Goal: Task Accomplishment & Management: Manage account settings

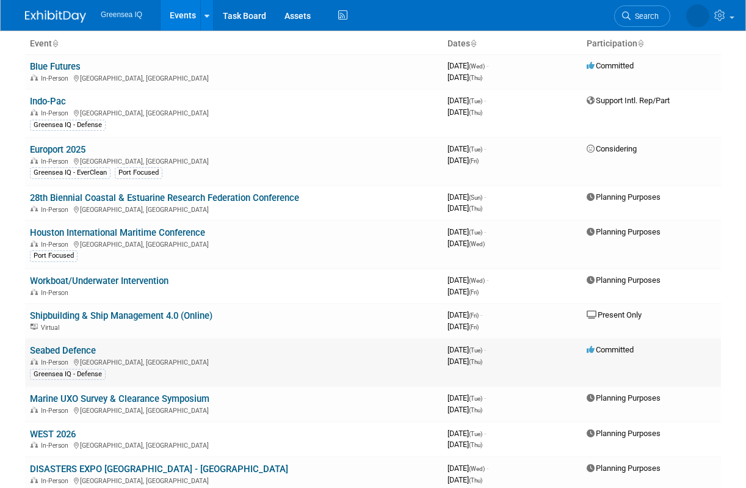
scroll to position [80, 0]
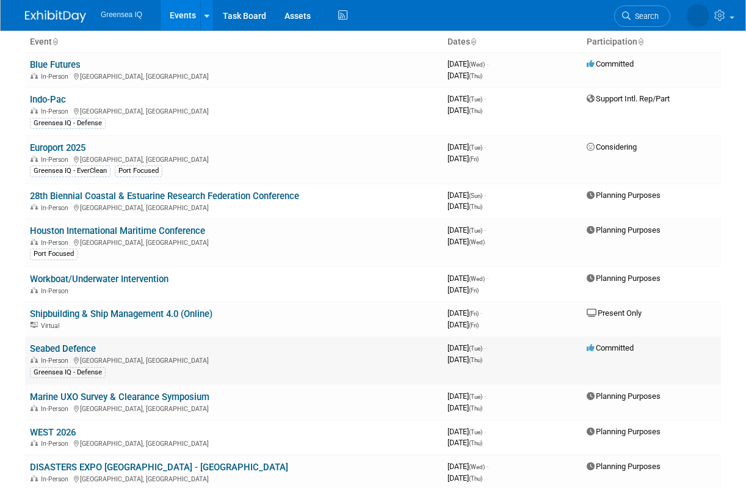
click at [86, 349] on link "Seabed Defence" at bounding box center [63, 348] width 66 height 11
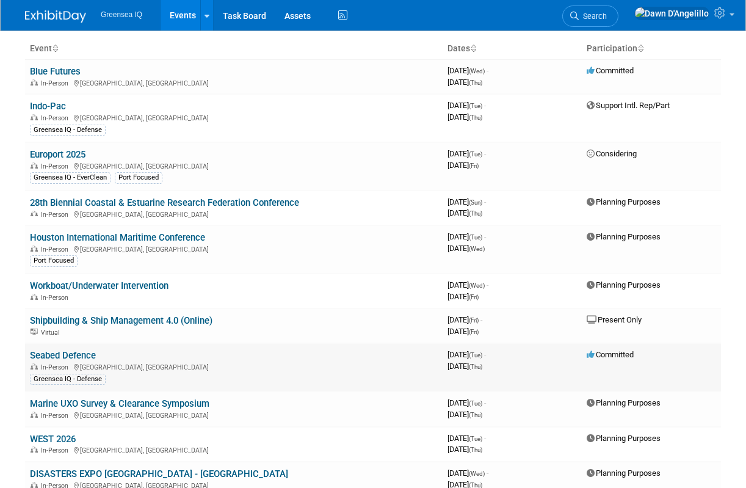
click at [74, 357] on link "Seabed Defence" at bounding box center [63, 355] width 66 height 11
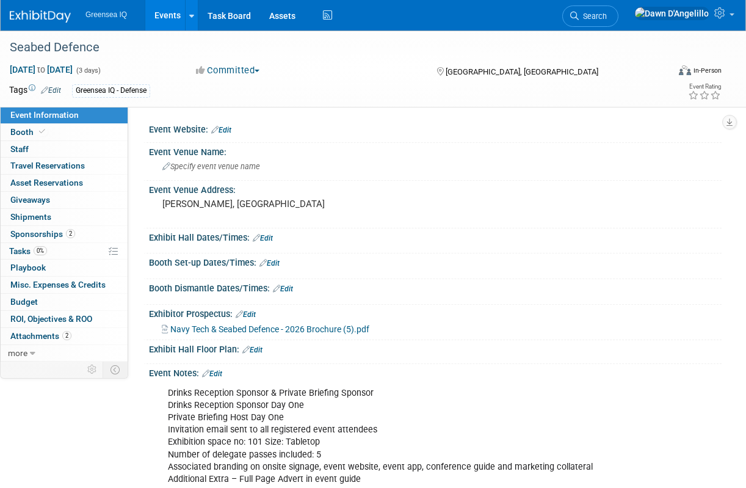
click at [227, 130] on link "Edit" at bounding box center [221, 130] width 20 height 9
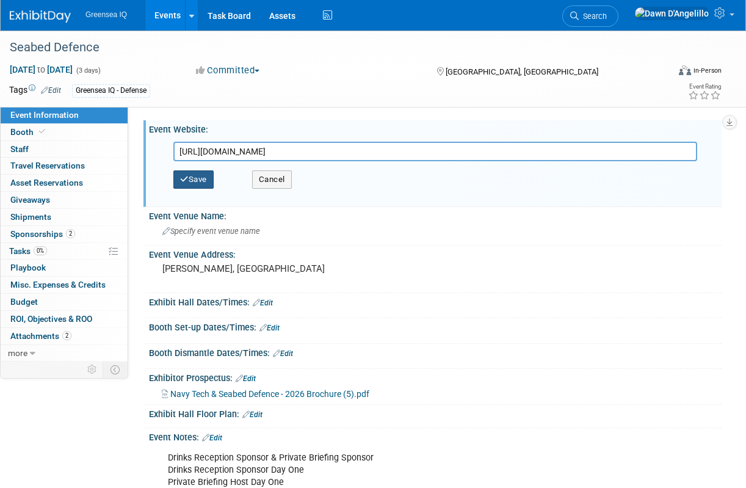
type input "https://navyleaders.com/sd/"
click at [203, 177] on button "Save" at bounding box center [193, 179] width 40 height 18
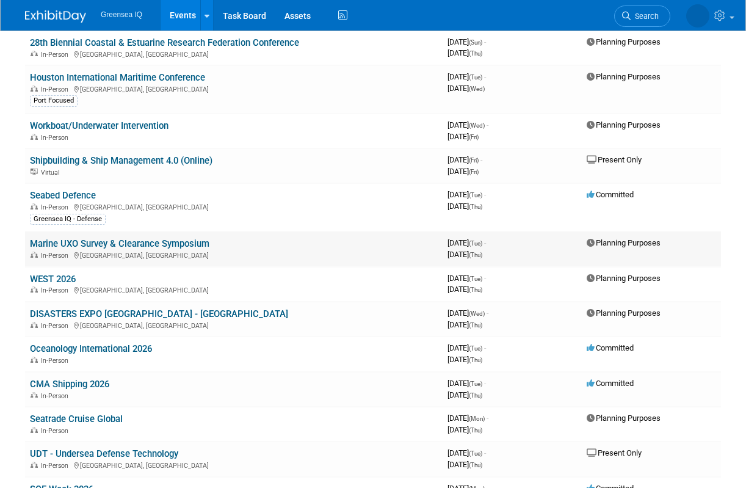
scroll to position [230, 0]
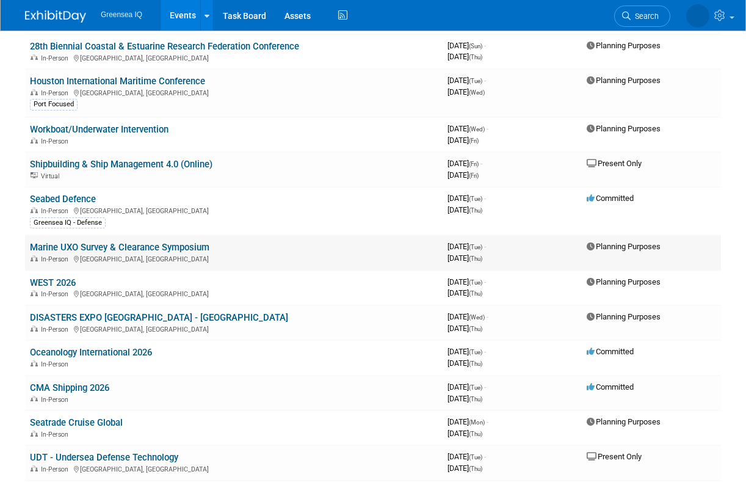
click at [181, 246] on link "Marine UXO Survey & Clearance Symposium" at bounding box center [120, 247] width 180 height 11
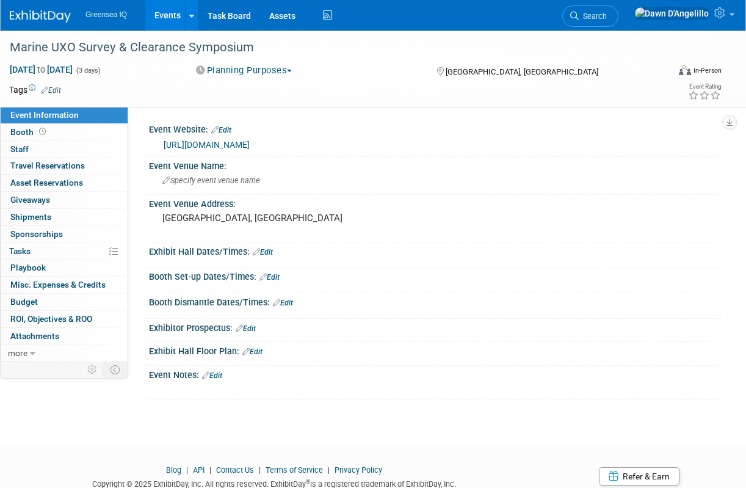
click at [221, 374] on link "Edit" at bounding box center [212, 375] width 20 height 9
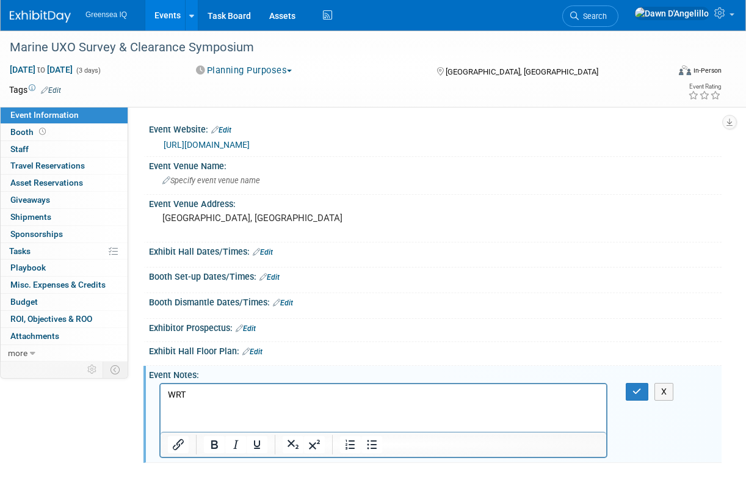
click at [168, 397] on p "WRT" at bounding box center [384, 395] width 432 height 12
click at [252, 395] on p "Rob talking to WRT" at bounding box center [384, 395] width 432 height 12
click at [640, 393] on icon "button" at bounding box center [637, 391] width 9 height 9
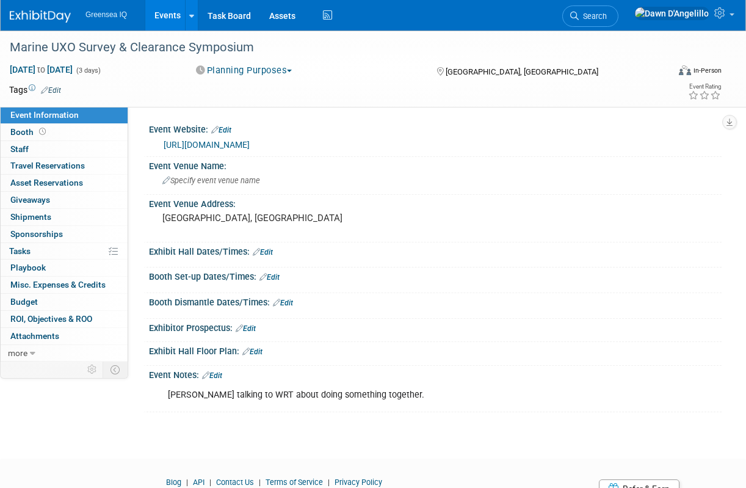
click at [250, 144] on link "https://web-eur.cvent.com/event/95ef9400-561e-4a5f-8ef2-5f6f1d8dd64b/summary" at bounding box center [207, 145] width 86 height 10
drag, startPoint x: 12, startPoint y: 46, endPoint x: 260, endPoint y: 59, distance: 248.9
click at [260, 59] on div "Marine UXO Survey & Clearance Symposium" at bounding box center [337, 50] width 665 height 20
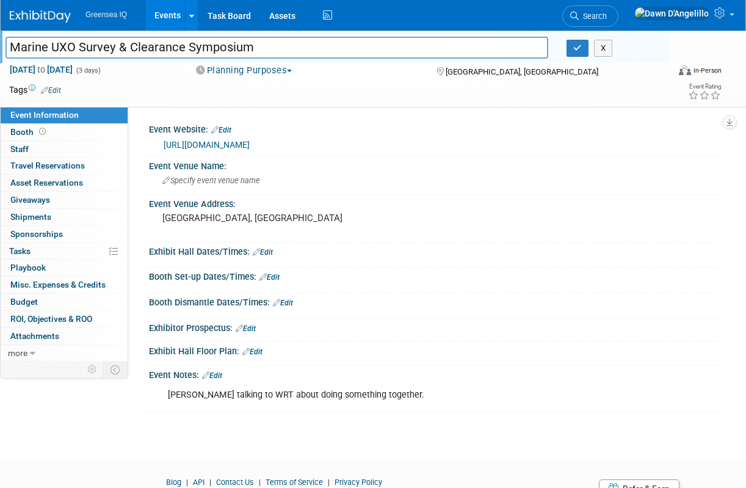
click at [370, 418] on div "Marine UXO Survey & Clearance Symposium Marine UXO Survey & Clearance Symposium…" at bounding box center [373, 234] width 746 height 406
click at [284, 395] on div "Rob talking to WRT about doing something together." at bounding box center [383, 395] width 448 height 24
click at [219, 375] on link "Edit" at bounding box center [212, 375] width 20 height 9
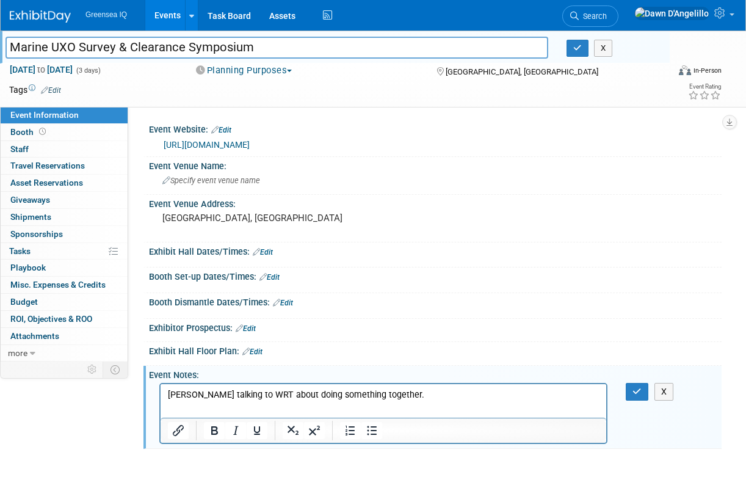
click at [389, 393] on p "Rob talking to WRT about doing something together." at bounding box center [384, 395] width 432 height 12
click at [242, 396] on p "Rob talking to WRT about doing something together" at bounding box center [384, 395] width 432 height 12
drag, startPoint x: 447, startPoint y: 394, endPoint x: 411, endPoint y: 394, distance: 35.4
click at [411, 394] on p "Rob talking to WRT and Graham Lester about doing something together" at bounding box center [384, 395] width 432 height 12
click at [633, 389] on icon "button" at bounding box center [637, 391] width 9 height 9
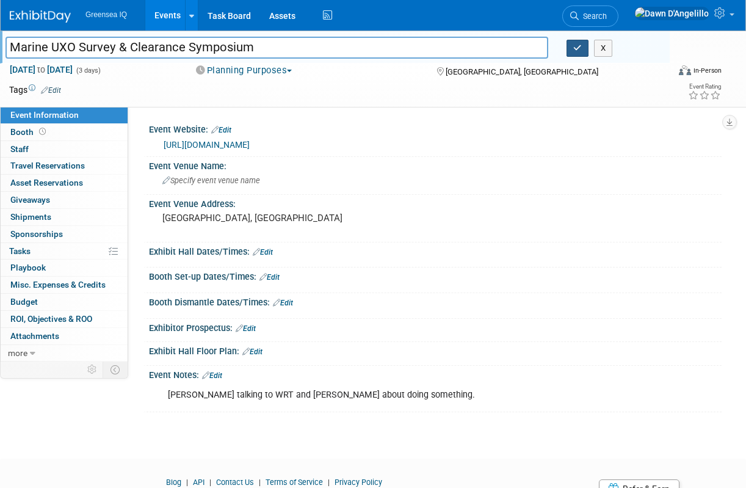
click at [578, 49] on icon "button" at bounding box center [578, 48] width 9 height 8
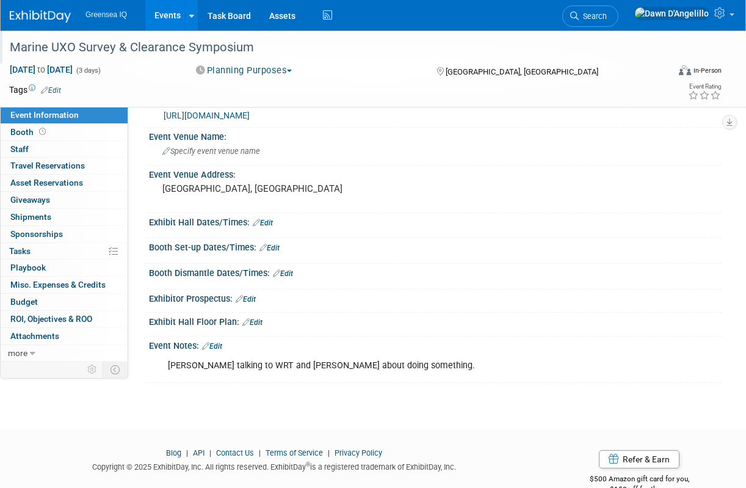
scroll to position [56, 0]
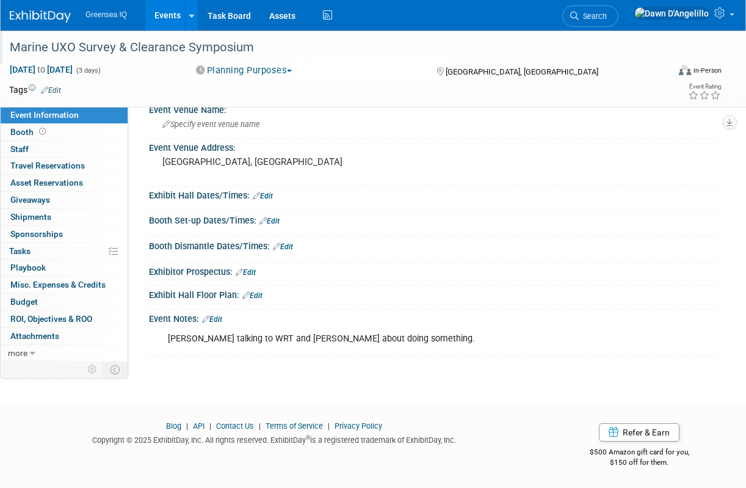
click at [164, 13] on link "Events" at bounding box center [167, 15] width 45 height 31
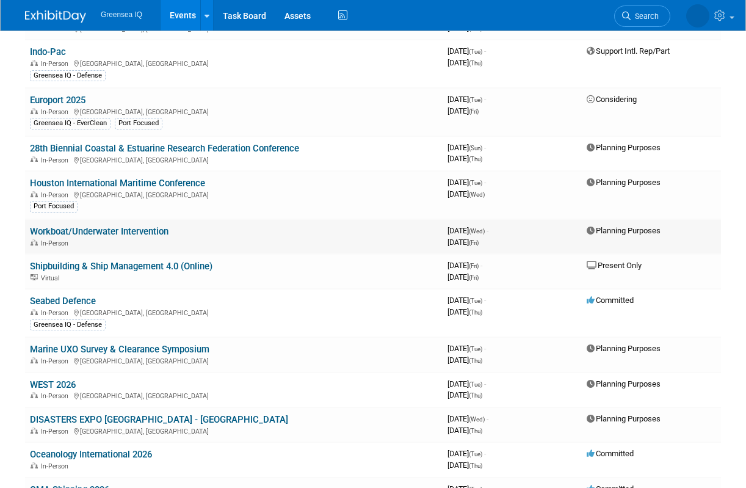
scroll to position [127, 0]
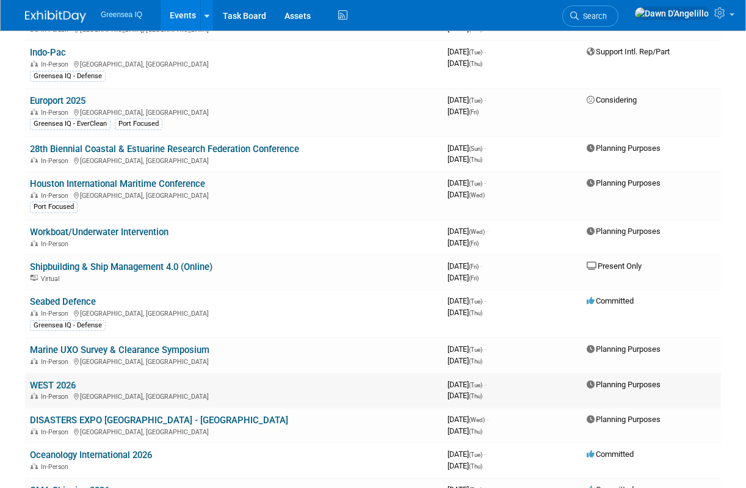
click at [55, 390] on link "WEST 2026" at bounding box center [53, 385] width 46 height 11
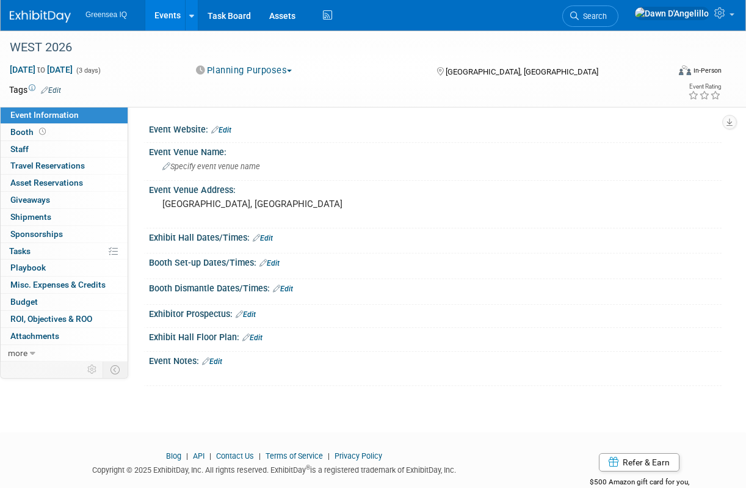
click at [217, 363] on link "Edit" at bounding box center [212, 361] width 20 height 9
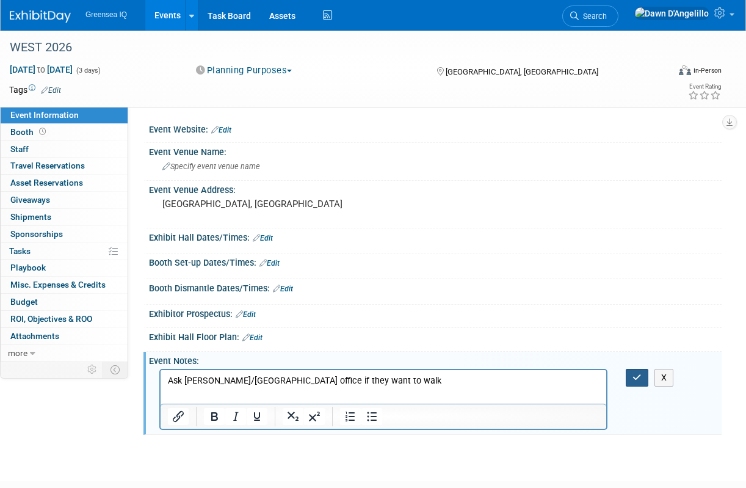
click at [634, 380] on icon "button" at bounding box center [637, 377] width 9 height 9
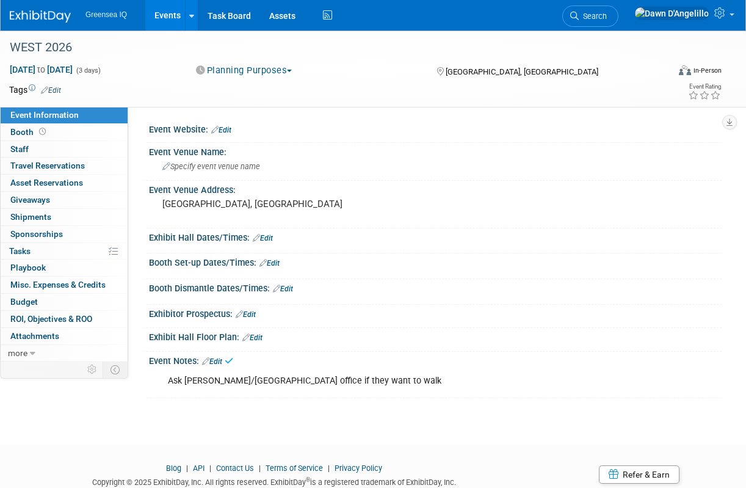
click at [169, 14] on link "Events" at bounding box center [167, 15] width 45 height 31
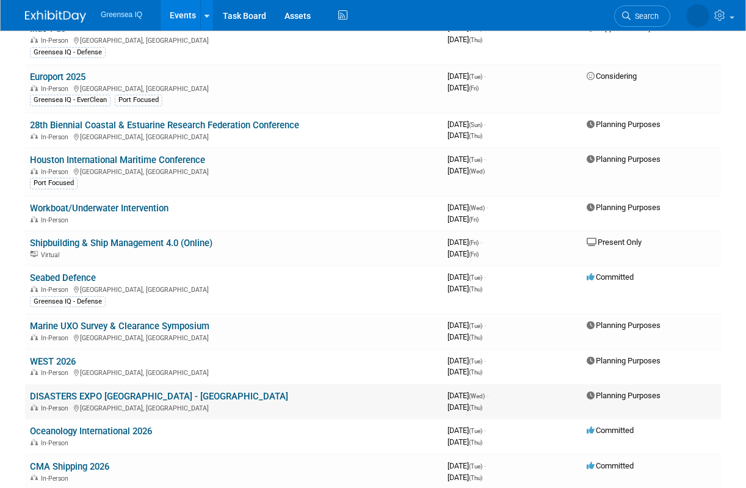
scroll to position [150, 0]
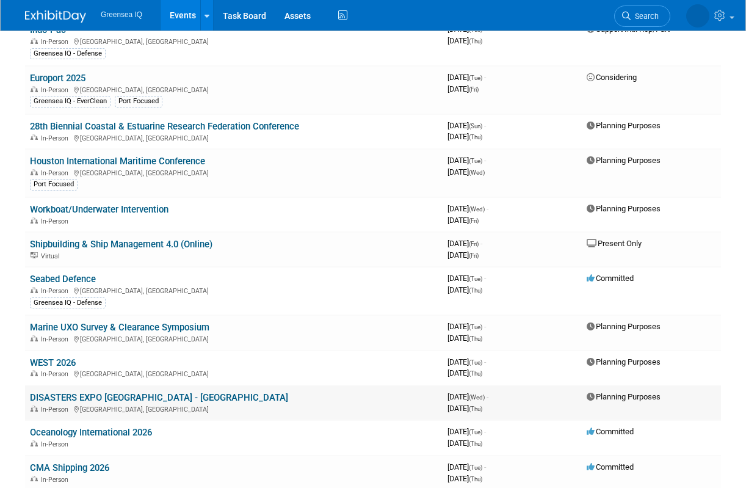
click at [121, 399] on link "DISASTERS EXPO [GEOGRAPHIC_DATA] - [GEOGRAPHIC_DATA]" at bounding box center [159, 397] width 258 height 11
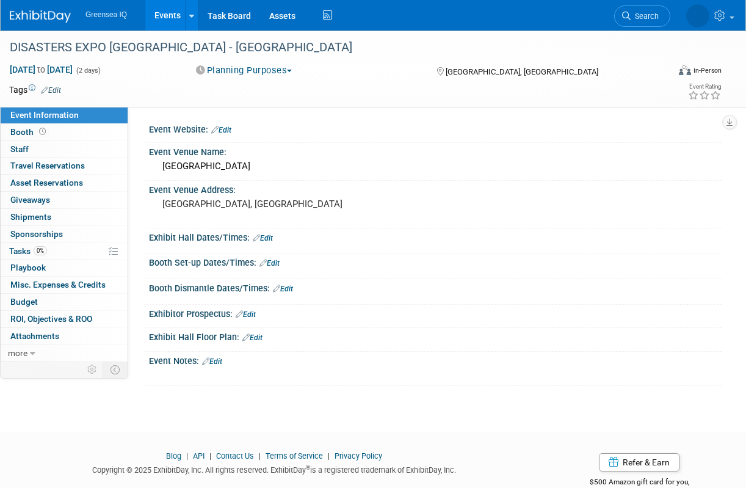
click at [288, 70] on button "Planning Purposes" at bounding box center [244, 70] width 105 height 13
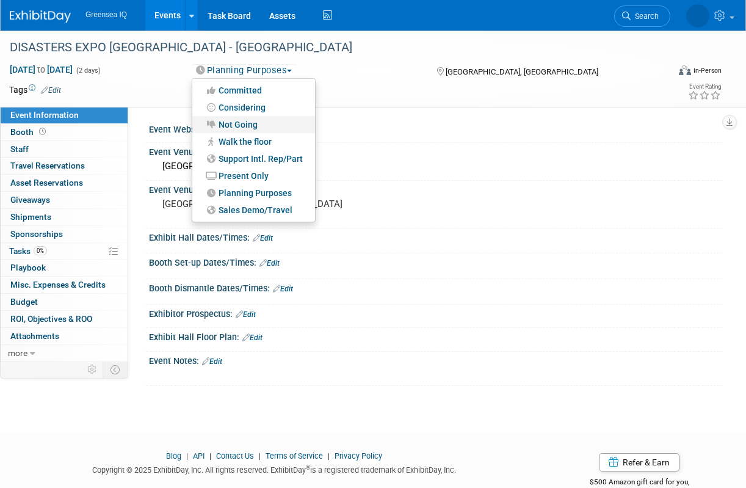
click at [254, 126] on link "Not Going" at bounding box center [253, 124] width 123 height 17
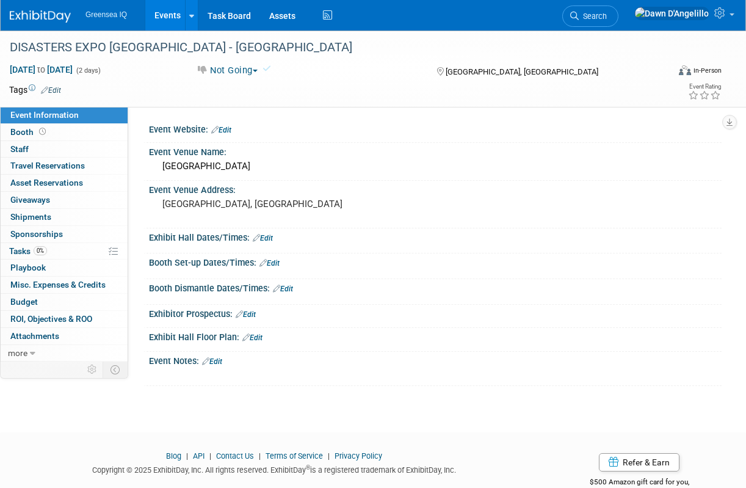
click at [164, 14] on link "Events" at bounding box center [167, 15] width 45 height 31
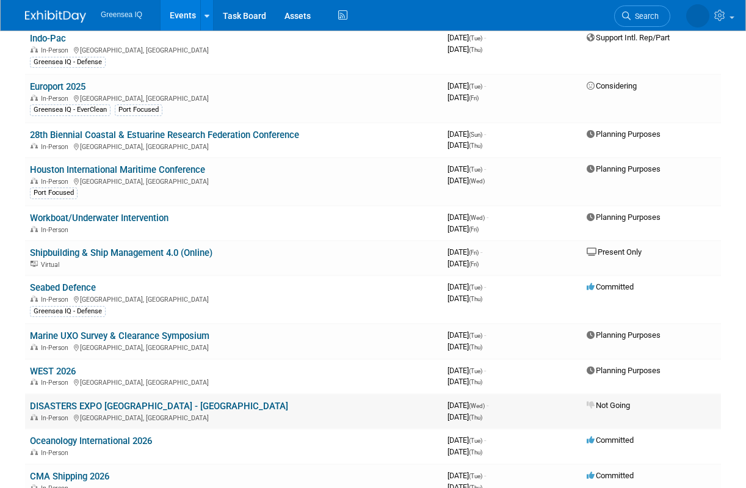
scroll to position [144, 0]
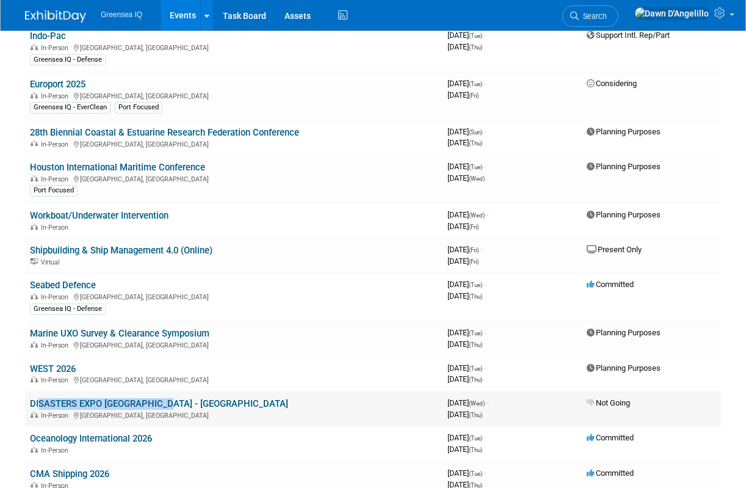
drag, startPoint x: 161, startPoint y: 406, endPoint x: 30, endPoint y: 402, distance: 130.8
click at [29, 401] on td "DISASTERS EXPO USA - Miami In-Person Miami, FL" at bounding box center [234, 409] width 418 height 35
copy link "DISASTERS EXPO [GEOGRAPHIC_DATA] - [GEOGRAPHIC_DATA]"
click at [141, 406] on link "DISASTERS EXPO [GEOGRAPHIC_DATA] - [GEOGRAPHIC_DATA]" at bounding box center [159, 403] width 258 height 11
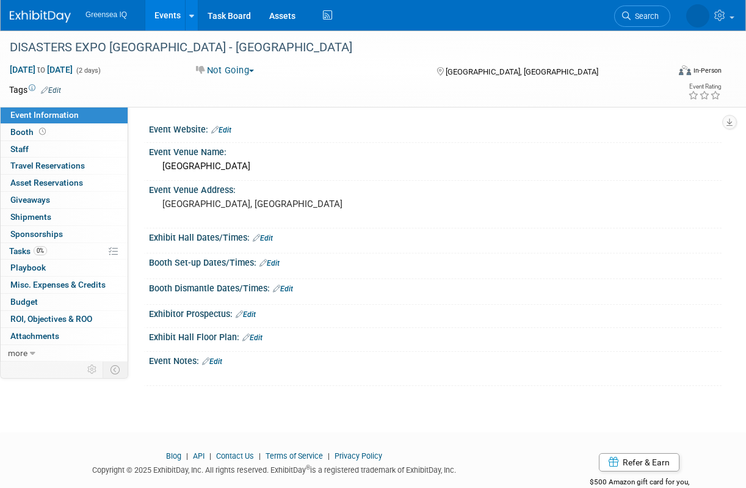
click at [254, 70] on span "button" at bounding box center [251, 71] width 5 height 2
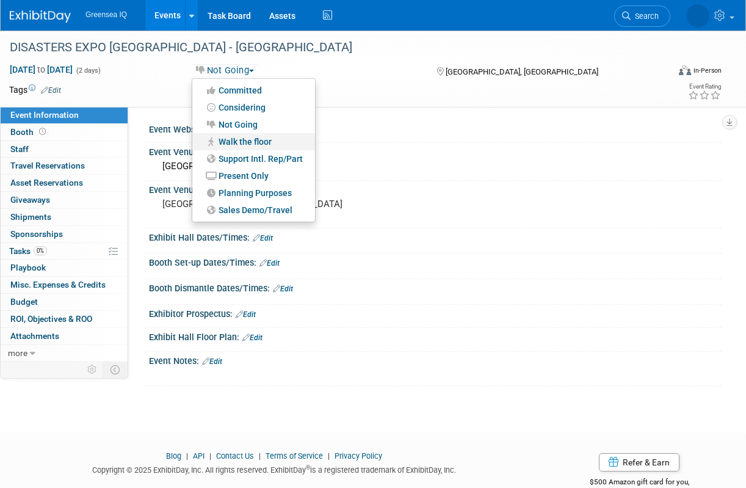
click at [252, 137] on link "Walk the floor" at bounding box center [253, 141] width 123 height 17
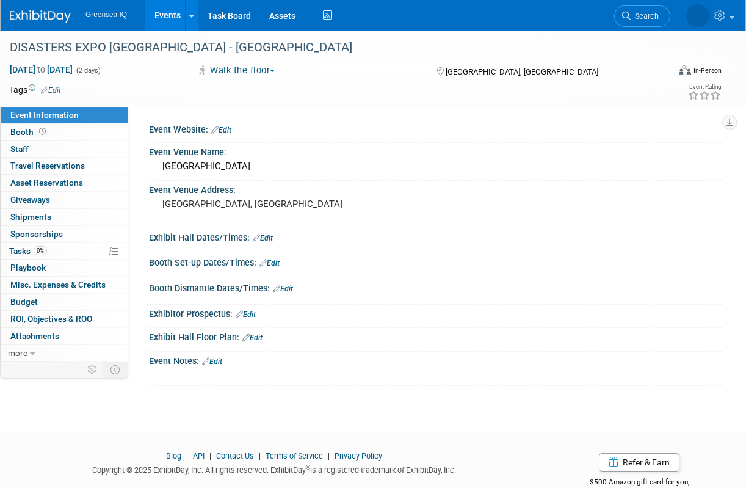
click at [218, 361] on link "Edit" at bounding box center [212, 361] width 20 height 9
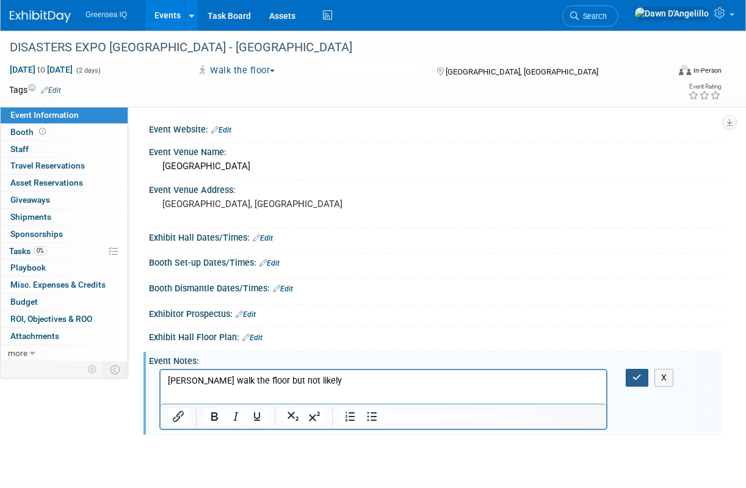
click at [636, 380] on icon "button" at bounding box center [637, 377] width 9 height 9
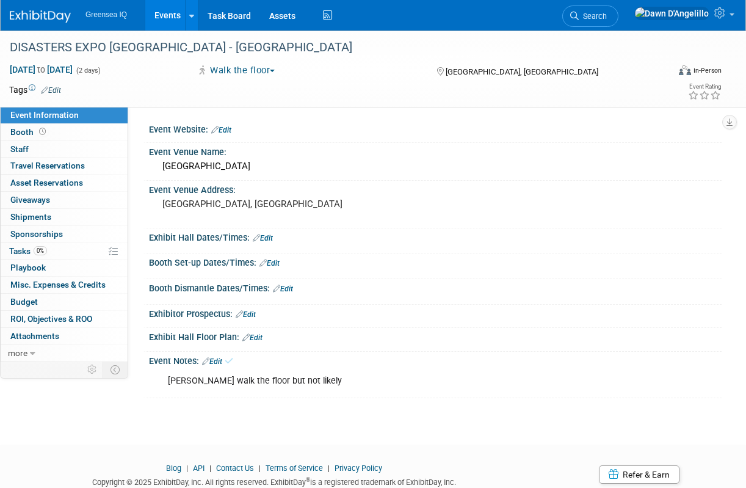
click at [167, 12] on link "Events" at bounding box center [167, 15] width 45 height 31
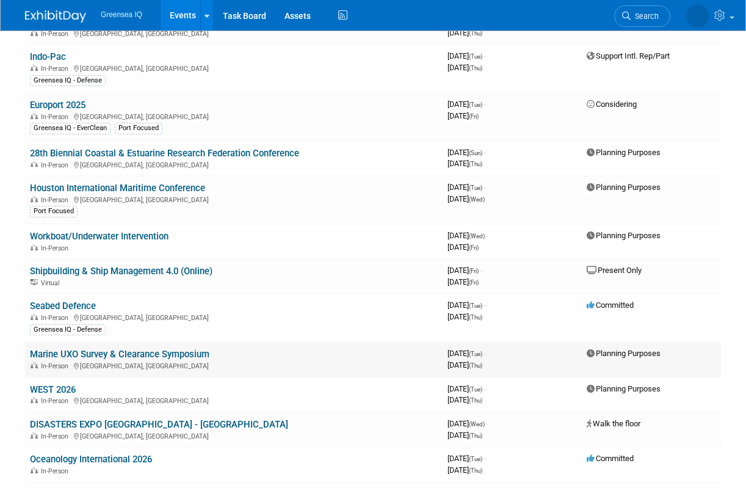
scroll to position [114, 0]
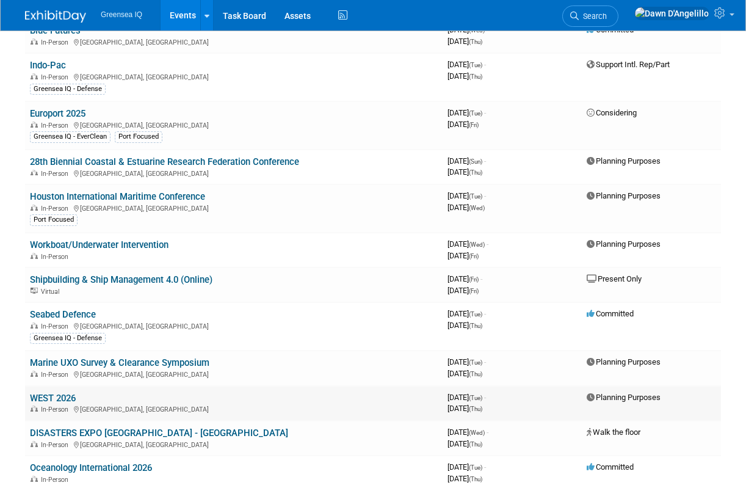
click at [53, 400] on link "WEST 2026" at bounding box center [53, 398] width 46 height 11
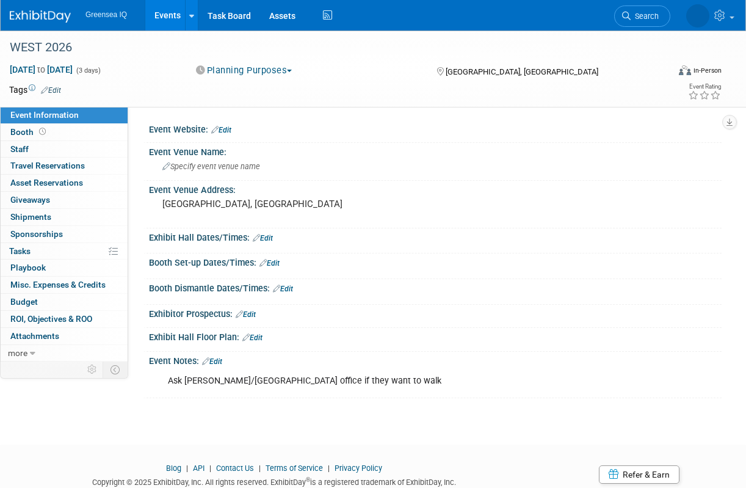
click at [285, 70] on button "Planning Purposes" at bounding box center [244, 70] width 105 height 13
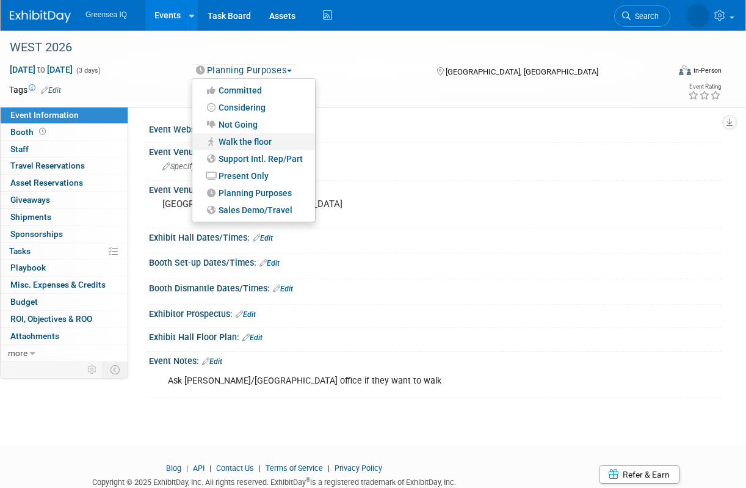
click at [272, 141] on link "Walk the floor" at bounding box center [253, 141] width 123 height 17
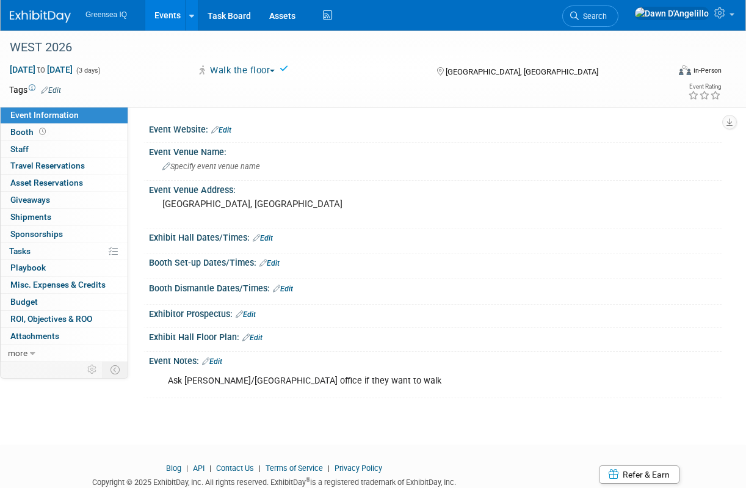
click at [167, 15] on link "Events" at bounding box center [167, 15] width 45 height 31
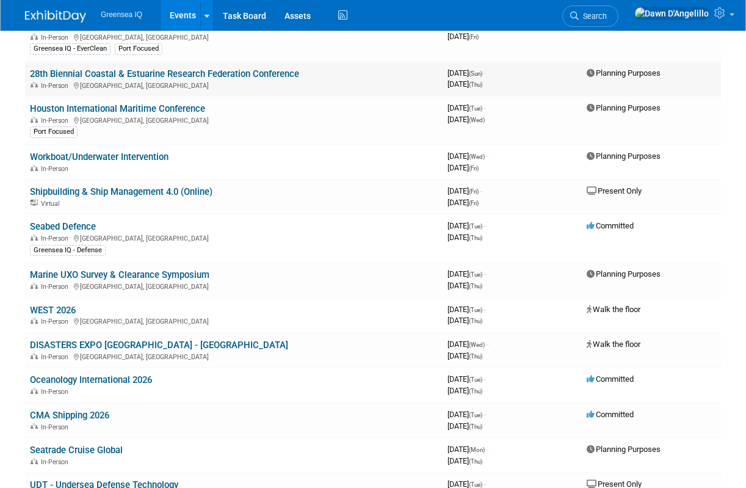
scroll to position [204, 0]
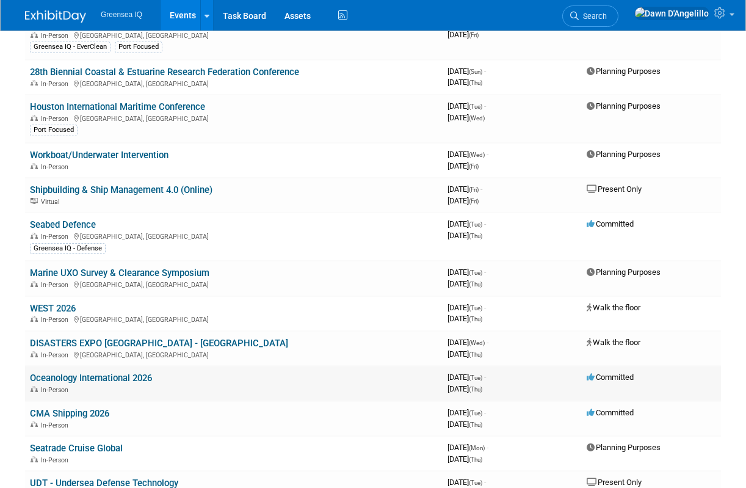
click at [114, 378] on link "Oceanology International 2026" at bounding box center [91, 378] width 122 height 11
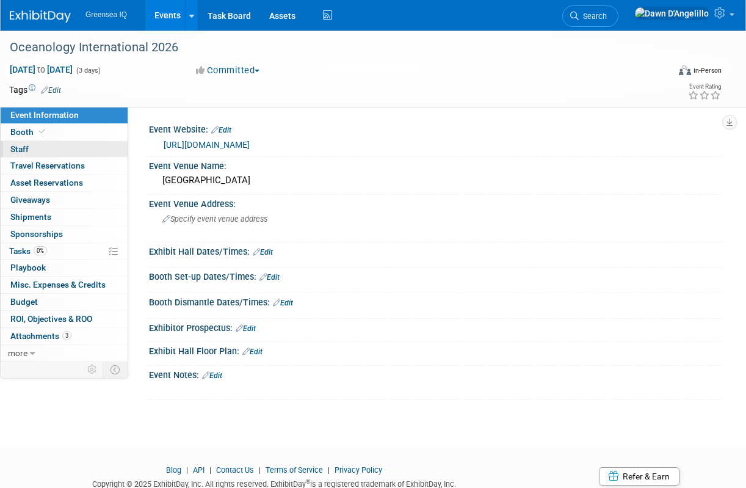
click at [23, 150] on span "Staff 0" at bounding box center [19, 149] width 18 height 10
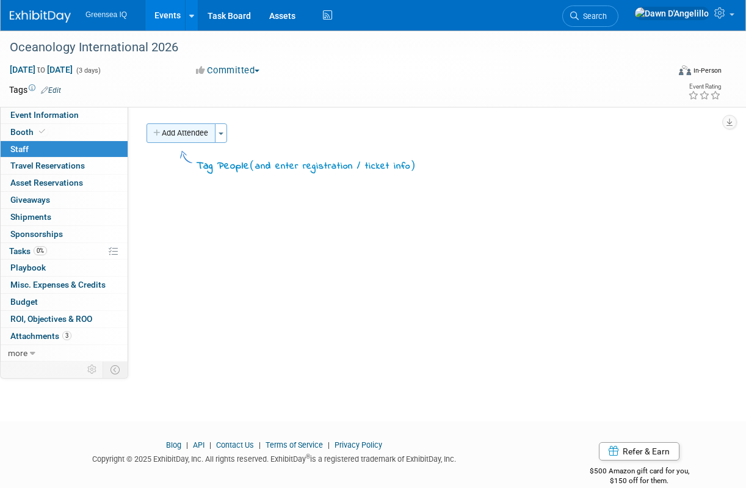
click at [195, 134] on button "Add Attendee" at bounding box center [181, 133] width 69 height 20
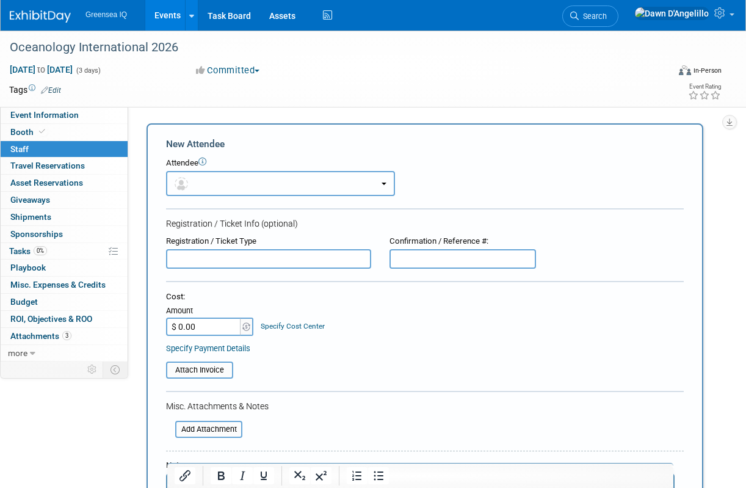
click at [252, 185] on button "button" at bounding box center [280, 183] width 229 height 25
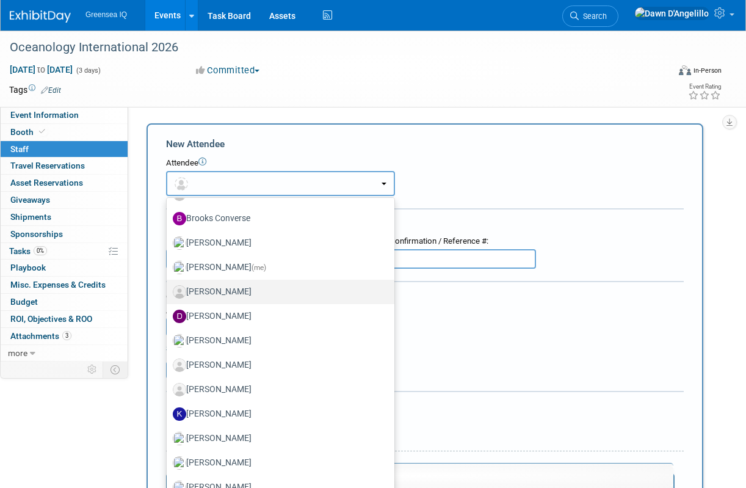
scroll to position [90, 0]
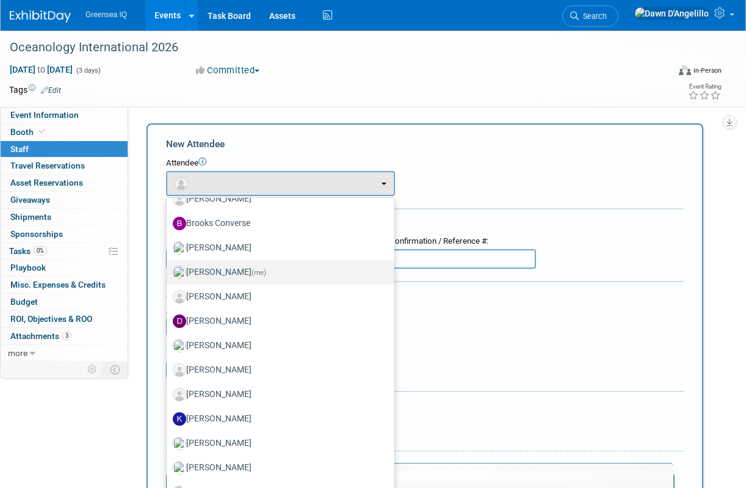
click at [244, 269] on label "Dawn D'Angelillo (me)" at bounding box center [278, 273] width 210 height 20
click at [169, 269] on input "Dawn D'Angelillo (me)" at bounding box center [165, 271] width 8 height 8
select select "f2a3ba02-18d0-4b14-88ea-a14c00a063e7"
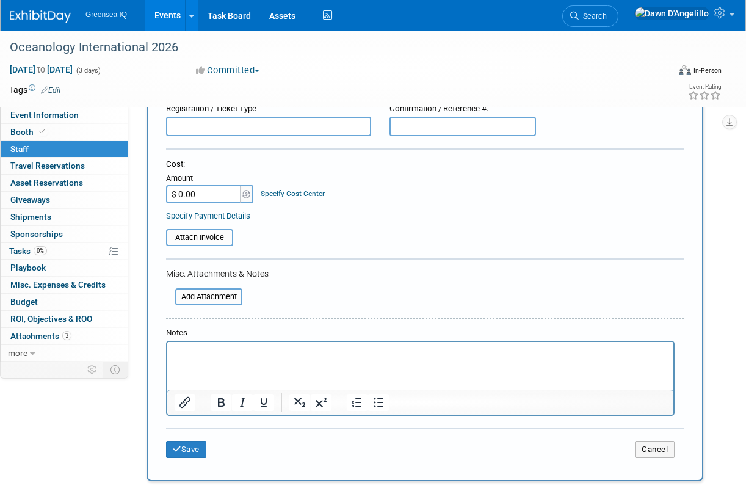
scroll to position [206, 0]
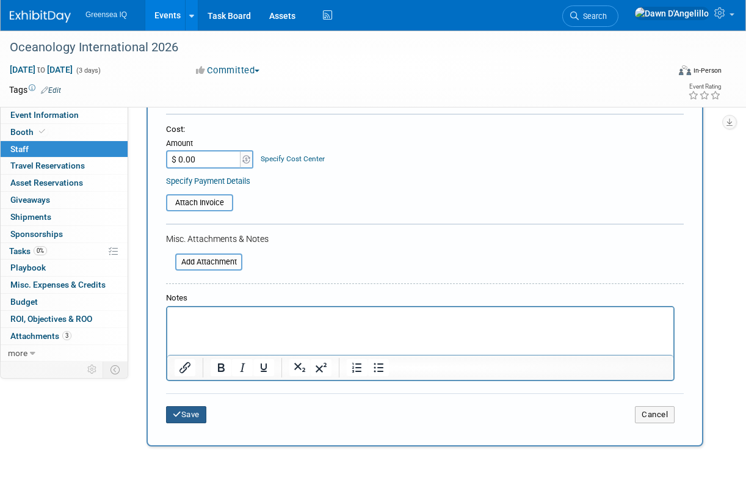
click at [192, 417] on button "Save" at bounding box center [186, 414] width 40 height 17
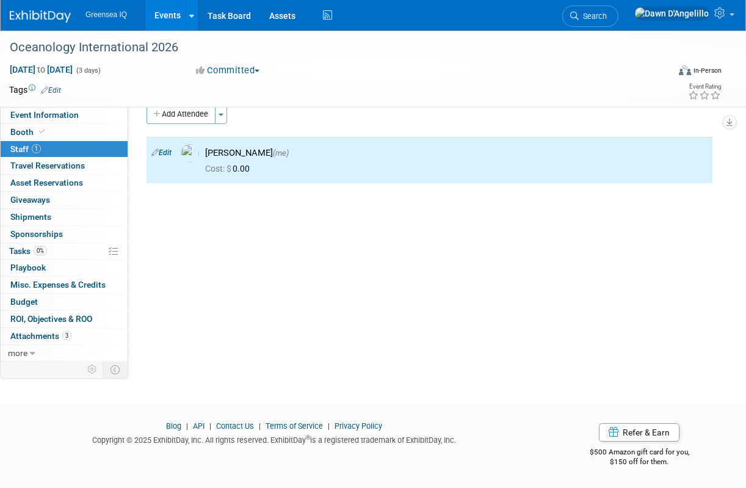
scroll to position [0, 0]
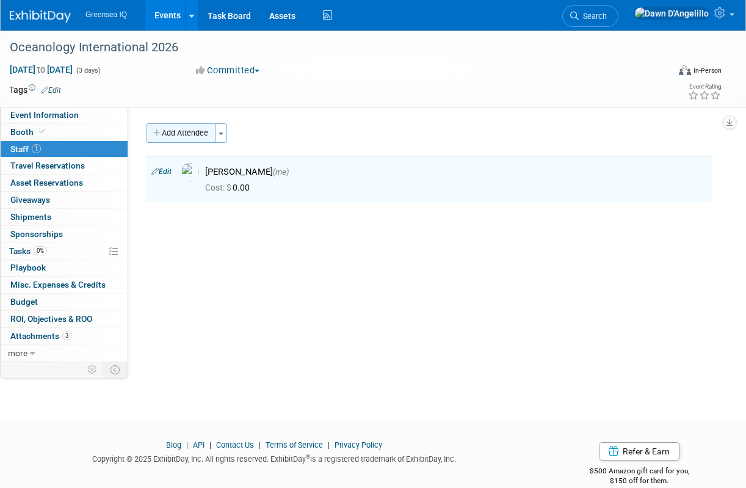
click at [195, 136] on button "Add Attendee" at bounding box center [181, 133] width 69 height 20
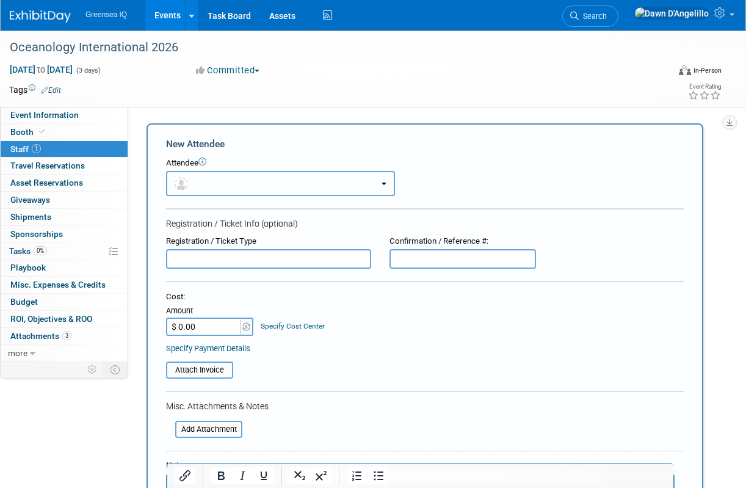
click at [221, 184] on button "button" at bounding box center [280, 183] width 229 height 25
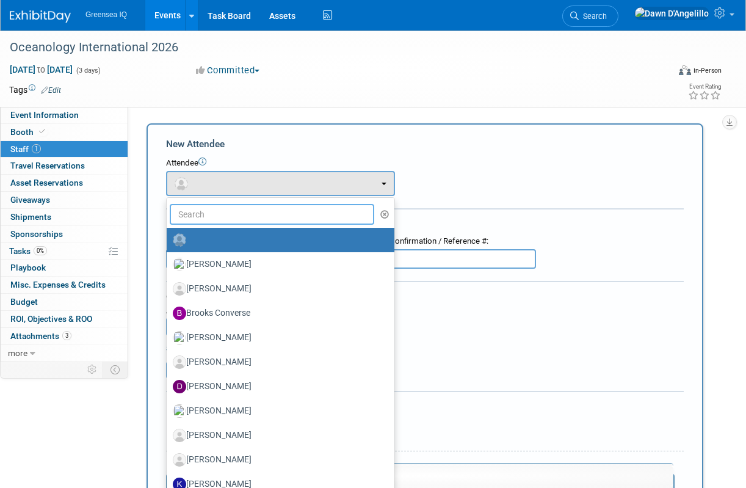
click at [210, 214] on input "text" at bounding box center [272, 214] width 205 height 21
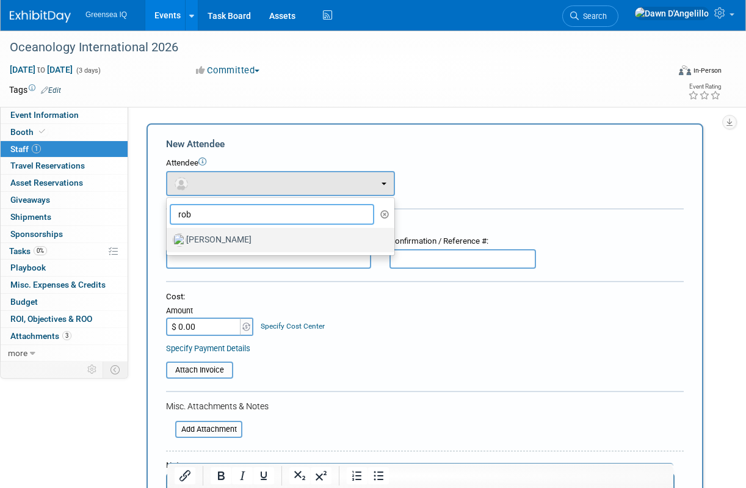
type input "rob"
click at [214, 240] on label "[PERSON_NAME]" at bounding box center [278, 240] width 210 height 20
click at [169, 240] on input "[PERSON_NAME]" at bounding box center [165, 239] width 8 height 8
select select "45c6500c-3afa-49d1-975d-e8509588e0d2"
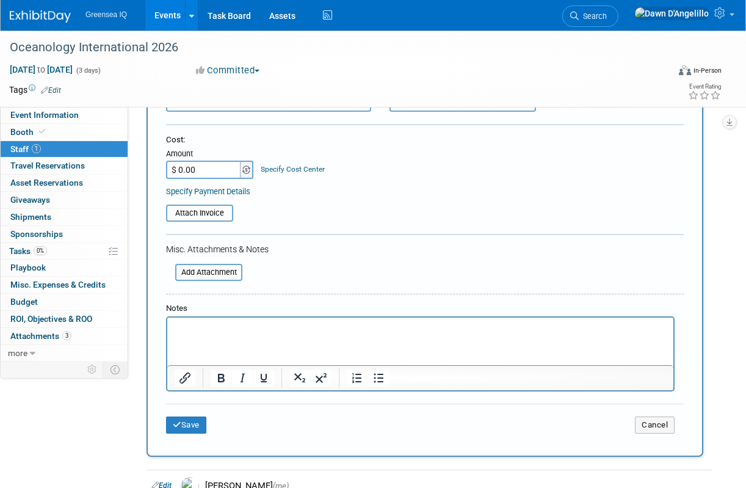
scroll to position [200, 0]
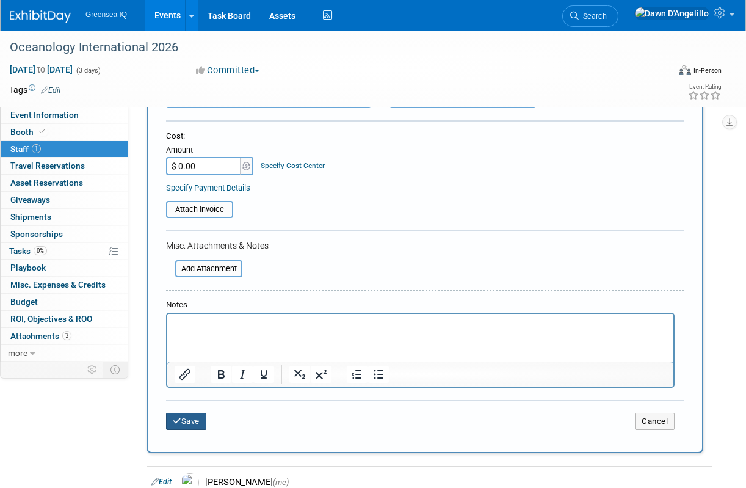
click at [191, 423] on button "Save" at bounding box center [186, 421] width 40 height 17
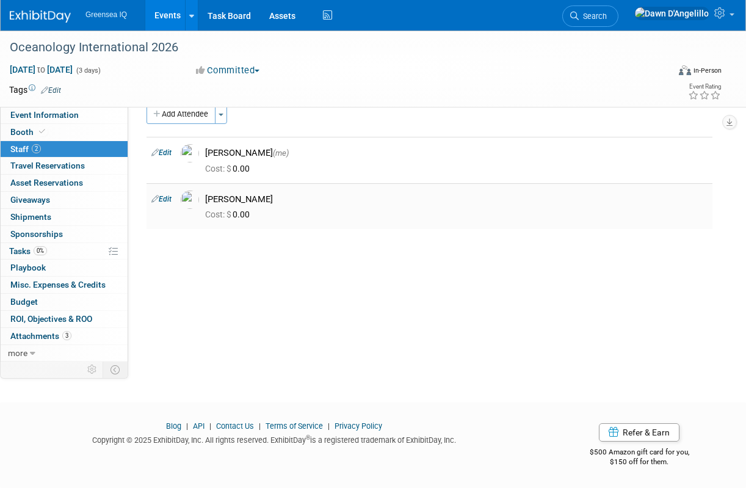
scroll to position [0, 0]
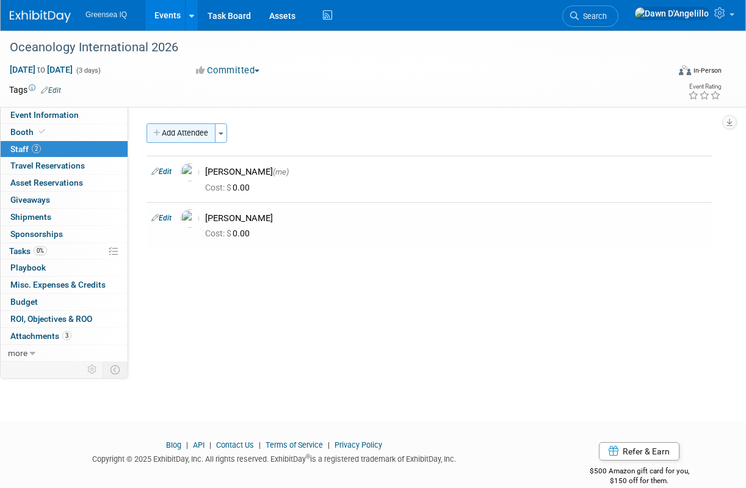
click at [202, 131] on button "Add Attendee" at bounding box center [181, 133] width 69 height 20
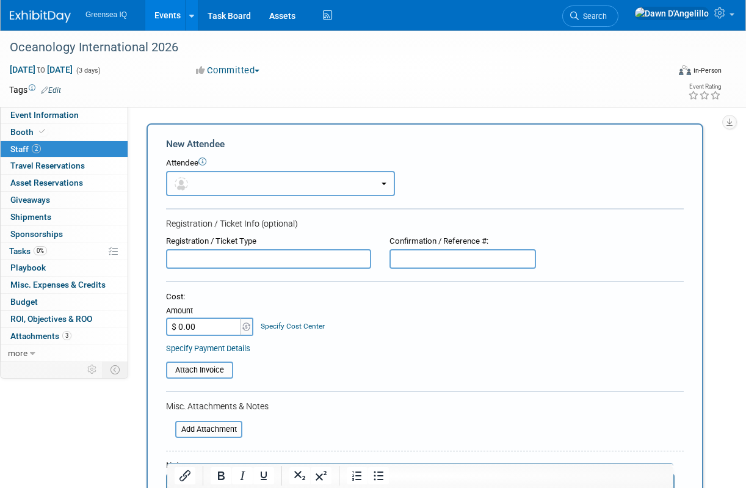
click at [203, 185] on button "button" at bounding box center [280, 183] width 229 height 25
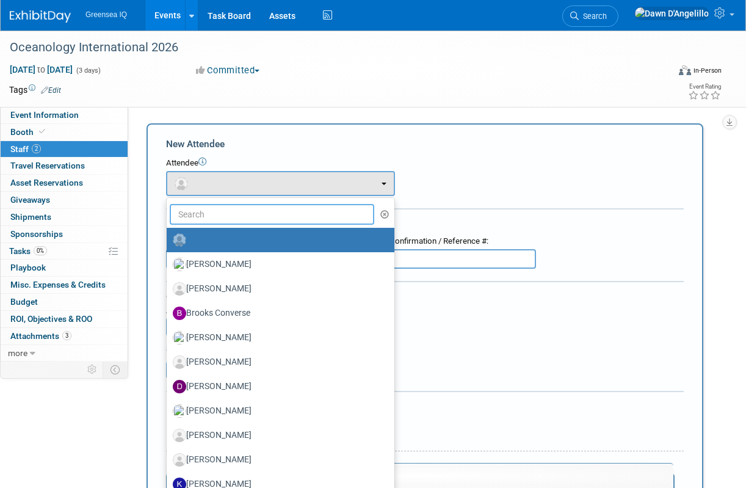
click at [195, 216] on input "text" at bounding box center [272, 214] width 205 height 21
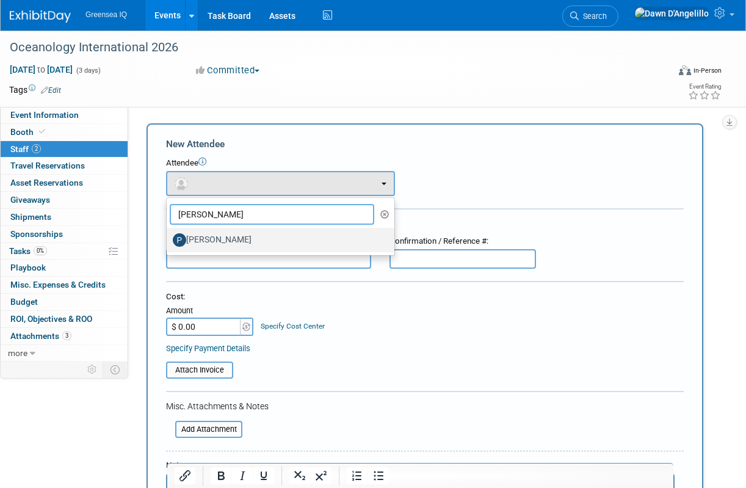
type input "Paco"
click at [218, 244] on label "[PERSON_NAME]" at bounding box center [278, 240] width 210 height 20
click at [169, 243] on input "Paco Santana" at bounding box center [165, 239] width 8 height 8
select select "525a4ef6-858d-4be9-860a-b8f9c07e301e"
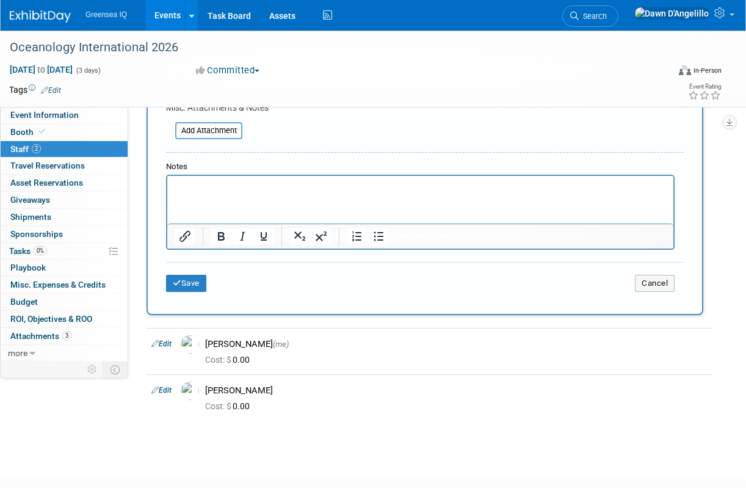
scroll to position [415, 0]
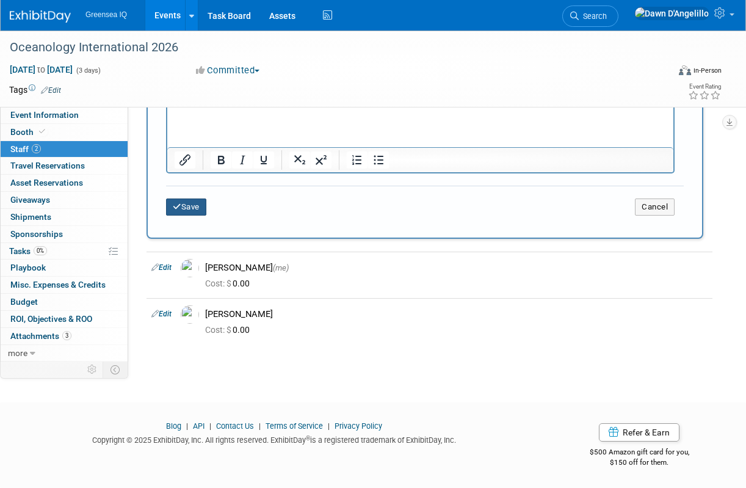
click at [194, 207] on button "Save" at bounding box center [186, 207] width 40 height 17
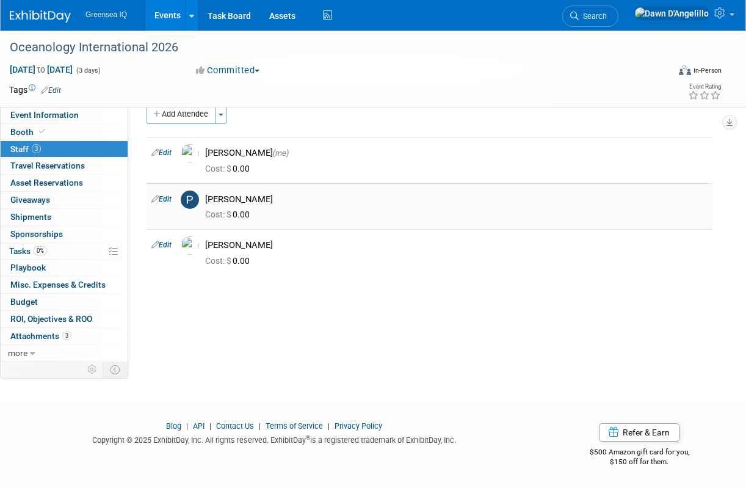
scroll to position [12, 0]
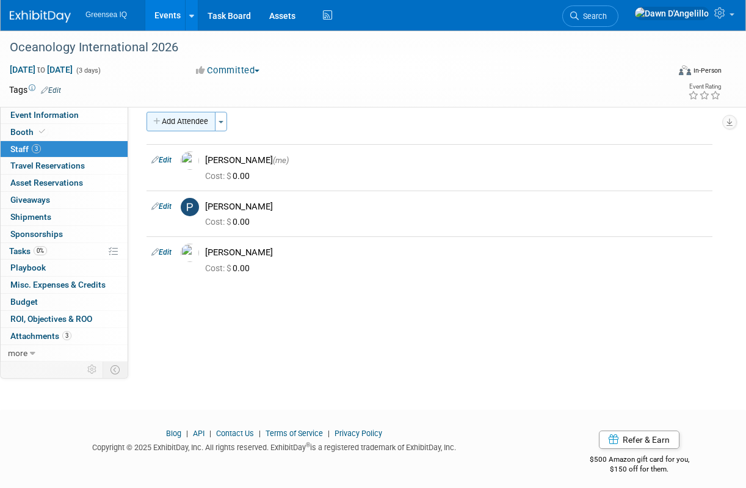
click at [192, 121] on button "Add Attendee" at bounding box center [181, 122] width 69 height 20
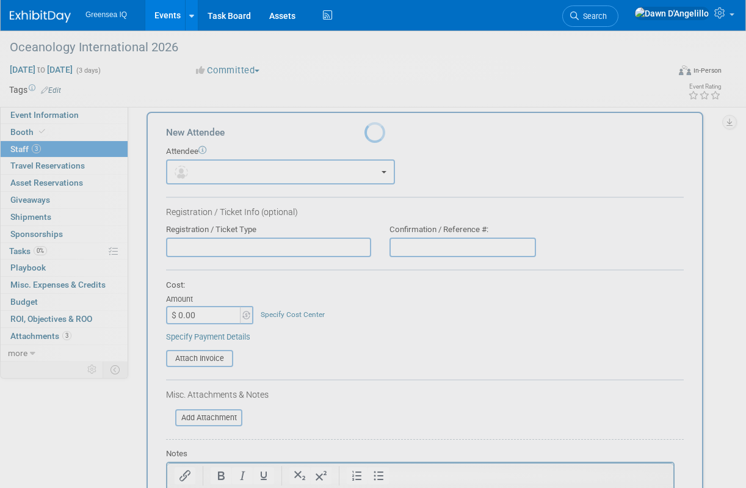
scroll to position [0, 0]
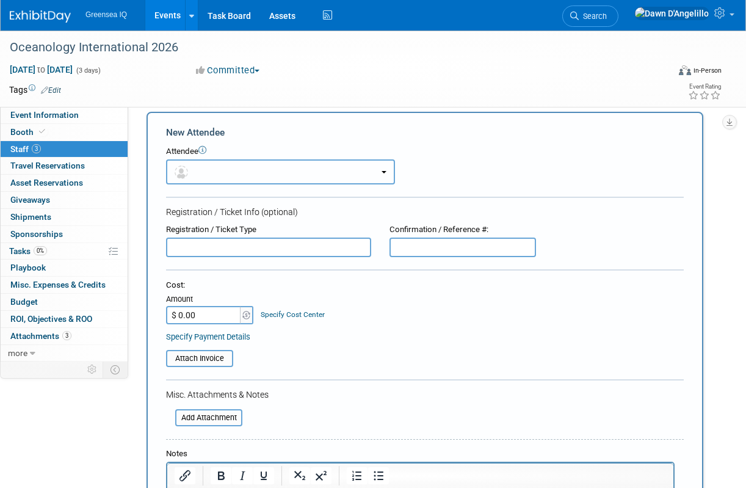
click at [208, 172] on button "button" at bounding box center [280, 171] width 229 height 25
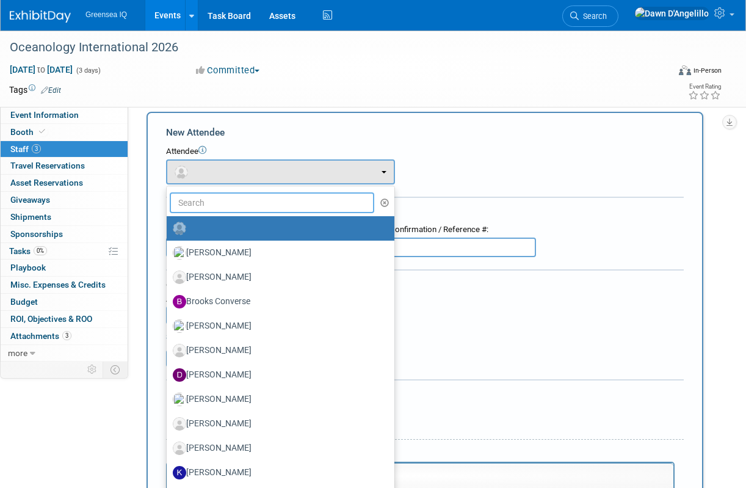
click at [208, 205] on input "text" at bounding box center [272, 202] width 205 height 21
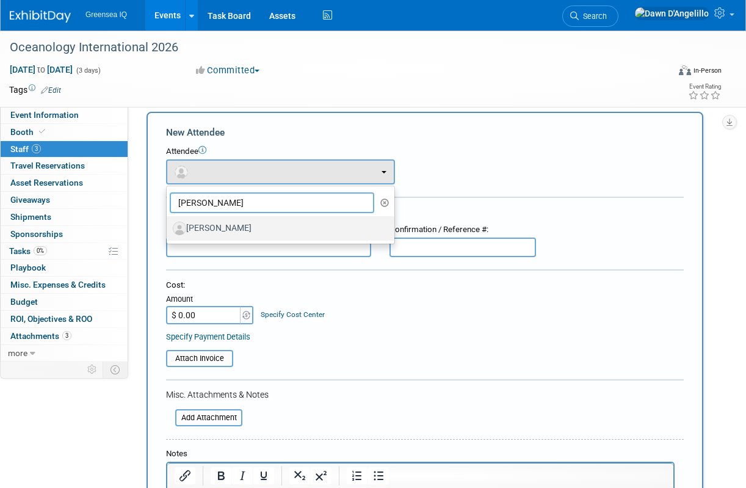
type input "Graham"
click at [214, 229] on label "Graham Lester" at bounding box center [278, 229] width 210 height 20
click at [169, 229] on input "Graham Lester" at bounding box center [165, 227] width 8 height 8
select select "7fad90c0-da3c-47d0-829c-131ce6cff919"
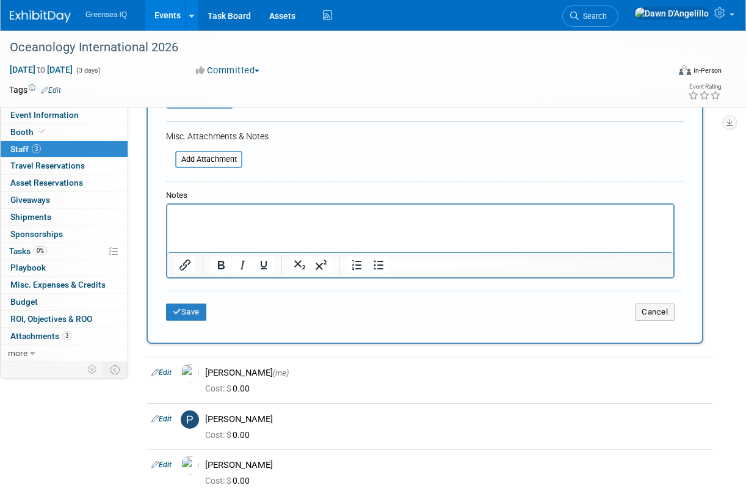
scroll to position [318, 0]
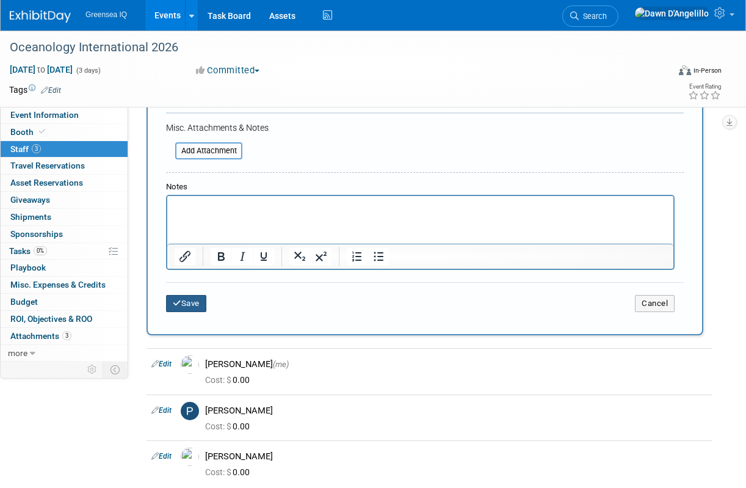
click at [194, 307] on button "Save" at bounding box center [186, 303] width 40 height 17
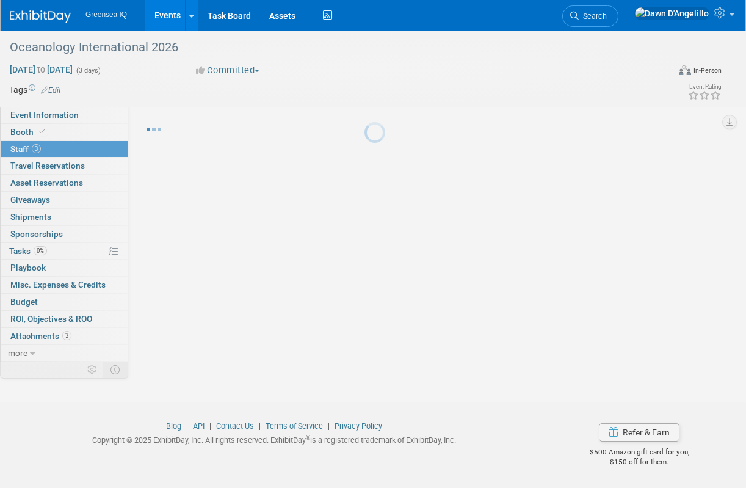
scroll to position [19, 0]
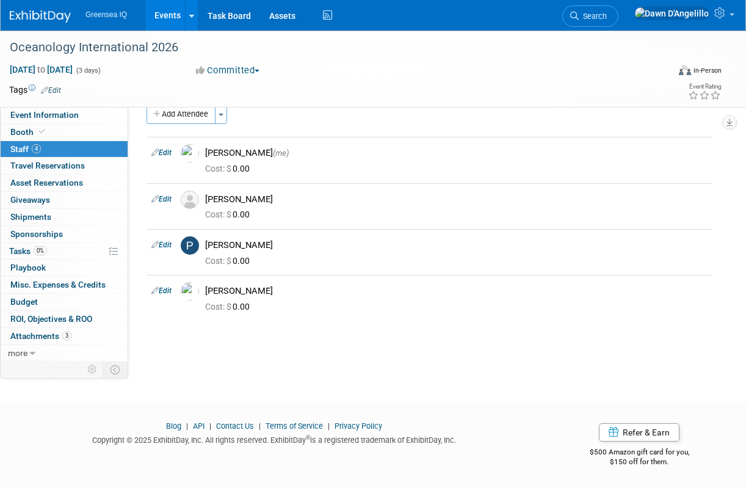
click at [164, 15] on link "Events" at bounding box center [167, 15] width 45 height 31
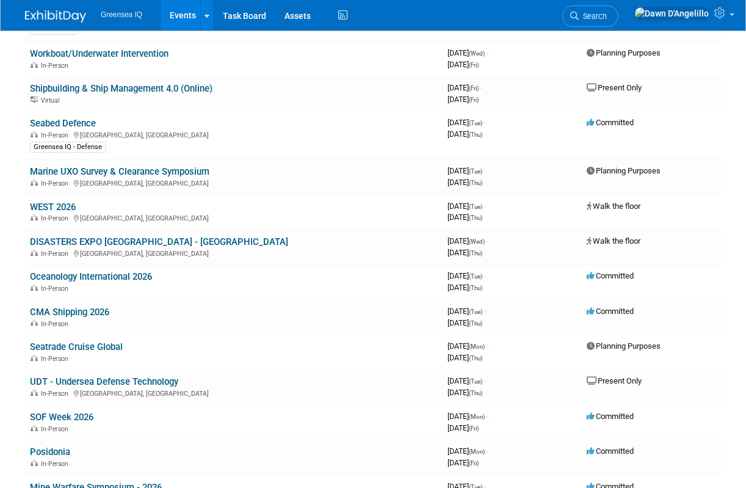
scroll to position [330, 0]
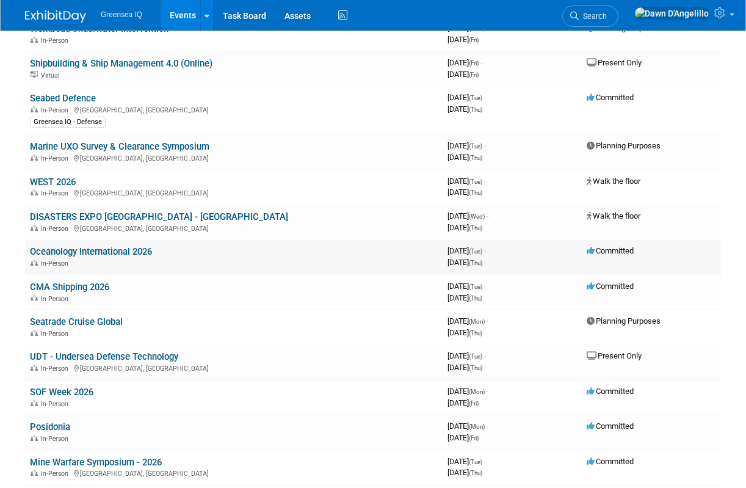
click at [80, 255] on link "Oceanology International 2026" at bounding box center [91, 251] width 122 height 11
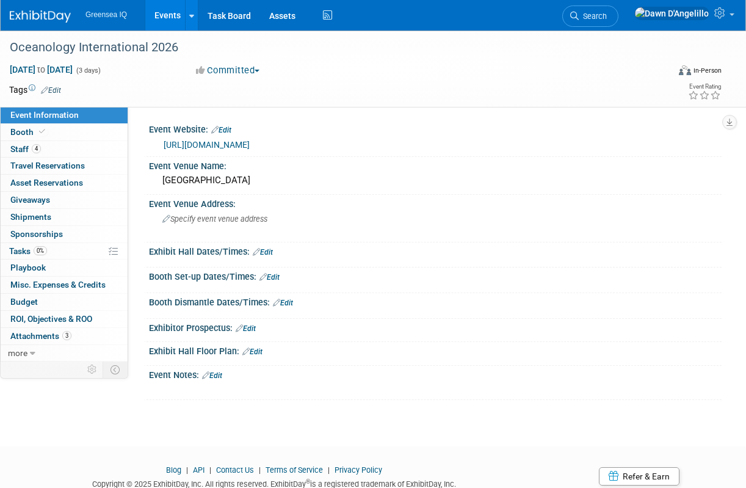
click at [170, 11] on link "Events" at bounding box center [167, 15] width 45 height 31
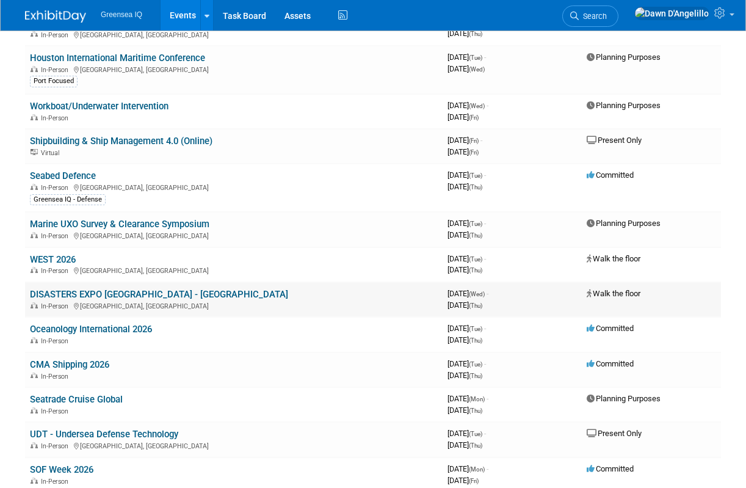
scroll to position [246, 0]
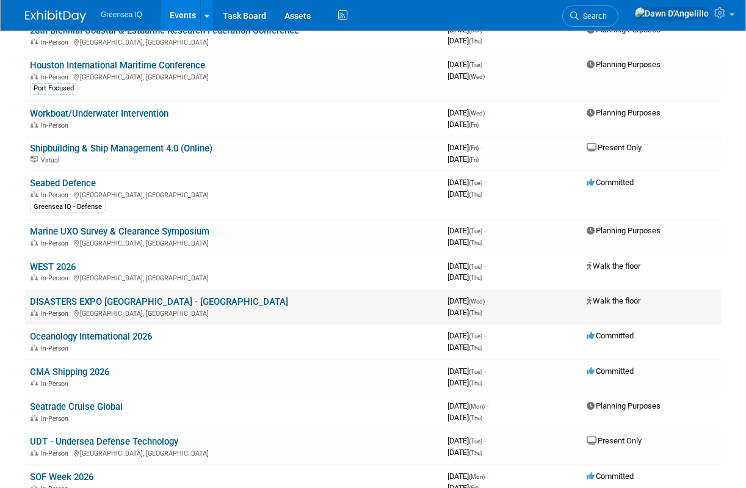
click at [145, 303] on link "DISASTERS EXPO [GEOGRAPHIC_DATA] - [GEOGRAPHIC_DATA]" at bounding box center [159, 301] width 258 height 11
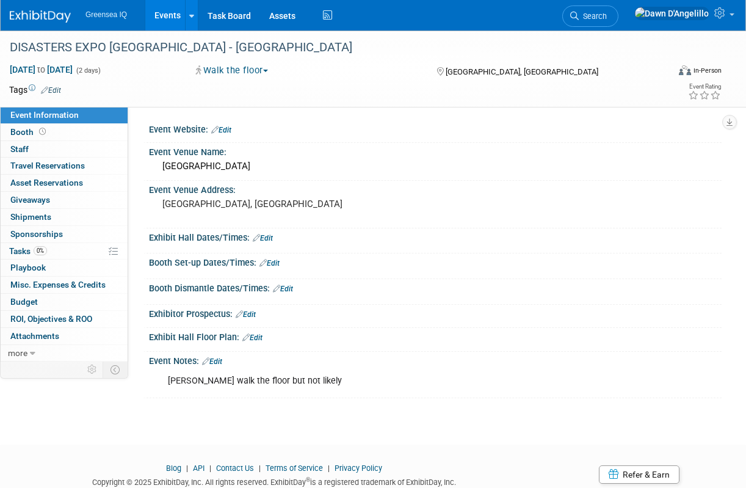
click at [263, 73] on button "Walk the floor" at bounding box center [232, 70] width 81 height 13
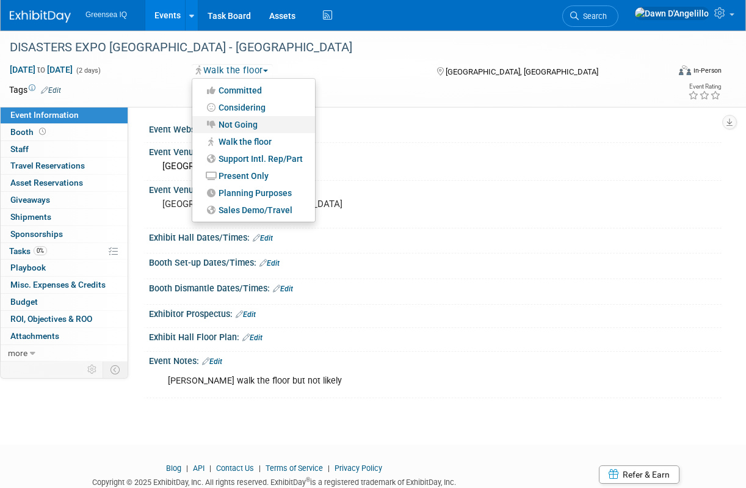
click at [255, 123] on link "Not Going" at bounding box center [253, 124] width 123 height 17
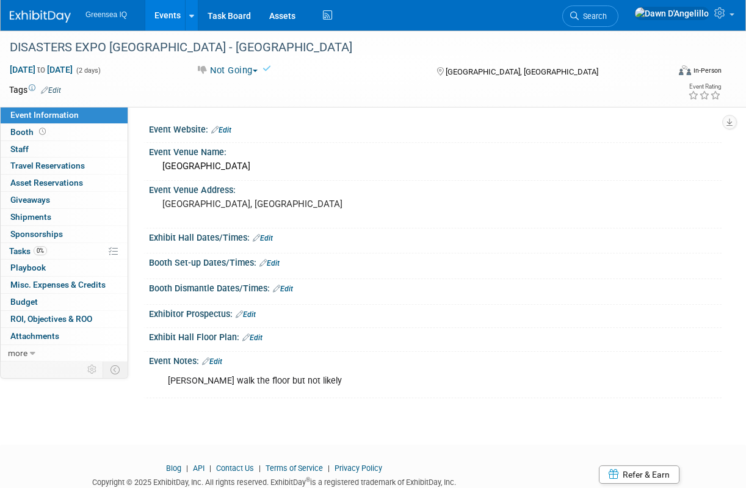
click at [168, 14] on link "Events" at bounding box center [167, 15] width 45 height 31
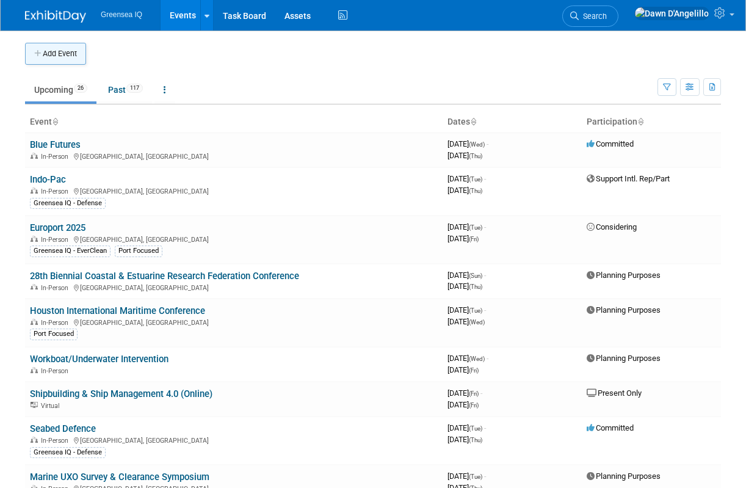
click at [68, 54] on button "Add Event" at bounding box center [55, 54] width 61 height 22
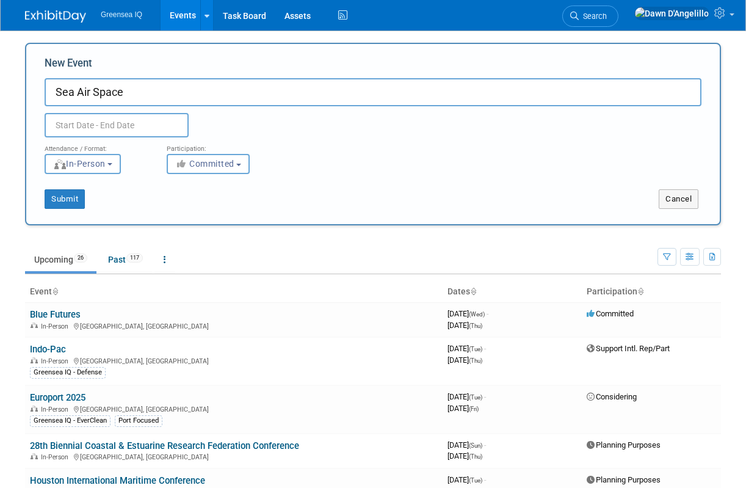
type input "Sea Air Space"
click at [101, 122] on input "text" at bounding box center [117, 125] width 144 height 24
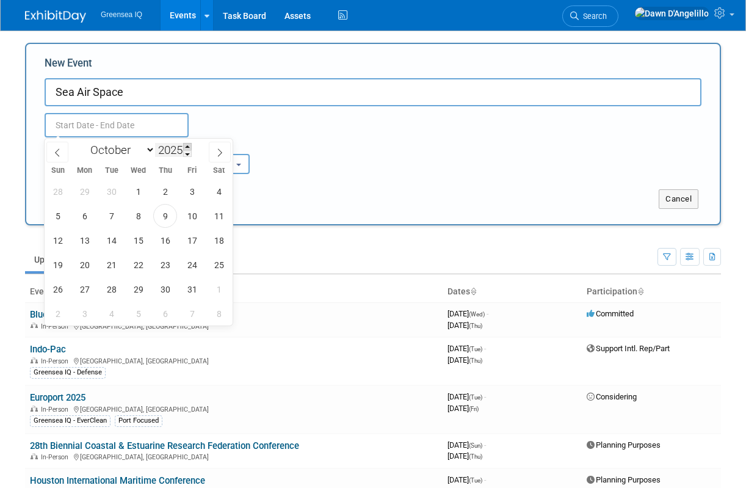
click at [188, 145] on span at bounding box center [187, 146] width 9 height 7
type input "2026"
click at [150, 149] on select "January February March April May June July August September October November De…" at bounding box center [120, 149] width 70 height 15
select select "3"
click at [85, 142] on select "January February March April May June July August September October November De…" at bounding box center [120, 149] width 70 height 15
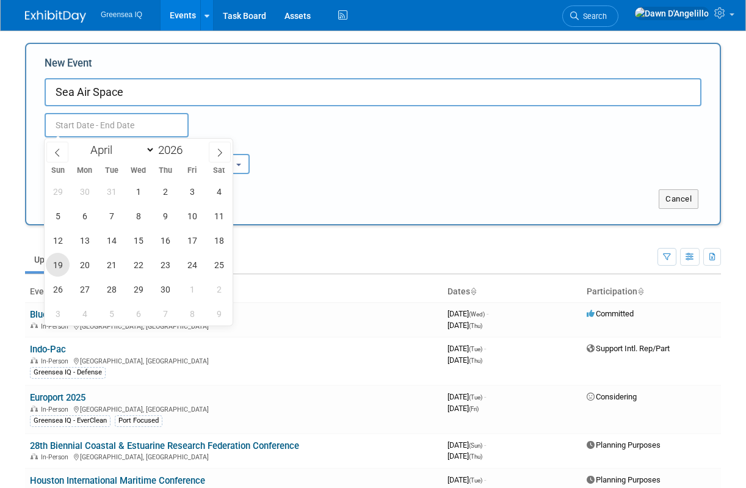
click at [58, 263] on span "19" at bounding box center [58, 265] width 24 height 24
click at [139, 261] on span "22" at bounding box center [138, 265] width 24 height 24
type input "Apr 19, 2026 to Apr 22, 2026"
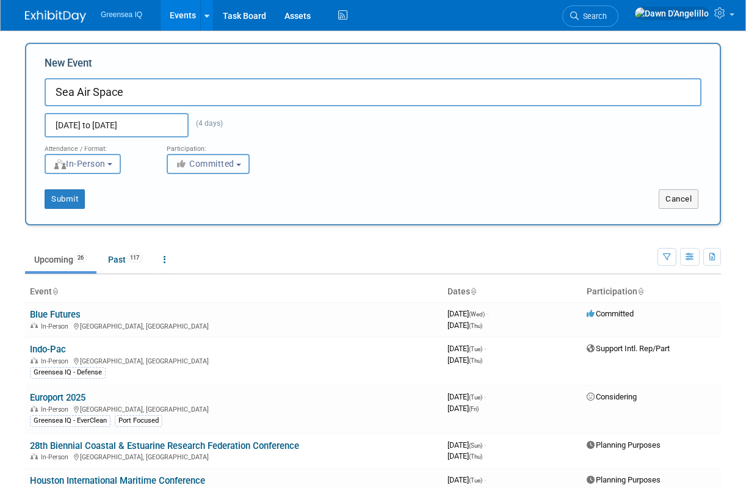
click at [210, 164] on span "Committed" at bounding box center [204, 164] width 59 height 10
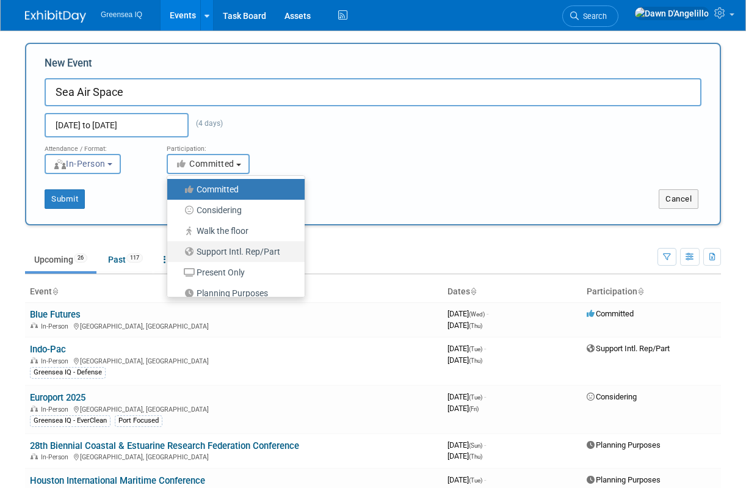
scroll to position [31, 0]
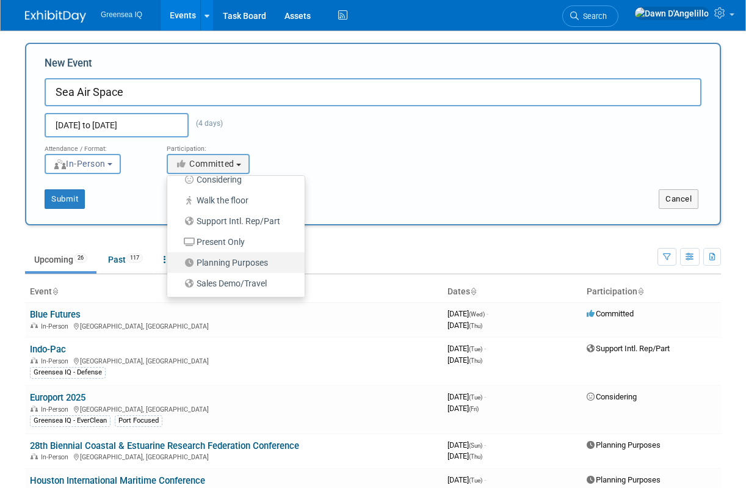
click at [219, 263] on label "Planning Purposes" at bounding box center [232, 263] width 119 height 16
click at [178, 263] on input "Planning Purposes" at bounding box center [174, 263] width 8 height 8
select select "104"
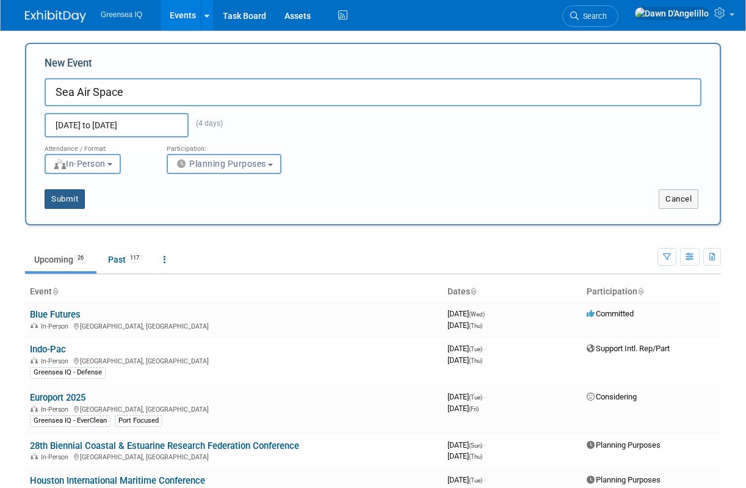
click at [64, 197] on button "Submit" at bounding box center [65, 199] width 40 height 20
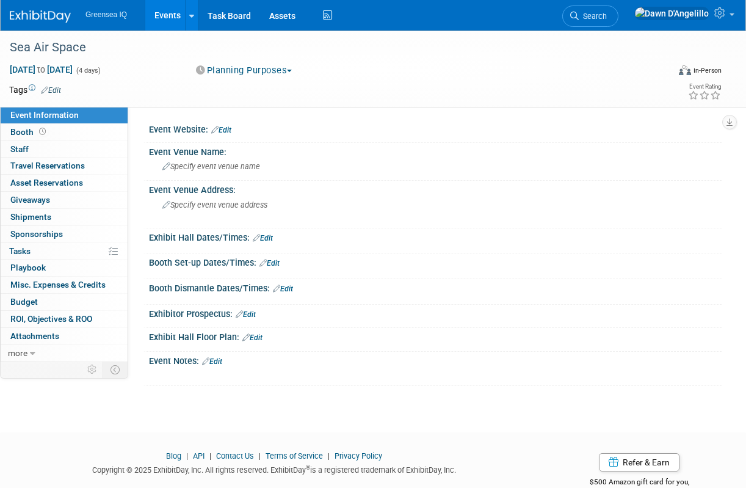
click at [165, 15] on link "Events" at bounding box center [167, 15] width 45 height 31
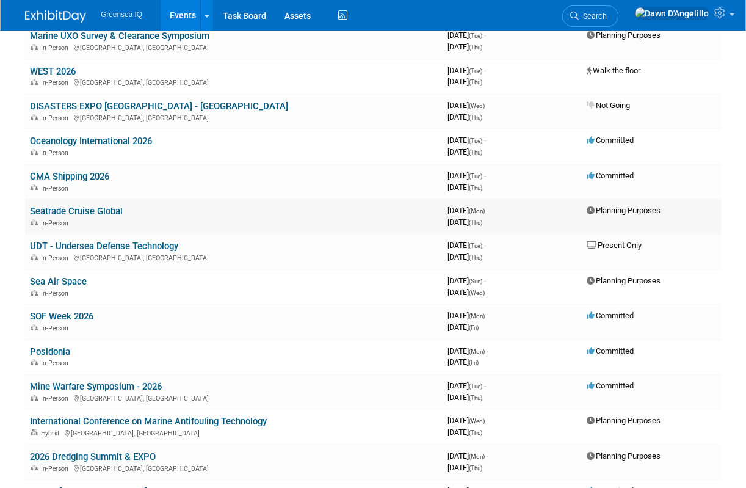
scroll to position [443, 0]
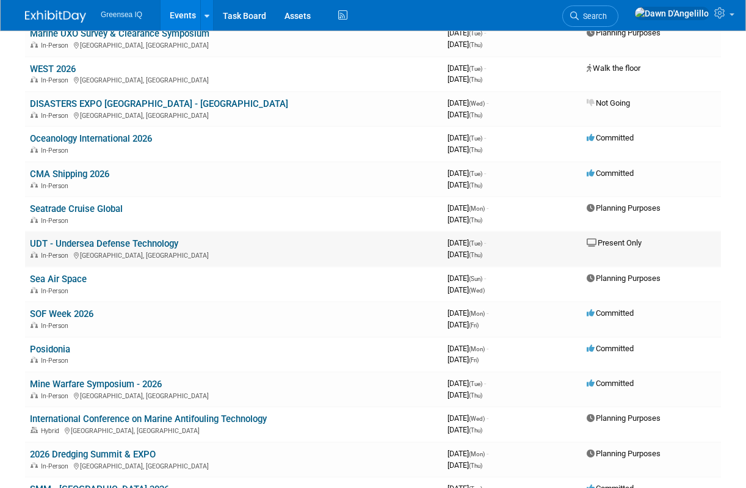
click at [134, 246] on link "UDT - Undersea Defense Technology" at bounding box center [104, 243] width 148 height 11
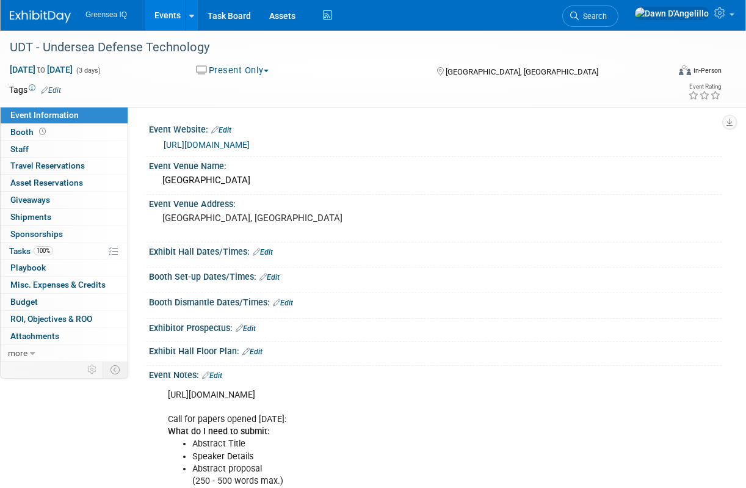
click at [166, 13] on link "Events" at bounding box center [167, 15] width 45 height 31
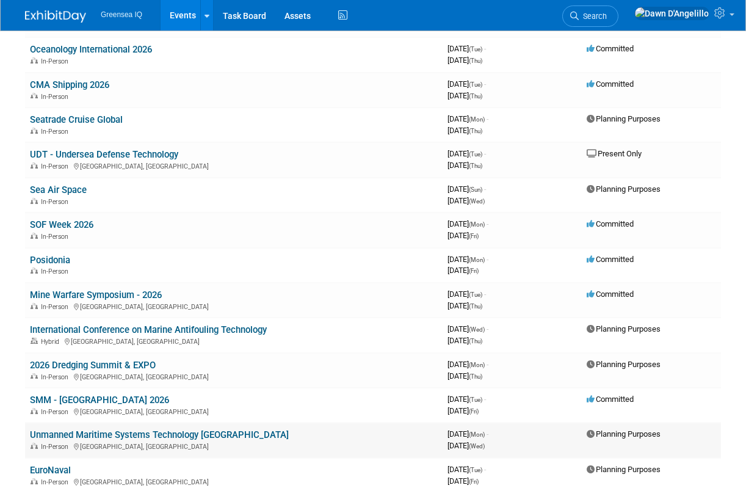
scroll to position [513, 0]
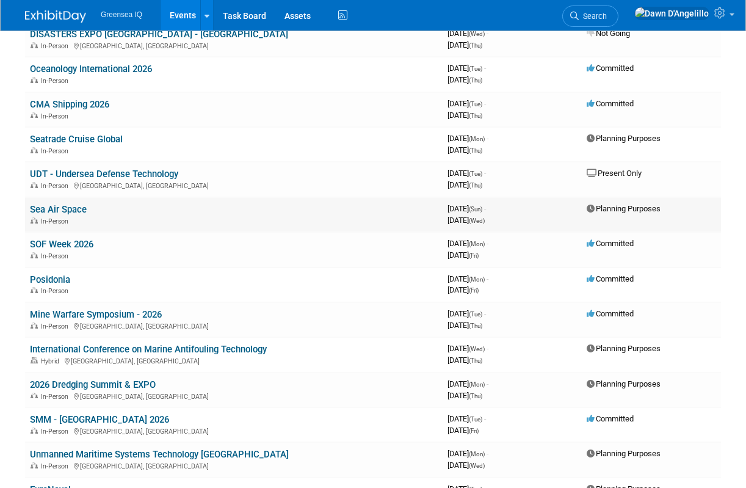
click at [76, 212] on link "Sea Air Space" at bounding box center [58, 209] width 57 height 11
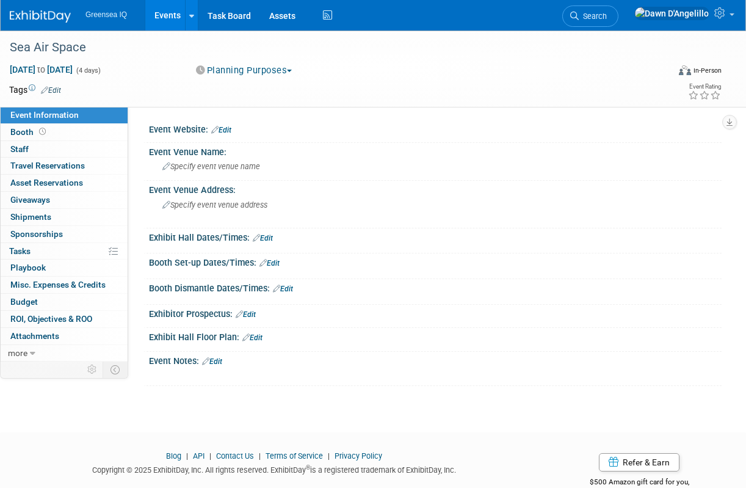
click at [228, 128] on link "Edit" at bounding box center [221, 130] width 20 height 9
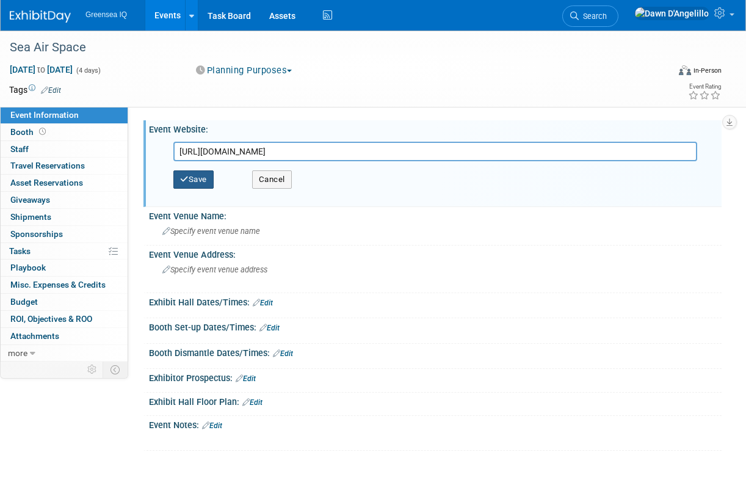
type input "[URL][DOMAIN_NAME]"
click at [205, 181] on button "Save" at bounding box center [193, 179] width 40 height 18
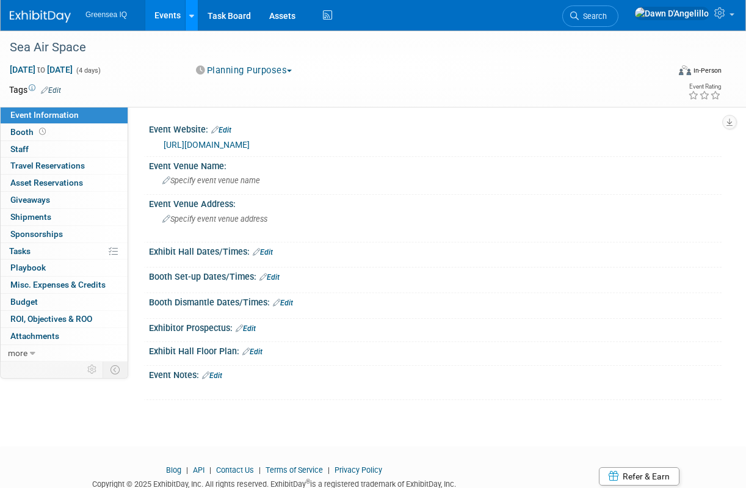
click at [190, 13] on icon at bounding box center [191, 16] width 5 height 8
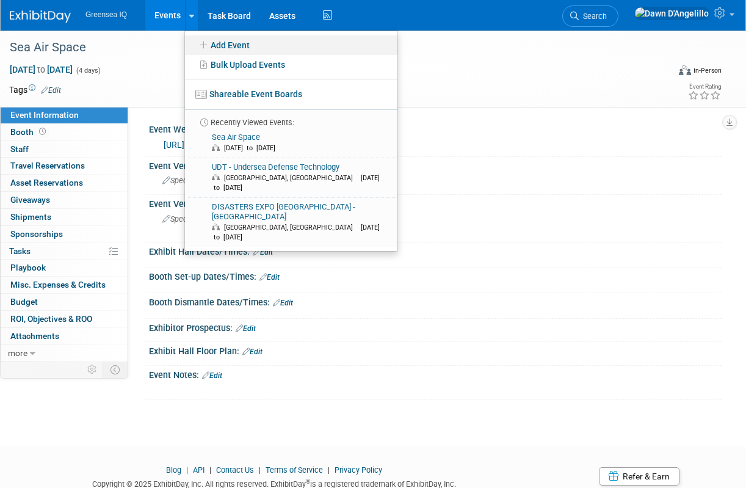
click at [226, 46] on link "Add Event" at bounding box center [291, 45] width 213 height 20
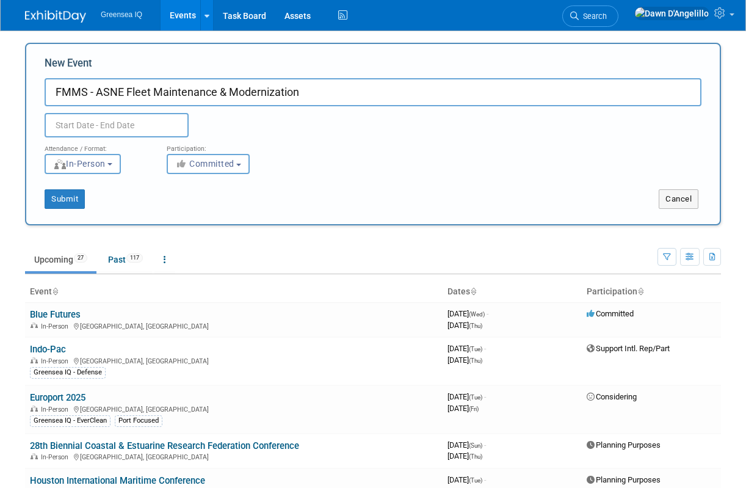
type input "FMMS - ASNE Fleet Maintenance & Modernization"
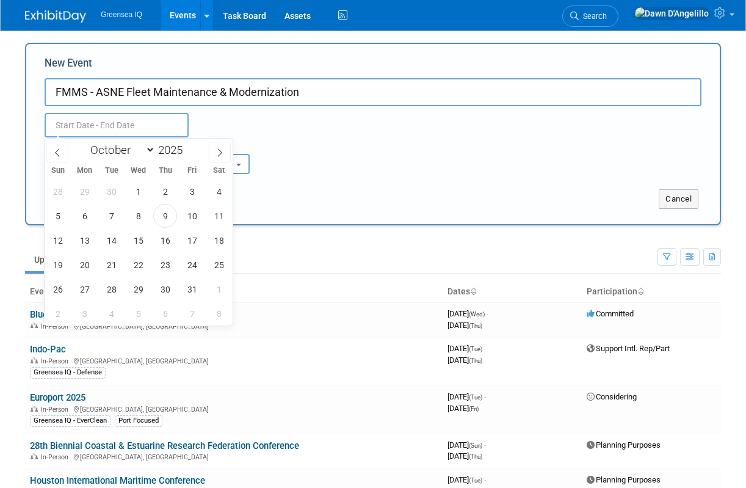
click at [156, 125] on input "text" at bounding box center [117, 125] width 144 height 24
click at [189, 147] on span at bounding box center [187, 146] width 9 height 7
type input "2026"
click at [151, 151] on select "January February March April May June July August September October November De…" at bounding box center [120, 149] width 70 height 15
select select "8"
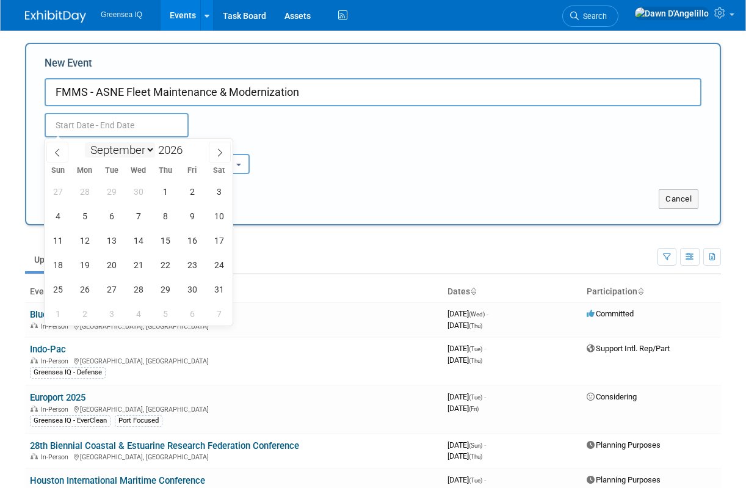
click at [85, 142] on select "January February March April May June July August September October November De…" at bounding box center [120, 149] width 70 height 15
click at [109, 266] on span "22" at bounding box center [112, 265] width 24 height 24
click at [163, 265] on span "24" at bounding box center [165, 265] width 24 height 24
type input "Sep 22, 2026 to Sep 24, 2026"
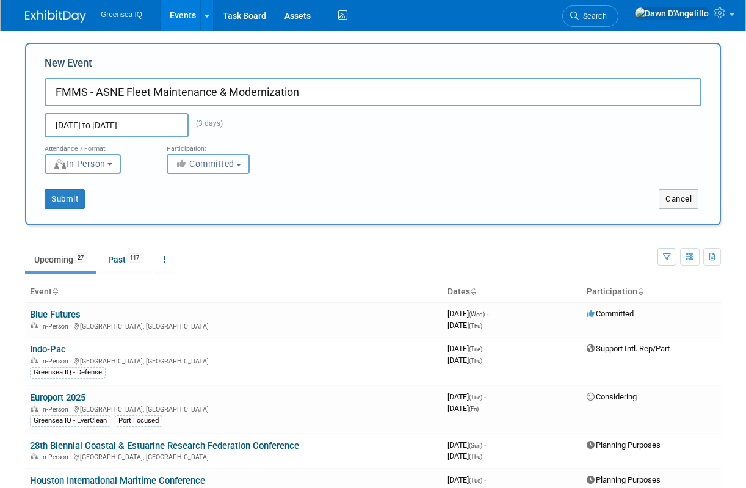
click at [221, 164] on span "Committed" at bounding box center [204, 164] width 59 height 10
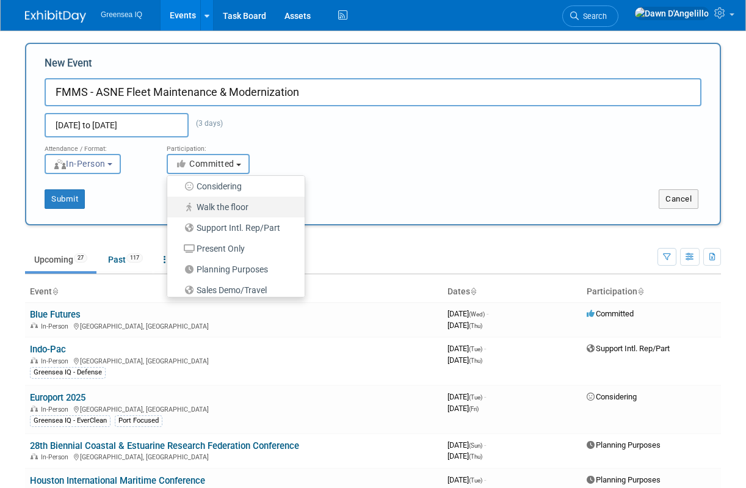
scroll to position [31, 0]
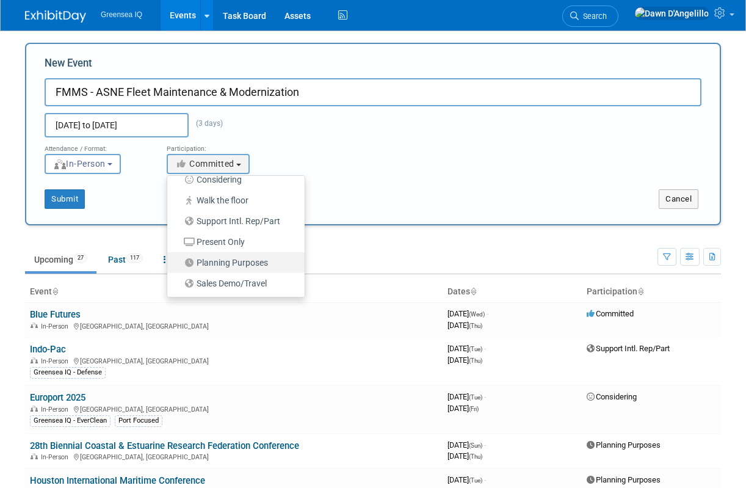
click at [227, 264] on label "Planning Purposes" at bounding box center [232, 263] width 119 height 16
click at [178, 264] on input "Planning Purposes" at bounding box center [174, 263] width 8 height 8
select select "104"
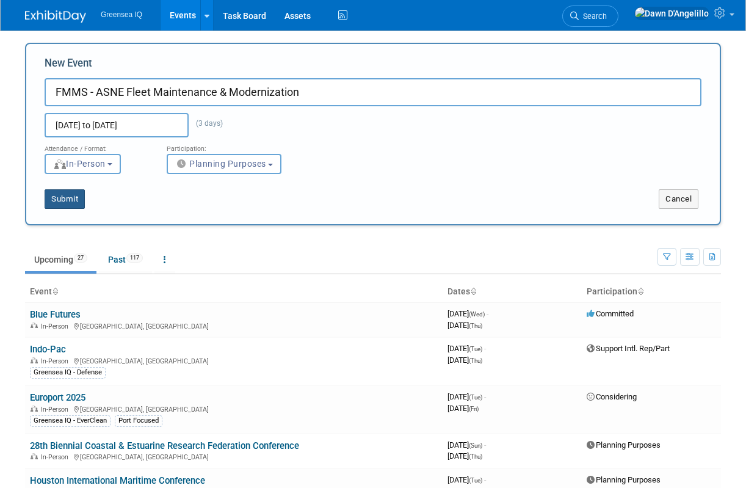
click at [72, 197] on button "Submit" at bounding box center [65, 199] width 40 height 20
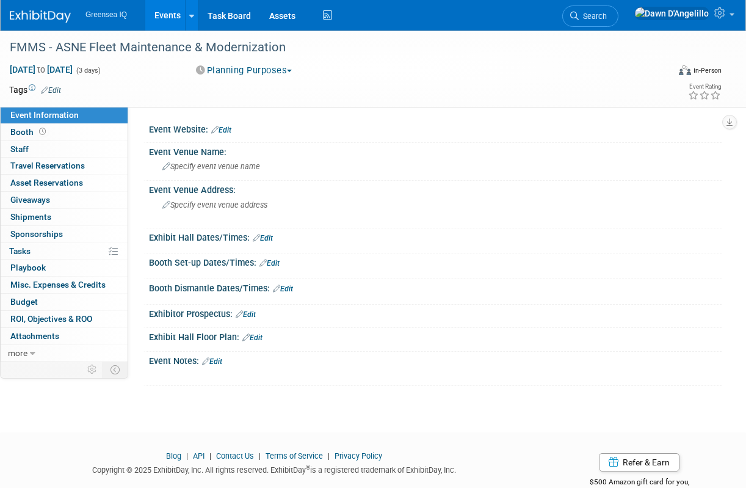
click at [229, 131] on link "Edit" at bounding box center [221, 130] width 20 height 9
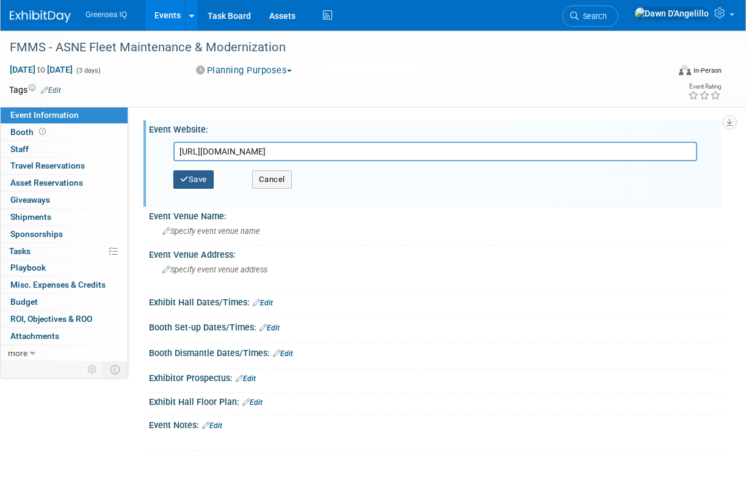
type input "[URL][DOMAIN_NAME]"
click at [196, 181] on button "Save" at bounding box center [193, 179] width 40 height 18
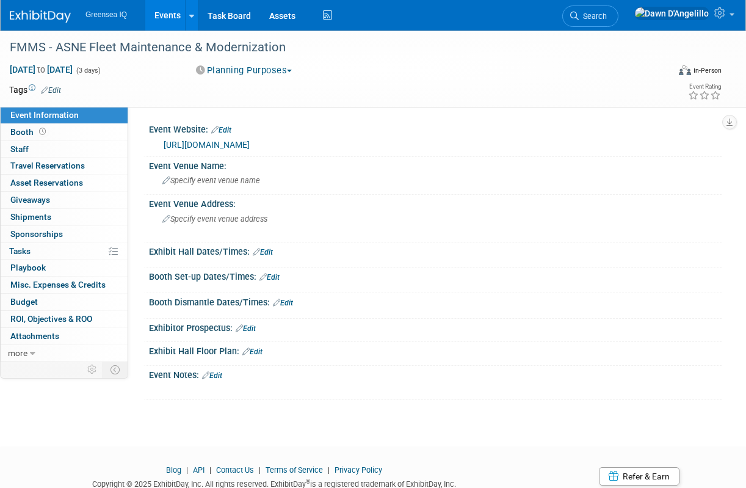
click at [166, 15] on link "Events" at bounding box center [167, 15] width 45 height 31
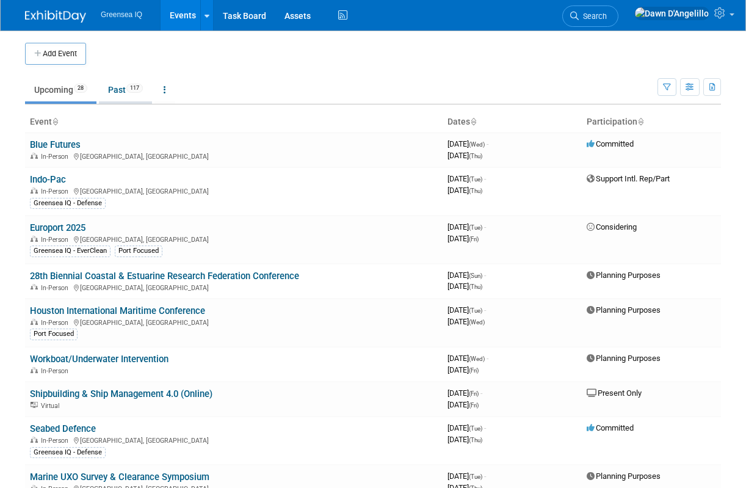
click at [119, 93] on link "Past 117" at bounding box center [125, 89] width 53 height 23
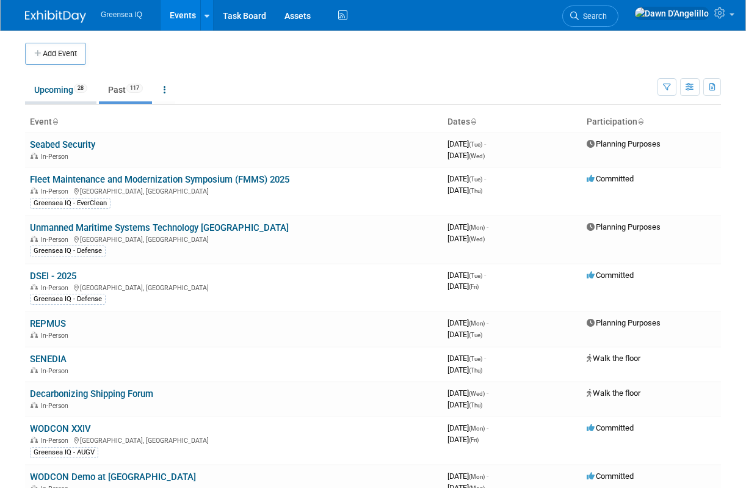
click at [54, 90] on link "Upcoming 28" at bounding box center [60, 89] width 71 height 23
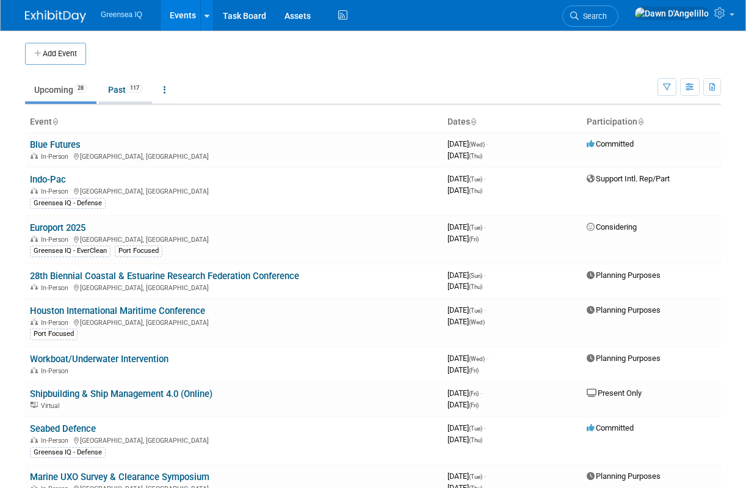
click at [119, 89] on link "Past 117" at bounding box center [125, 89] width 53 height 23
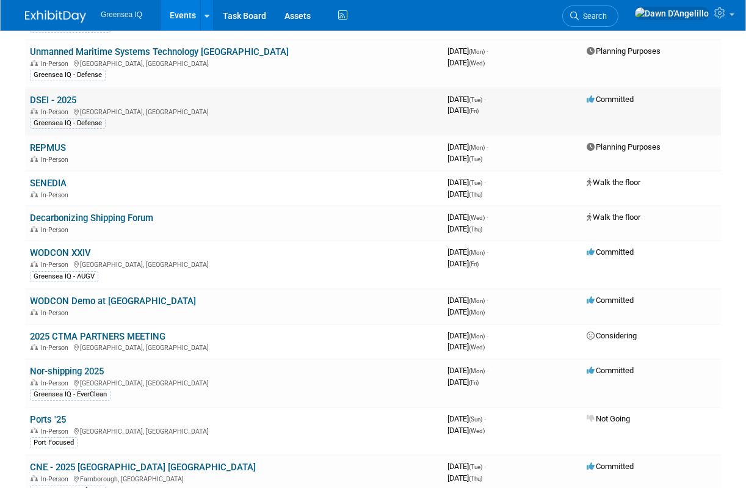
scroll to position [173, 0]
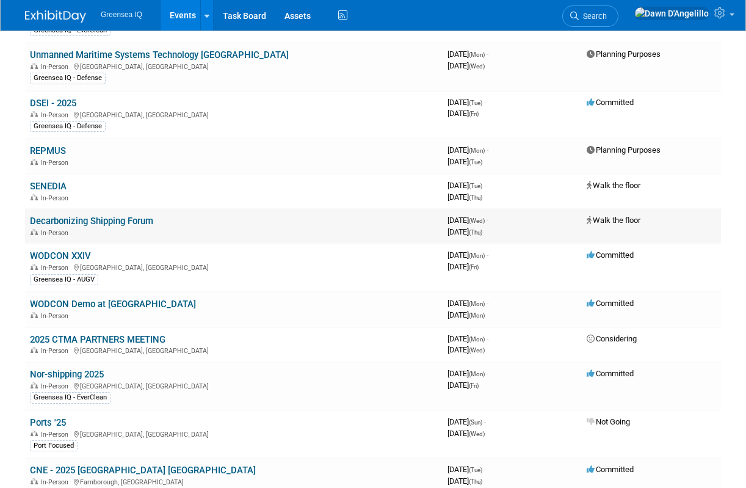
click at [101, 221] on link "Decarbonizing Shipping Forum" at bounding box center [91, 221] width 123 height 11
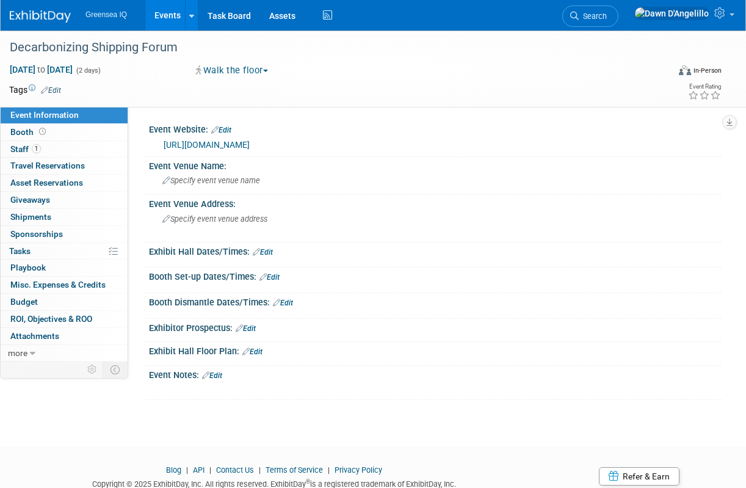
click at [220, 142] on link "[URL][DOMAIN_NAME]" at bounding box center [207, 145] width 86 height 10
click at [73, 68] on span "Jun 25, 2025 to Jun 26, 2025" at bounding box center [41, 69] width 64 height 11
select select "5"
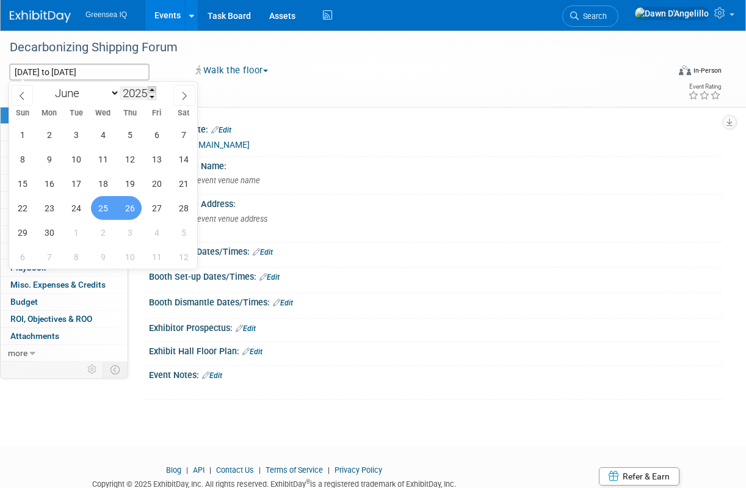
click at [153, 89] on span at bounding box center [152, 89] width 9 height 7
type input "2026"
click at [49, 206] on span "22" at bounding box center [49, 208] width 24 height 24
type input "Jun 22, 2026"
click at [78, 208] on span "23" at bounding box center [76, 208] width 24 height 24
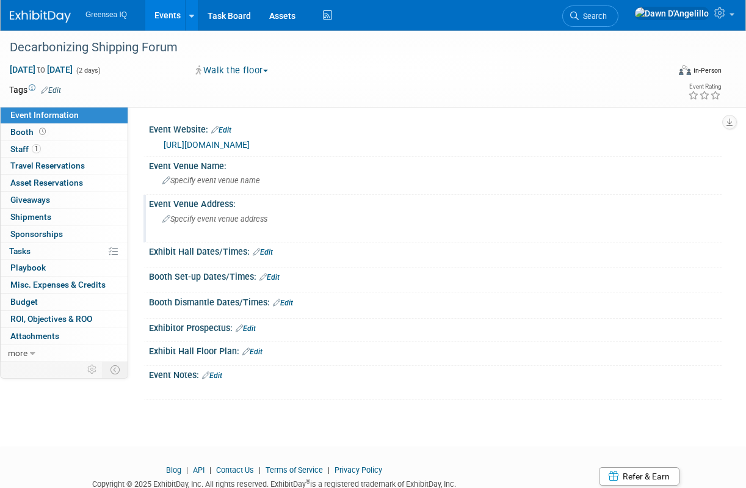
click at [223, 217] on span "Specify event venue address" at bounding box center [214, 218] width 105 height 9
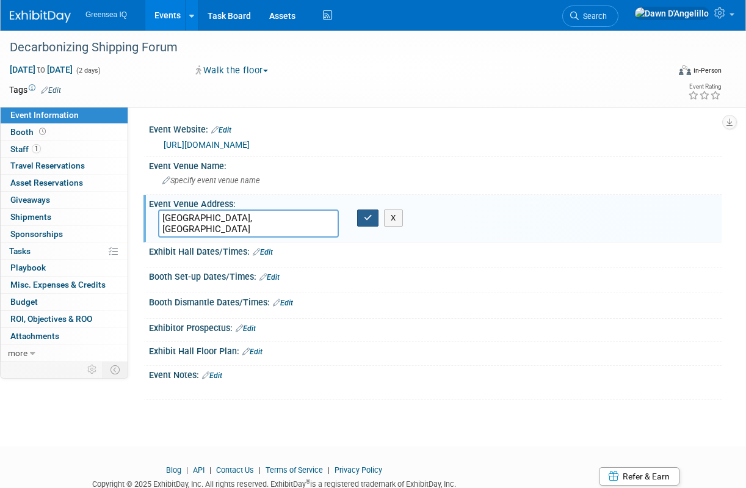
type textarea "[GEOGRAPHIC_DATA], [GEOGRAPHIC_DATA]"
click at [367, 221] on icon "button" at bounding box center [368, 218] width 9 height 8
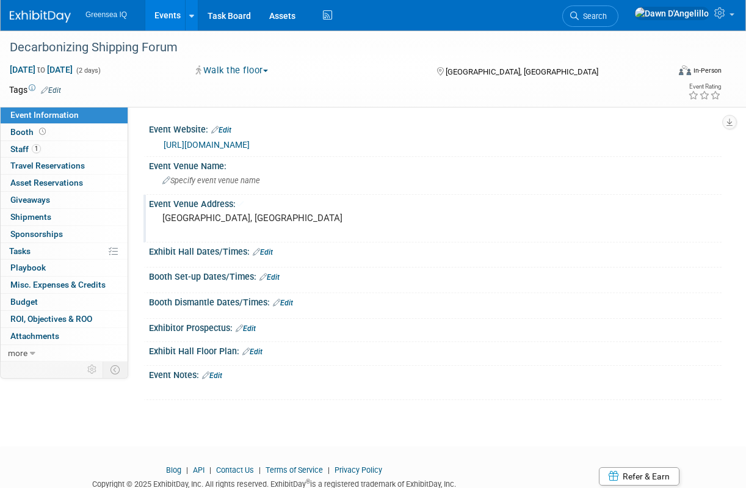
click at [261, 71] on button "Walk the floor" at bounding box center [232, 70] width 81 height 13
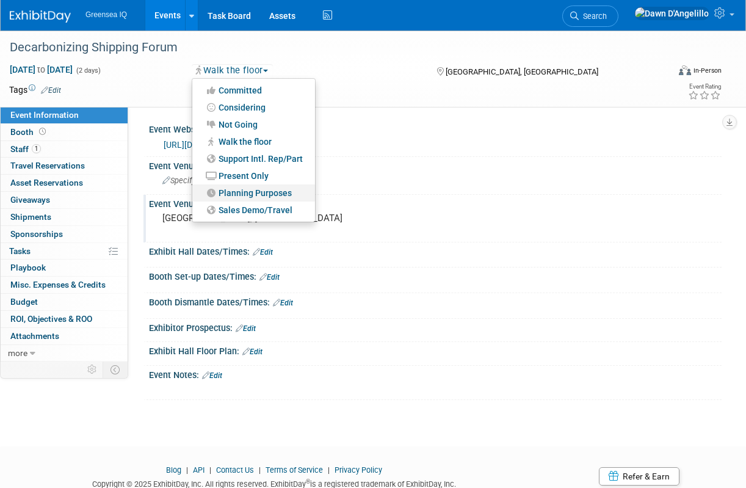
click at [255, 195] on link "Planning Purposes" at bounding box center [253, 192] width 123 height 17
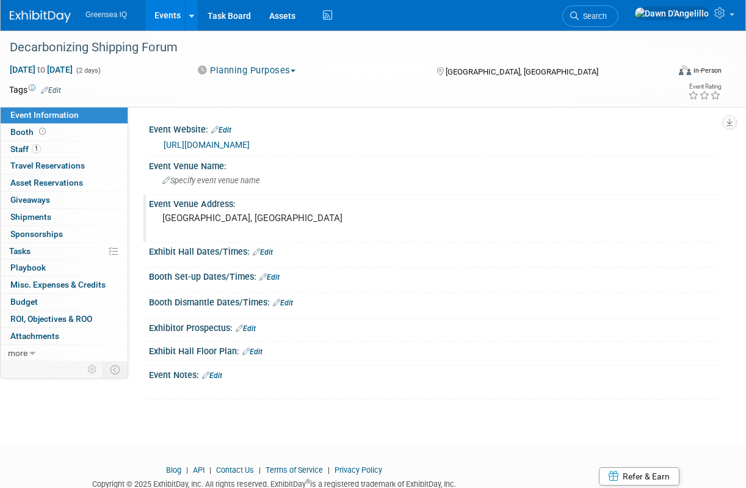
click at [169, 12] on link "Events" at bounding box center [167, 15] width 45 height 31
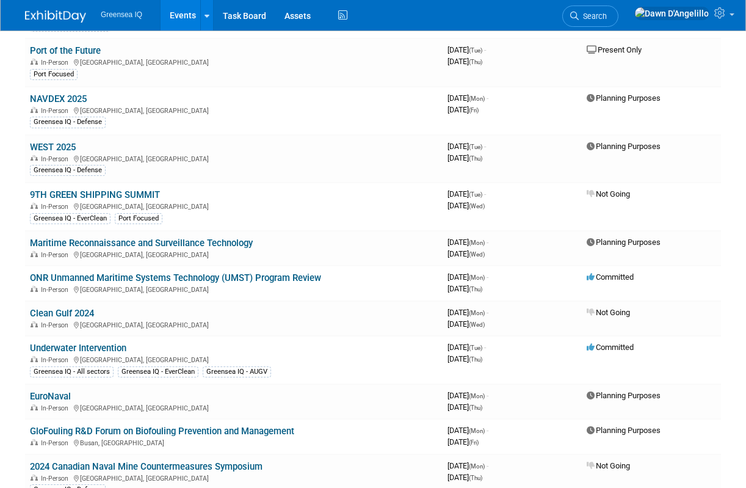
scroll to position [893, 0]
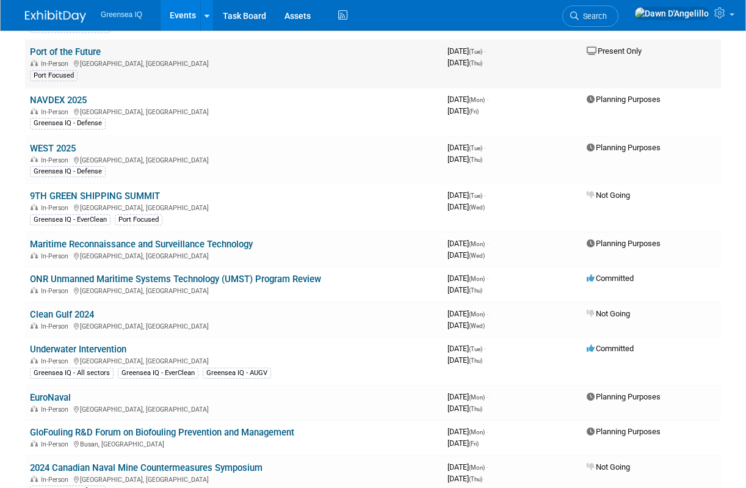
click at [81, 52] on link "Port of the Future" at bounding box center [65, 51] width 71 height 11
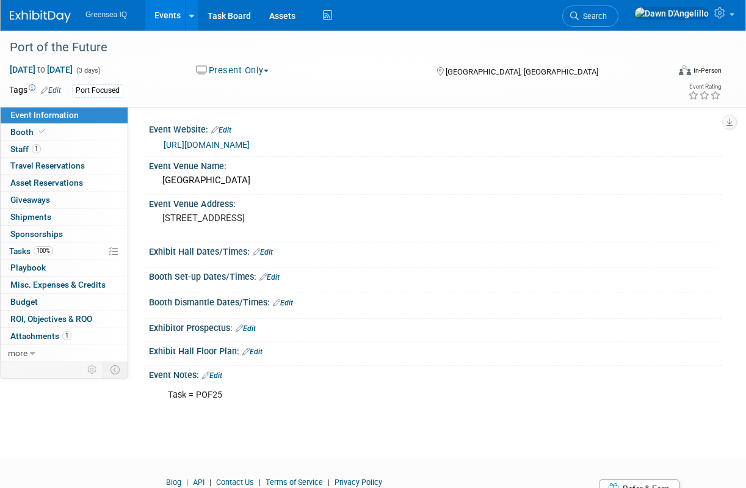
click at [235, 142] on link "https://pof.egr.uh.edu/" at bounding box center [207, 145] width 86 height 10
click at [227, 129] on link "Edit" at bounding box center [221, 130] width 20 height 9
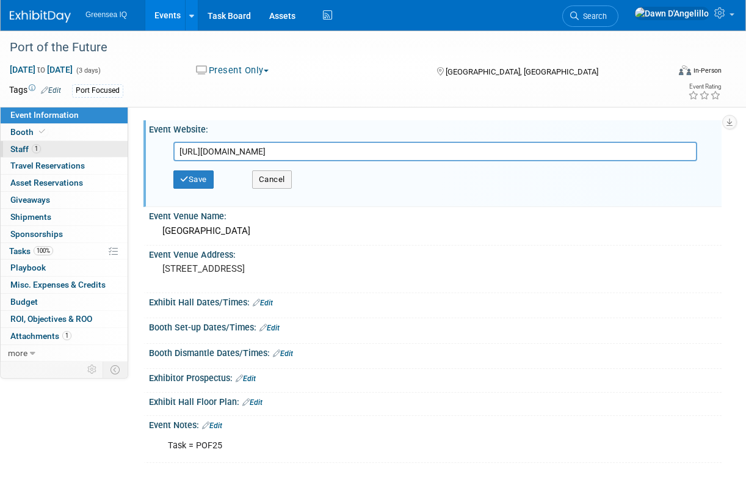
drag, startPoint x: 279, startPoint y: 148, endPoint x: 114, endPoint y: 150, distance: 165.5
click at [114, 150] on div "Event Information Event Info Booth Booth 1 Staff 1 Staff 0 Travel Reservations …" at bounding box center [373, 247] width 746 height 432
type input "https://portofthefutureconference.com/"
click at [205, 177] on button "Save" at bounding box center [193, 179] width 40 height 18
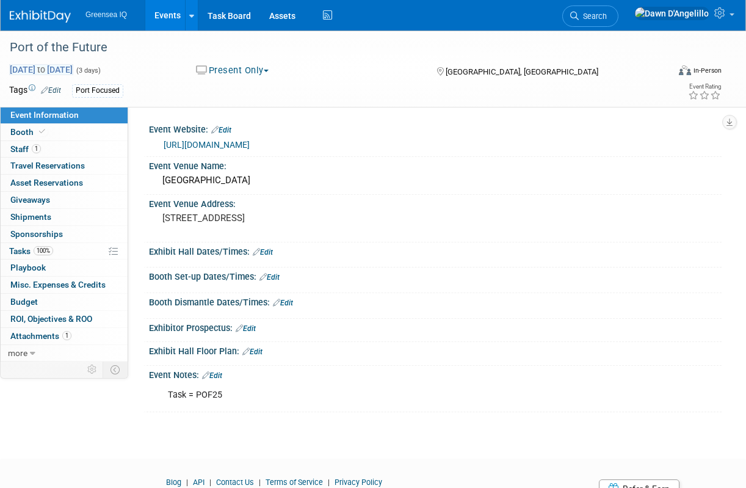
click at [73, 68] on span "Apr 1, 2025 to Apr 3, 2025" at bounding box center [41, 69] width 64 height 11
select select "3"
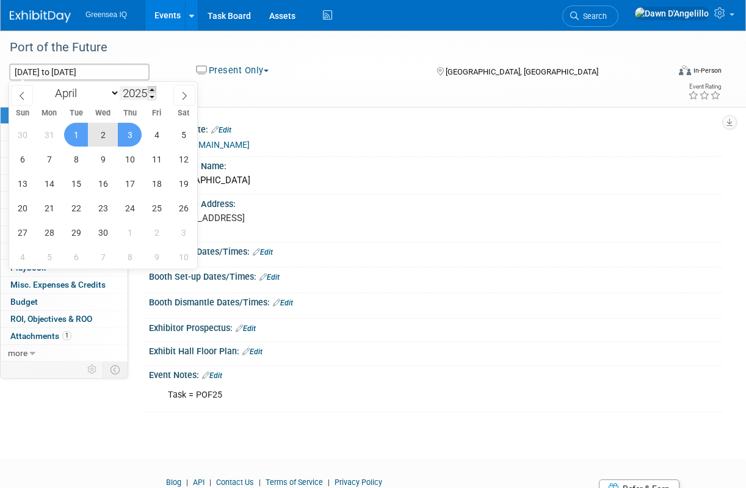
click at [153, 88] on span at bounding box center [152, 89] width 9 height 7
type input "2026"
click at [115, 93] on select "January February March April May June July August September October November De…" at bounding box center [84, 93] width 70 height 15
select select "2"
click at [49, 86] on select "January February March April May June July August September October November De…" at bounding box center [84, 93] width 70 height 15
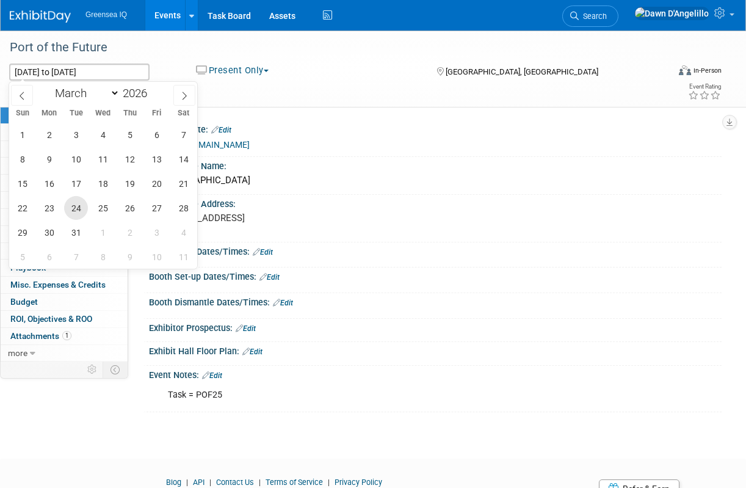
click at [76, 207] on span "24" at bounding box center [76, 208] width 24 height 24
type input "Mar 24, 2026"
click at [102, 207] on span "25" at bounding box center [103, 208] width 24 height 24
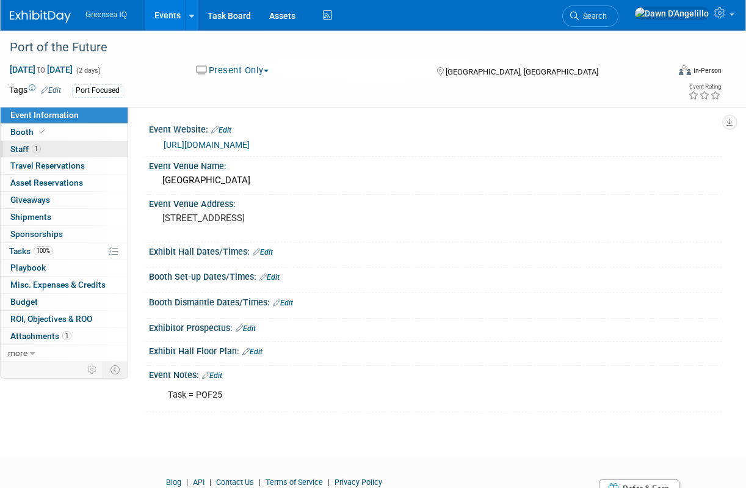
click at [58, 148] on link "1 Staff 1" at bounding box center [64, 149] width 127 height 16
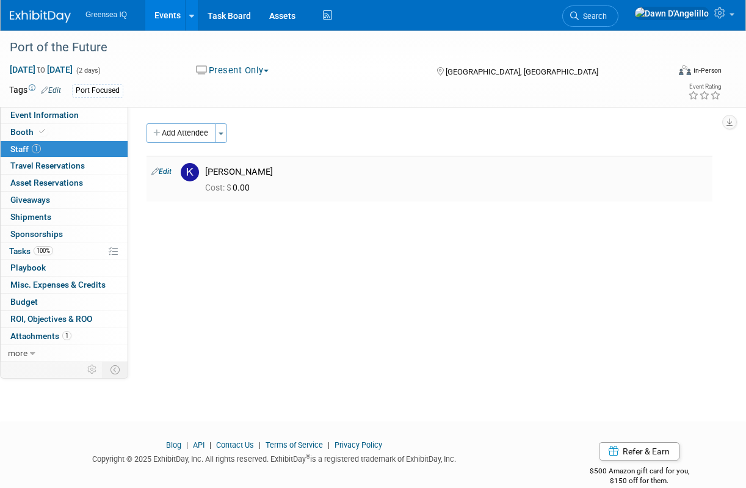
click at [166, 170] on link "Edit" at bounding box center [161, 171] width 20 height 9
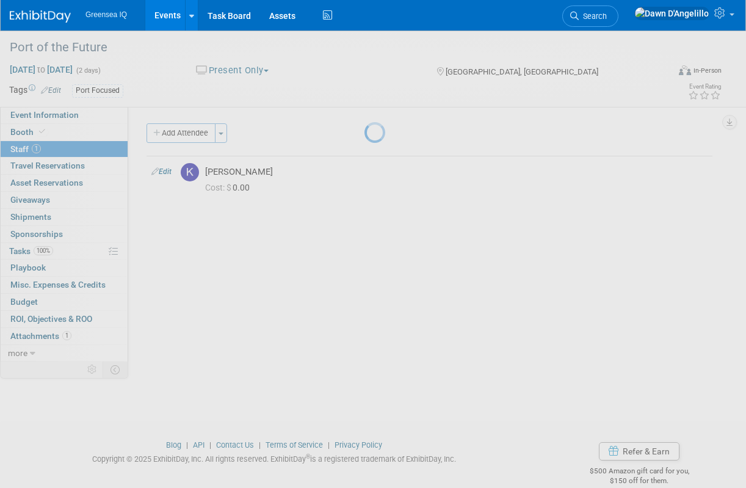
select select "ebfd3fd9-7f46-4245-9024-5e7440713d80"
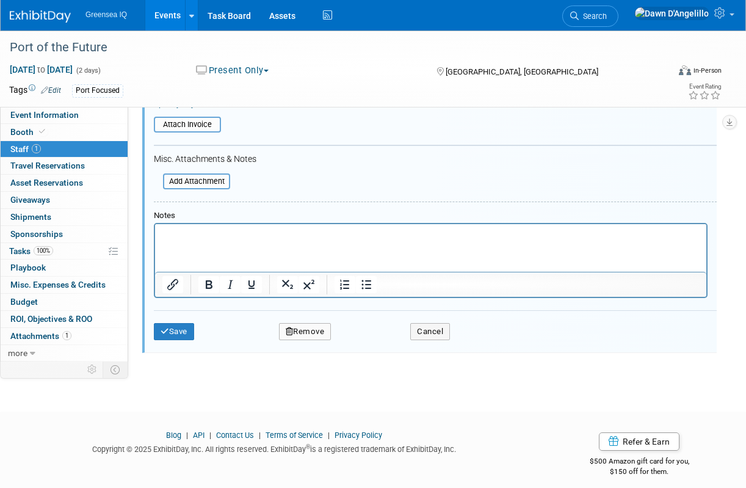
scroll to position [290, 0]
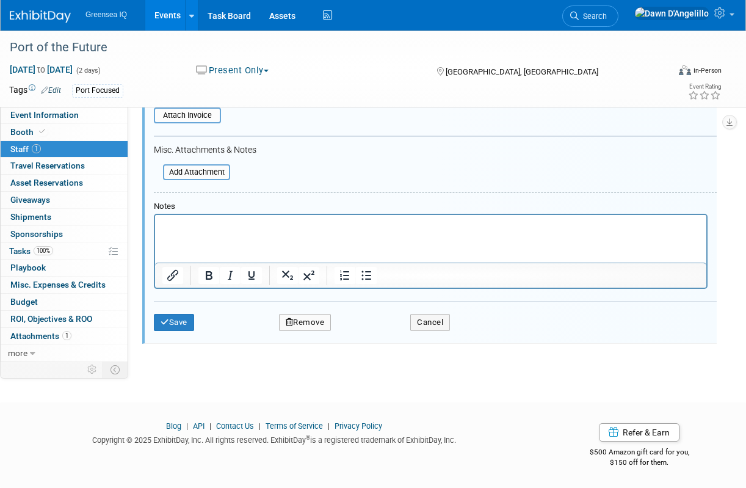
click at [305, 321] on button "Remove" at bounding box center [305, 322] width 53 height 17
click at [376, 330] on link "Yes" at bounding box center [371, 333] width 35 height 20
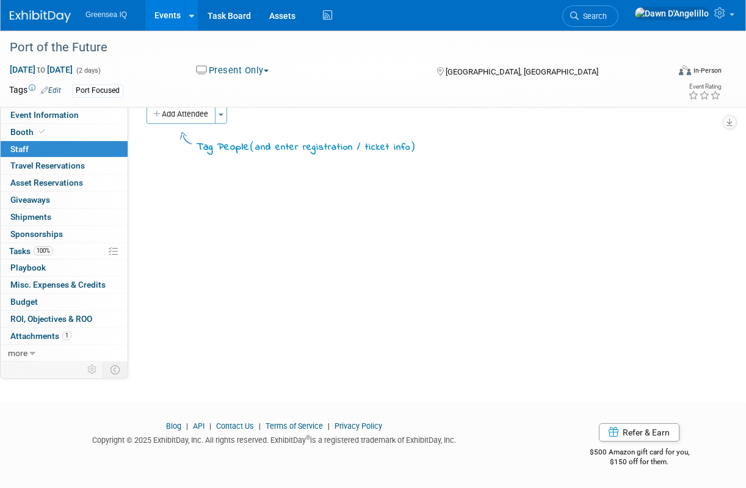
scroll to position [0, 0]
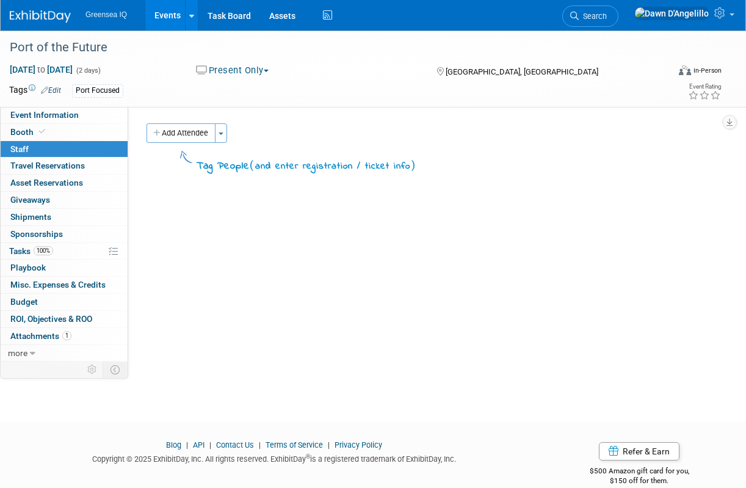
click at [258, 70] on button "Present Only" at bounding box center [233, 70] width 82 height 13
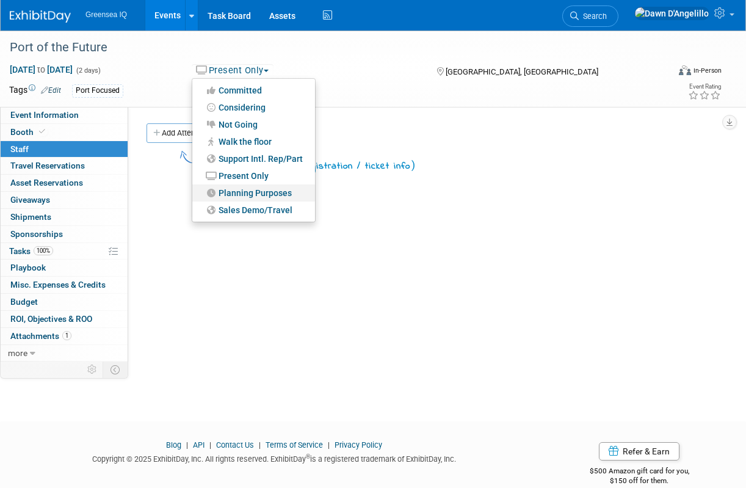
click at [253, 194] on link "Planning Purposes" at bounding box center [253, 192] width 123 height 17
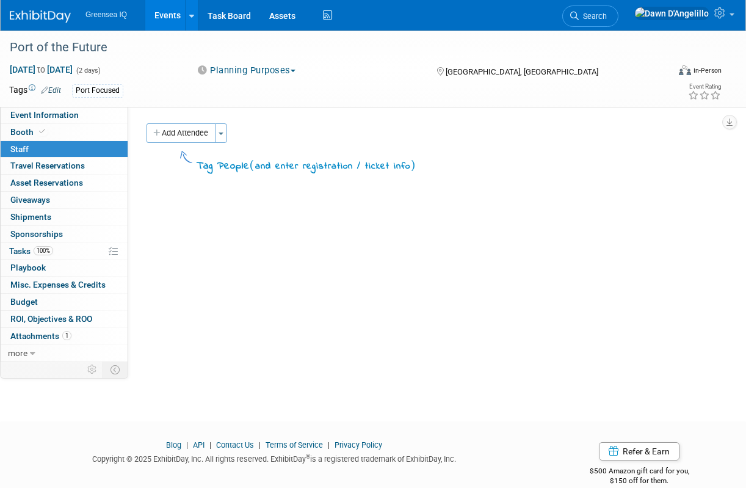
click at [166, 14] on link "Events" at bounding box center [167, 15] width 45 height 31
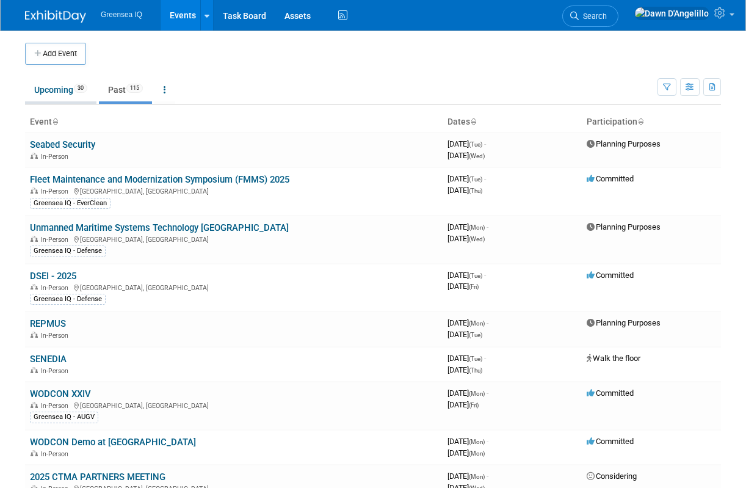
click at [53, 92] on link "Upcoming 30" at bounding box center [60, 89] width 71 height 23
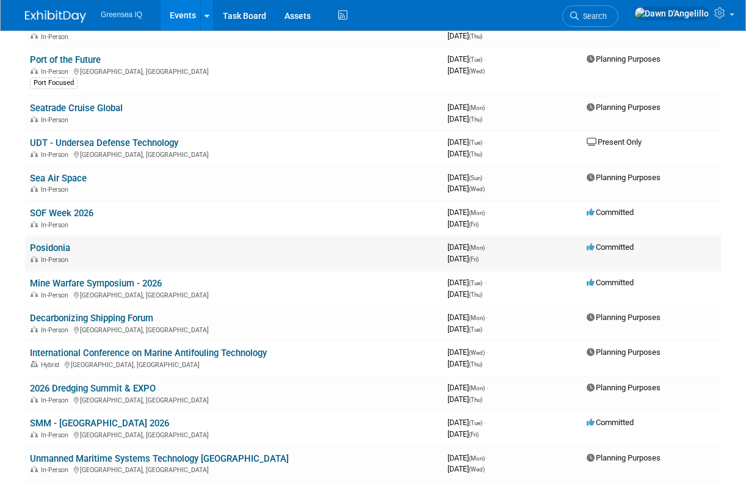
scroll to position [596, 0]
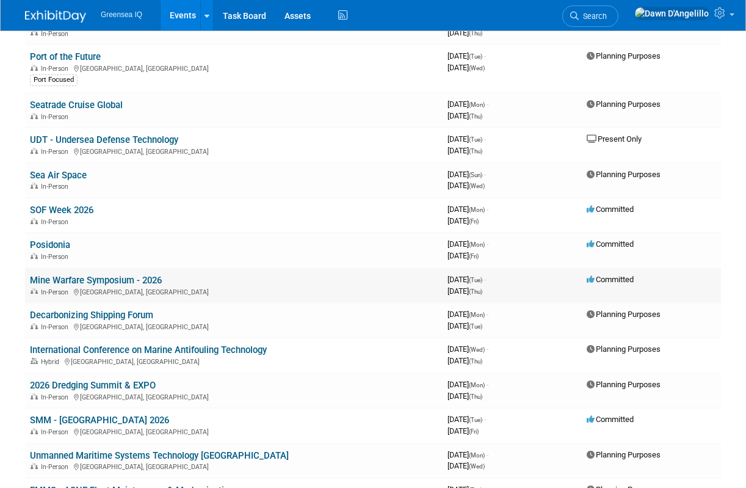
click at [123, 281] on link "Mine Warfare Symposium - 2026" at bounding box center [96, 280] width 132 height 11
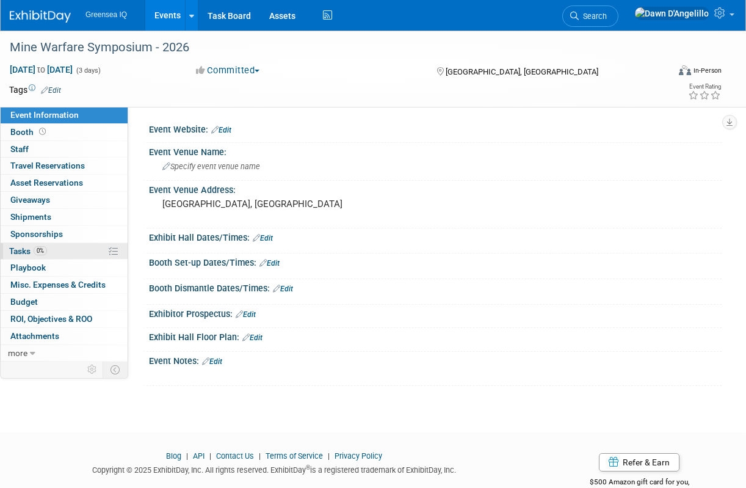
click at [22, 249] on span "Tasks 0%" at bounding box center [28, 251] width 38 height 10
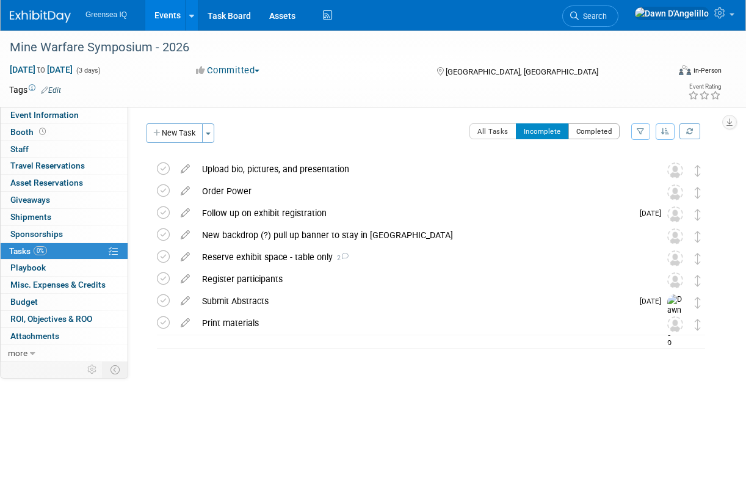
click at [599, 129] on button "Completed" at bounding box center [595, 131] width 52 height 16
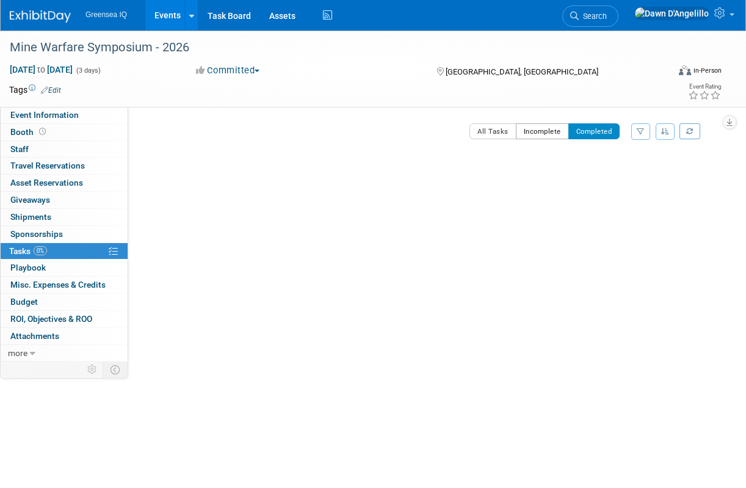
click at [542, 129] on button "Incomplete" at bounding box center [542, 131] width 53 height 16
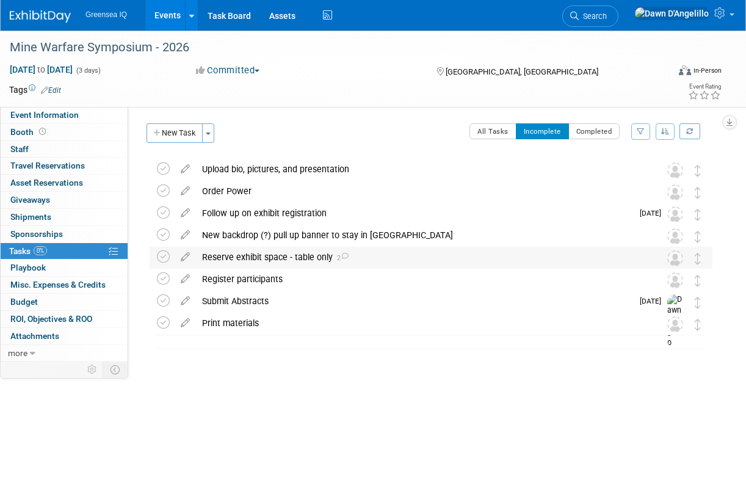
click at [294, 257] on div "Reserve exhibit space - table only 2" at bounding box center [419, 257] width 447 height 21
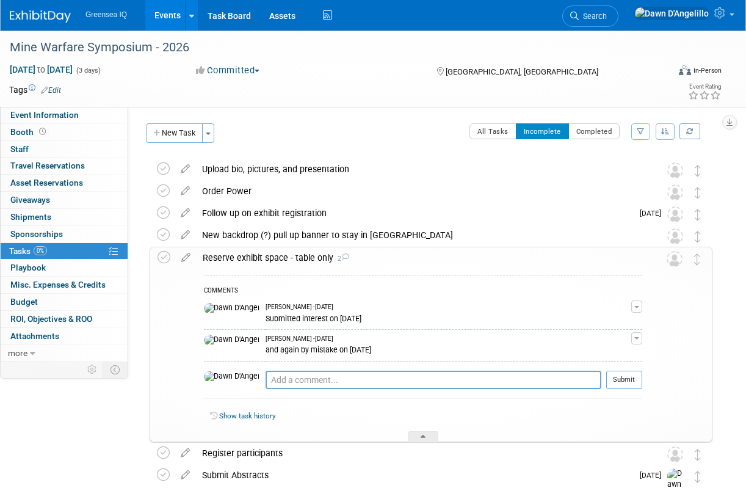
click at [294, 257] on div "Reserve exhibit space - table only 2" at bounding box center [420, 257] width 446 height 21
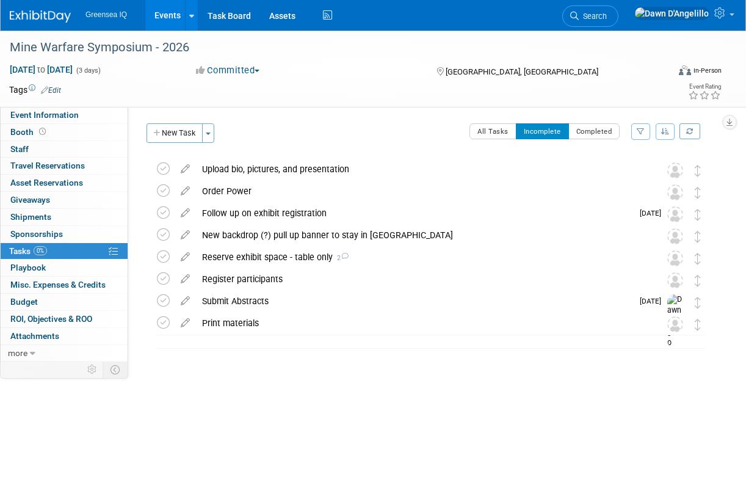
click at [169, 12] on link "Events" at bounding box center [167, 15] width 45 height 31
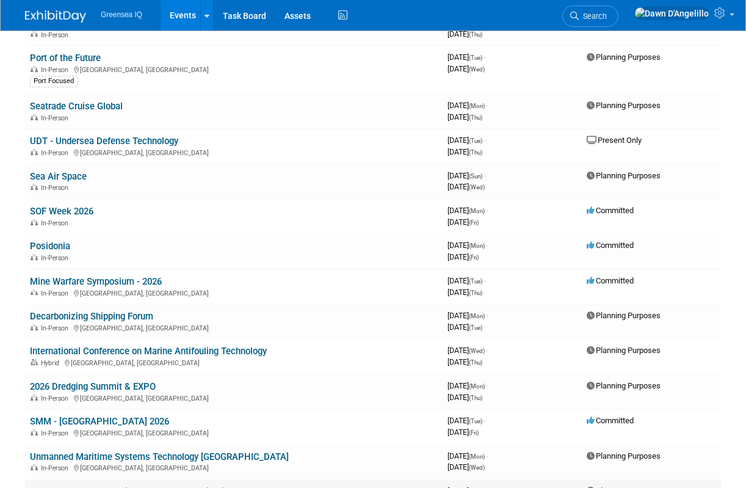
scroll to position [597, 0]
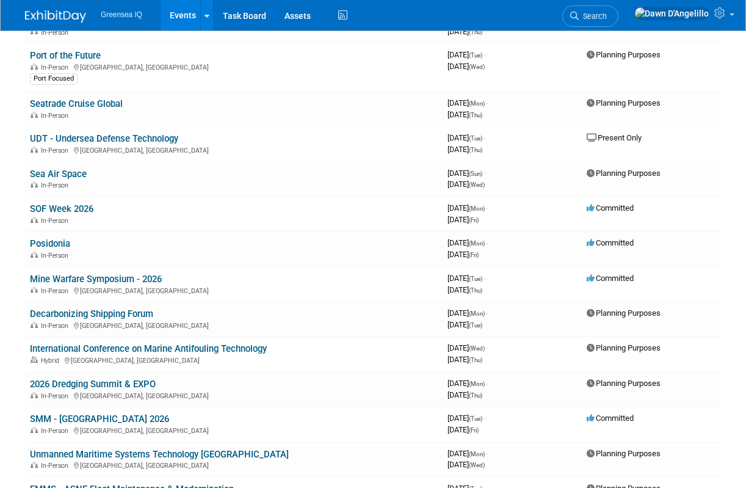
click at [188, 15] on link "Events" at bounding box center [183, 15] width 45 height 31
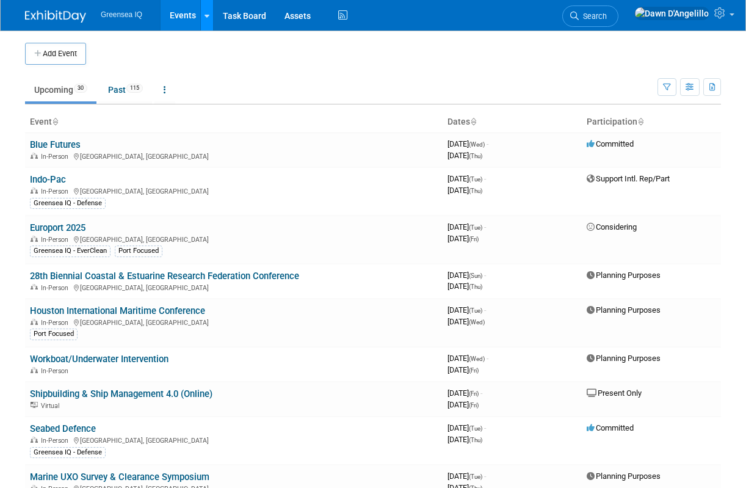
click at [208, 14] on icon at bounding box center [207, 16] width 5 height 8
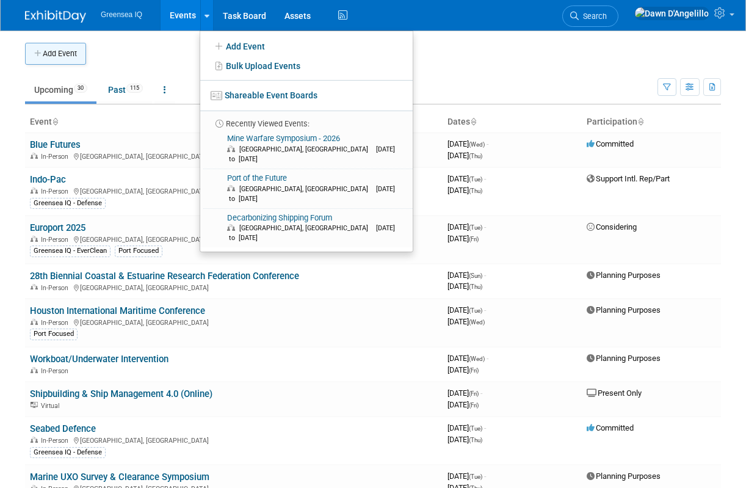
click at [55, 55] on button "Add Event" at bounding box center [55, 54] width 61 height 22
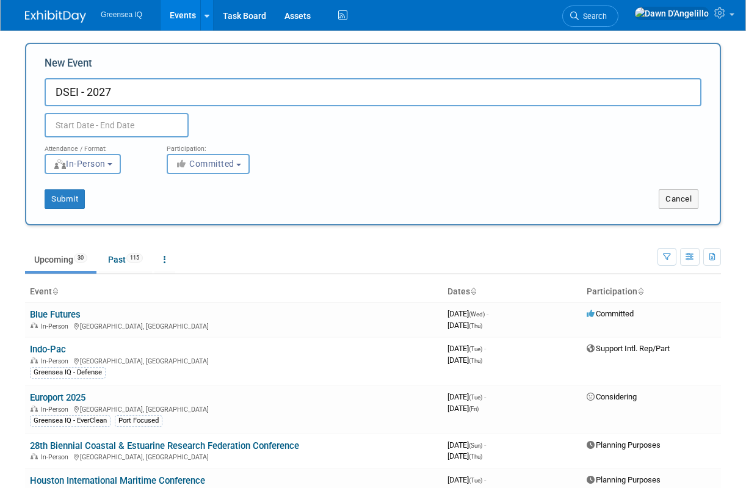
type input "DSEI - 2027"
click at [102, 123] on input "text" at bounding box center [117, 125] width 144 height 24
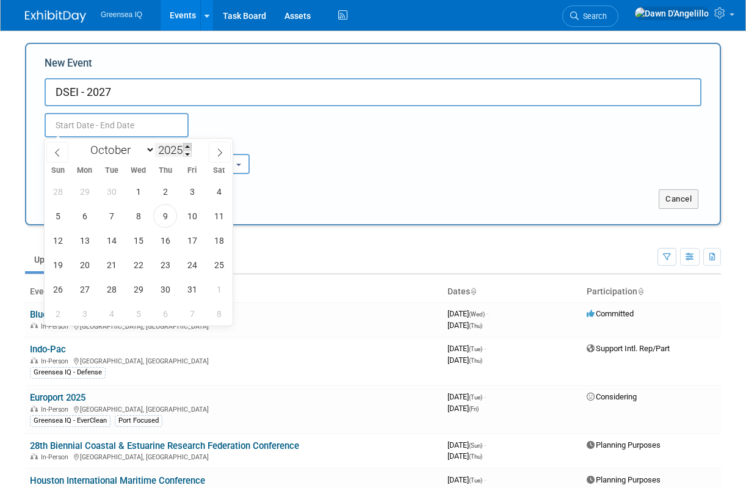
click at [190, 146] on span at bounding box center [187, 146] width 9 height 7
type input "2027"
click at [151, 148] on select "January February March April May June July August September October November De…" at bounding box center [120, 149] width 70 height 15
select select "8"
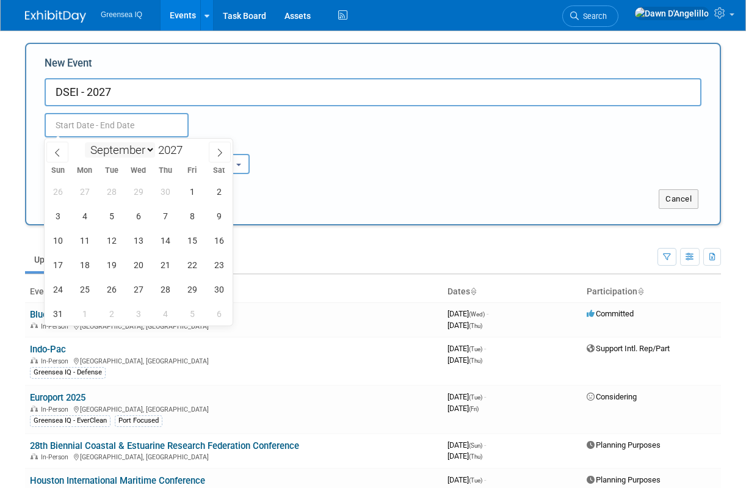
click at [85, 142] on select "January February March April May June July August September October November De…" at bounding box center [120, 149] width 70 height 15
click at [115, 218] on span "7" at bounding box center [112, 216] width 24 height 24
click at [193, 216] on span "10" at bounding box center [192, 216] width 24 height 24
type input "[DATE] to [DATE]"
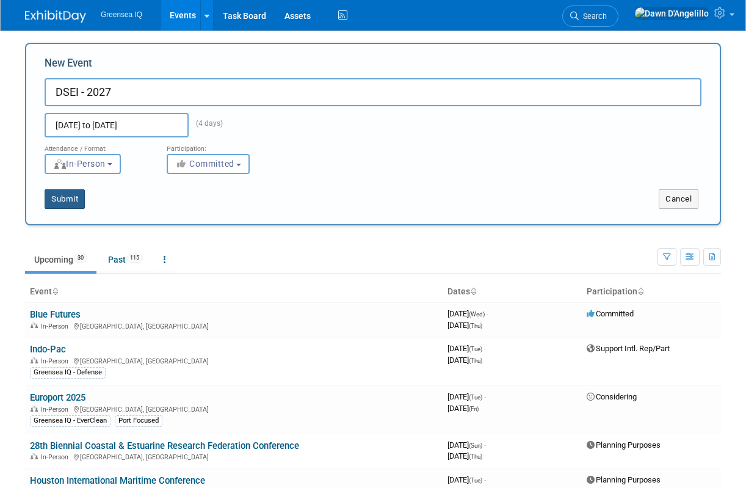
click at [65, 198] on button "Submit" at bounding box center [65, 199] width 40 height 20
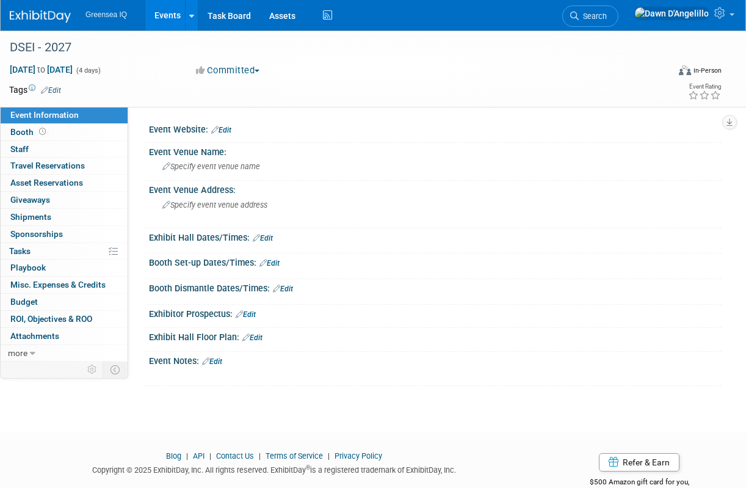
click at [229, 130] on link "Edit" at bounding box center [221, 130] width 20 height 9
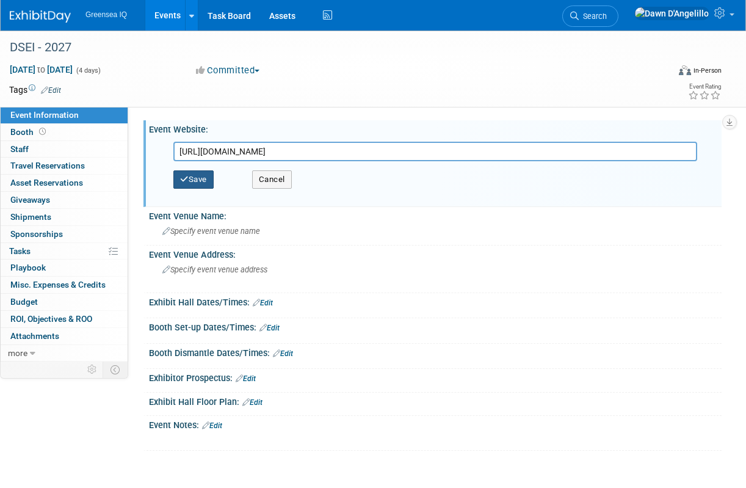
type input "[URL][DOMAIN_NAME]"
click at [195, 179] on button "Save" at bounding box center [193, 179] width 40 height 18
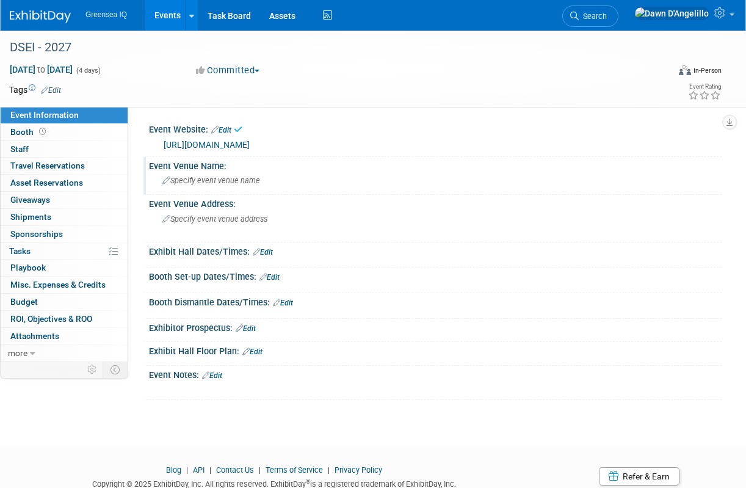
click at [217, 184] on span "Specify event venue name" at bounding box center [211, 180] width 98 height 9
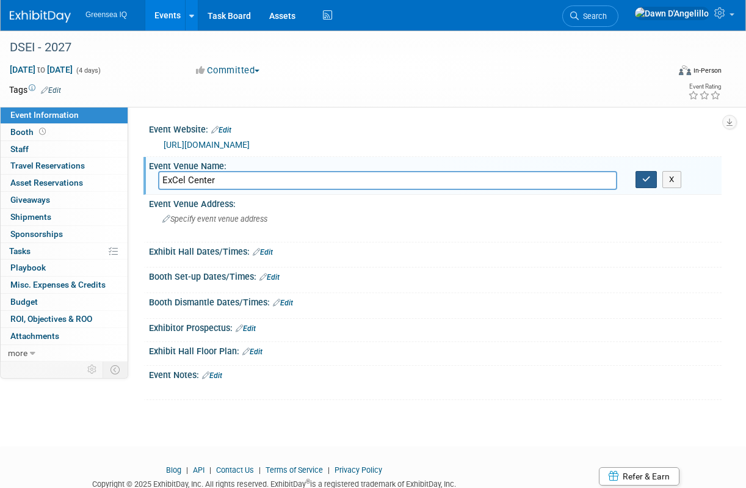
type input "ExCel Center"
click at [644, 177] on icon "button" at bounding box center [647, 179] width 9 height 8
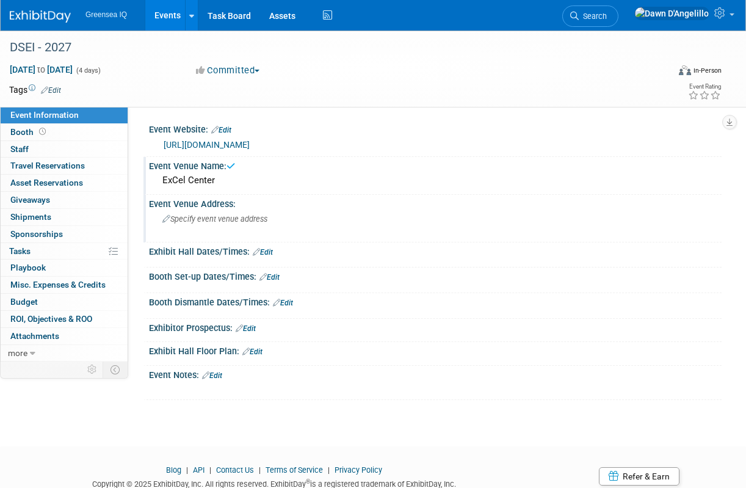
click at [222, 220] on span "Specify event venue address" at bounding box center [214, 218] width 105 height 9
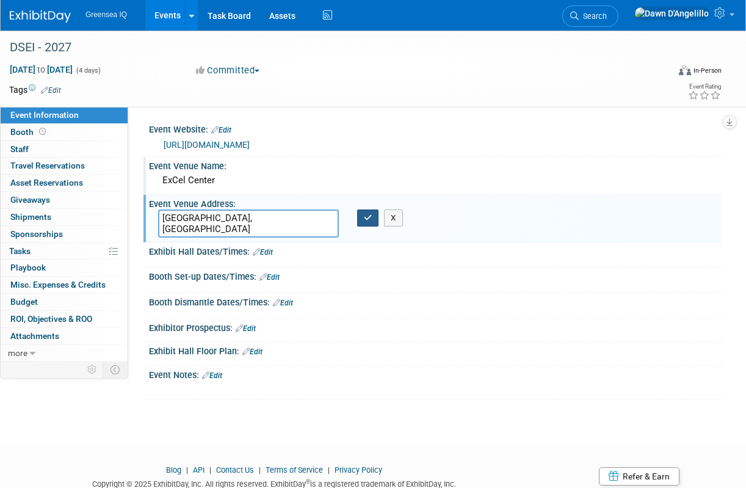
type textarea "[GEOGRAPHIC_DATA], [GEOGRAPHIC_DATA]"
click at [367, 218] on icon "button" at bounding box center [368, 218] width 9 height 8
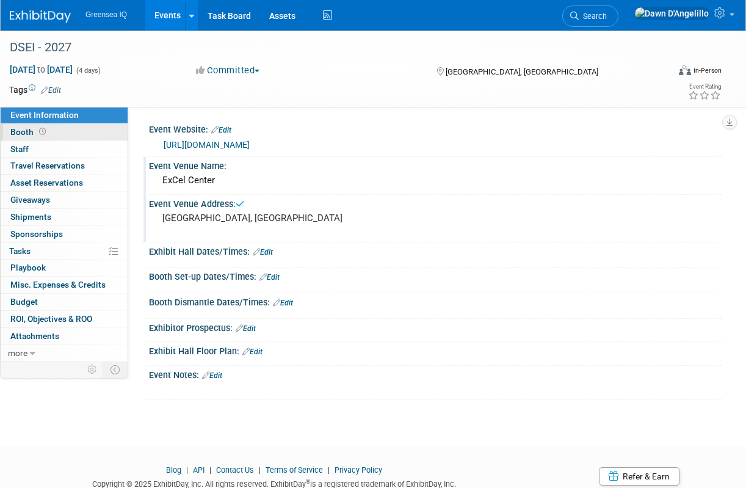
click at [26, 132] on span "Booth" at bounding box center [29, 132] width 38 height 10
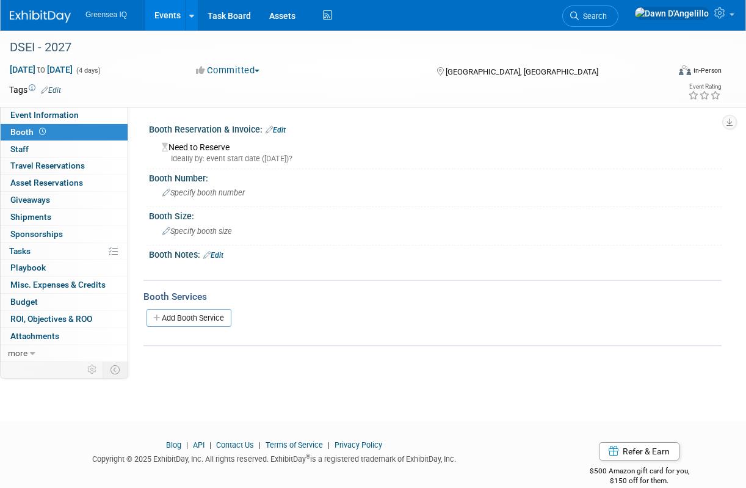
click at [281, 129] on link "Edit" at bounding box center [276, 130] width 20 height 9
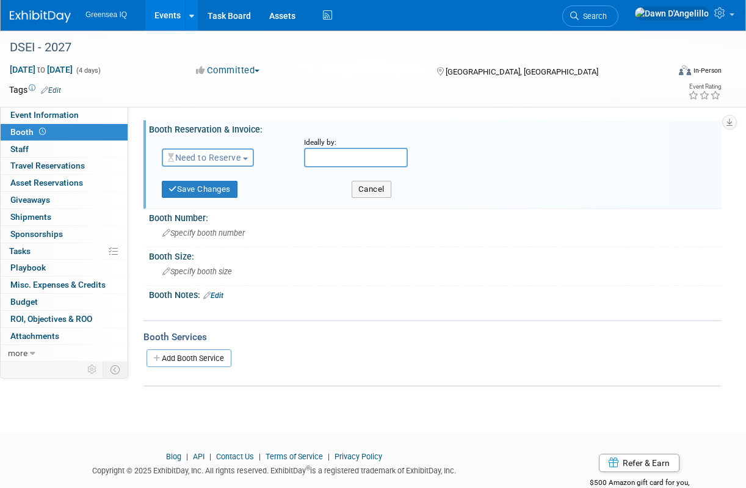
click at [207, 156] on span "Need to Reserve" at bounding box center [204, 158] width 73 height 10
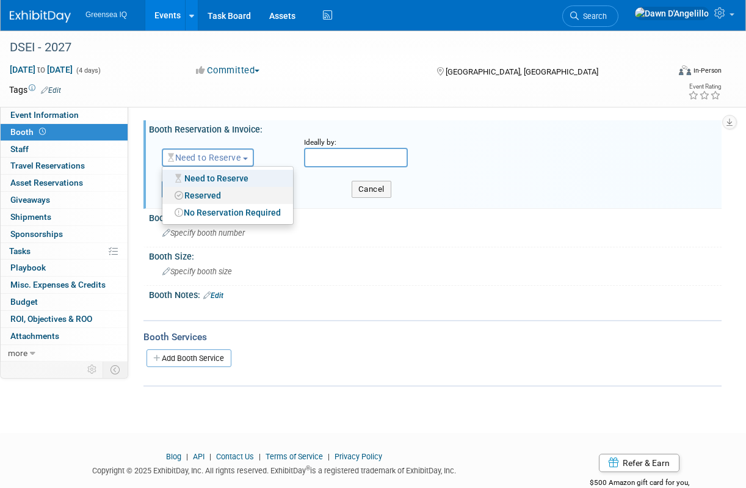
click at [204, 194] on link "Reserved" at bounding box center [227, 195] width 131 height 17
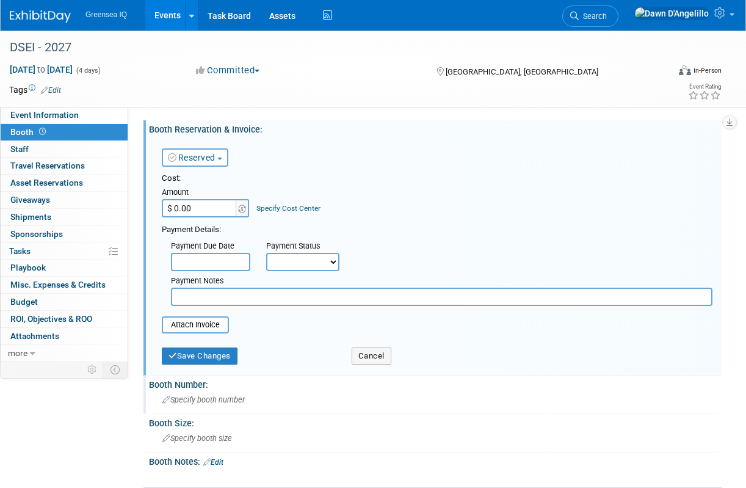
click at [192, 401] on span "Specify booth number" at bounding box center [203, 399] width 82 height 9
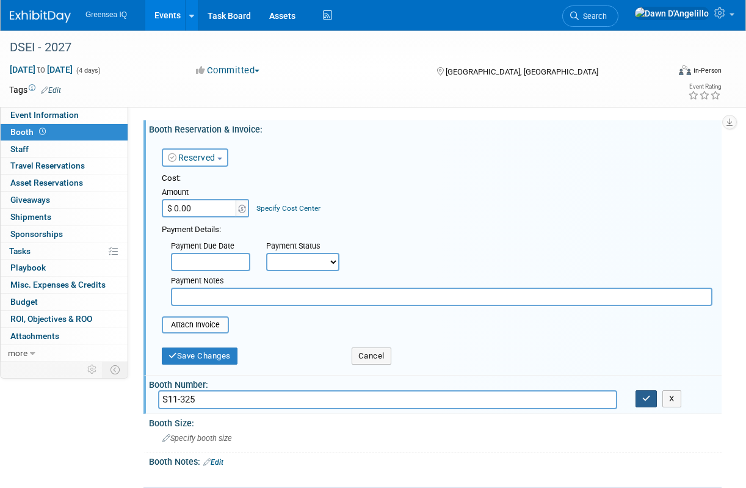
type input "S11-325"
click at [646, 398] on icon "button" at bounding box center [647, 399] width 9 height 8
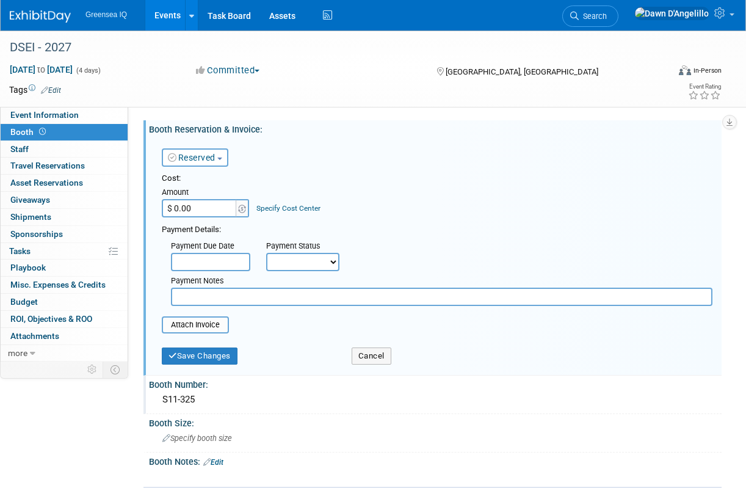
paste input "18,367.32"
type input "$ 18,367.32"
click at [307, 262] on select "Not Paid Yet Partially Paid Paid in Full" at bounding box center [302, 262] width 73 height 18
select select "3"
click at [266, 253] on select "Not Paid Yet Partially Paid Paid in Full" at bounding box center [302, 262] width 73 height 18
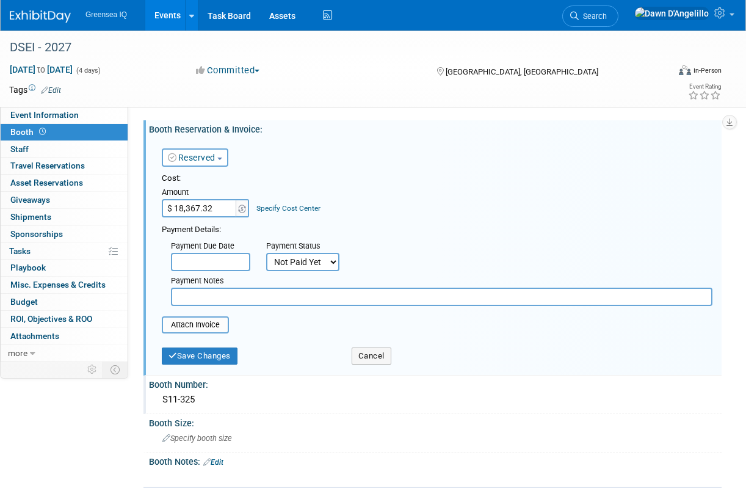
click at [241, 296] on input "text" at bounding box center [442, 297] width 542 height 18
paste input "Deposit Amount GBP 4,610.00"
click at [312, 296] on input "Deposit Amount GBP 4,610.00," at bounding box center [442, 297] width 542 height 18
paste input "GBP 3,060.00 Invoice 3 - Date [DATE] GBP 3,060.00 Invoice 2 - Date [DATE] GBP 3…"
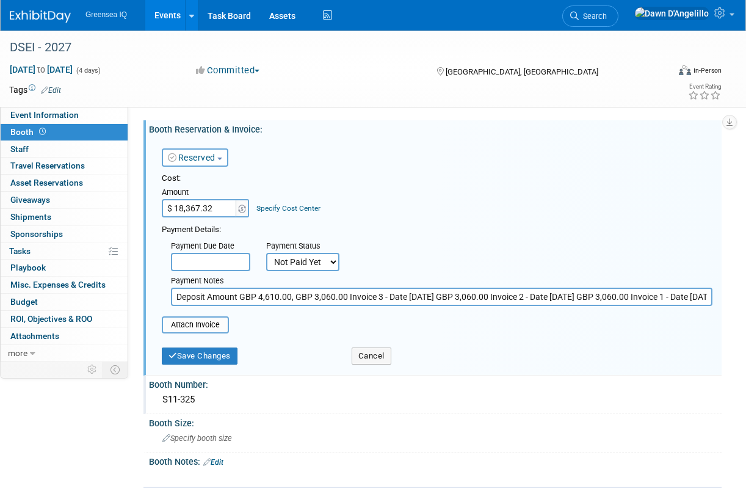
scroll to position [0, 207]
drag, startPoint x: 571, startPoint y: 296, endPoint x: 695, endPoint y: 305, distance: 124.9
click at [695, 305] on input "Deposit Amount GBP 4,610.00, GBP 3,060.00 Invoice 3 - Date [DATE] GBP 3,060.00 …" at bounding box center [442, 297] width 542 height 18
click at [221, 297] on input "Deposit Amount GBP 4,610.00, GBP 3,060.00 Invoice 3 - Date [DATE] GBP 3,060.00 …" at bounding box center [442, 297] width 542 height 18
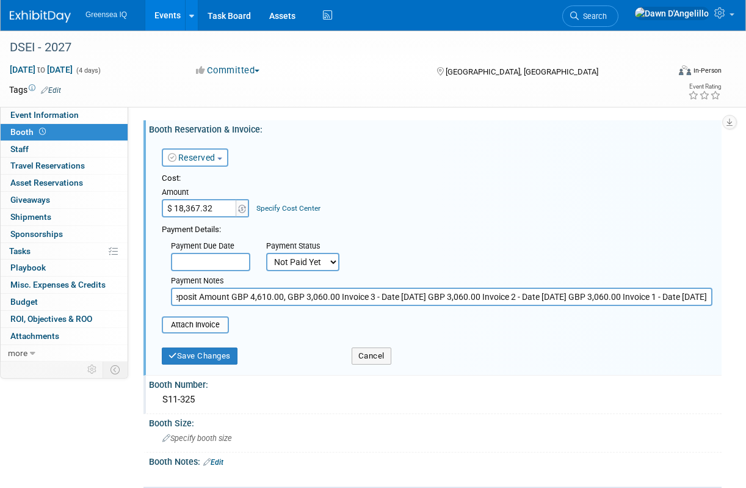
scroll to position [0, 0]
drag, startPoint x: 296, startPoint y: 297, endPoint x: 314, endPoint y: 297, distance: 18.3
click at [314, 297] on input "Deposit Amount GBP 4,610.00, GBP 3,060.00 Invoice 3 - Date [DATE] GBP 3,060.00 …" at bounding box center [442, 297] width 542 height 18
drag, startPoint x: 348, startPoint y: 299, endPoint x: 408, endPoint y: 299, distance: 59.9
click at [408, 299] on input "Deposit Amount GBP 4,610.00, GBP 3,060.00 Invoice 3 - Date [DATE] GBP 3,060.00 …" at bounding box center [442, 297] width 542 height 18
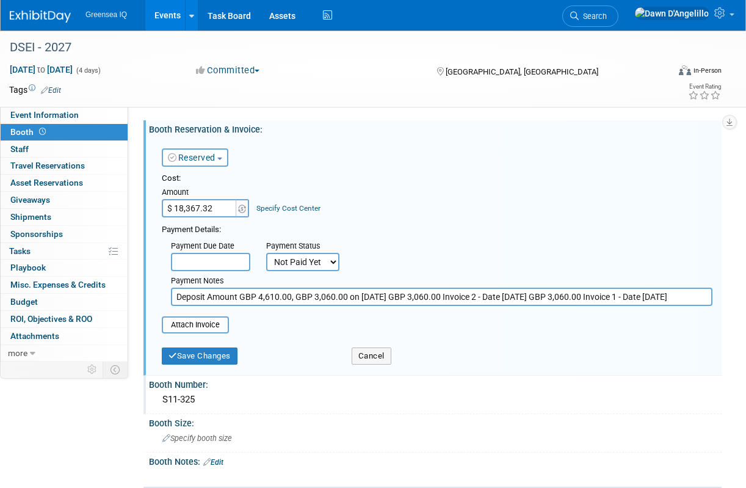
drag, startPoint x: 406, startPoint y: 299, endPoint x: 426, endPoint y: 299, distance: 20.2
click at [426, 299] on input "Deposit Amount GBP 4,610.00, GBP 3,060.00 on [DATE] GBP 3,060.00 Invoice 2 - Da…" at bounding box center [442, 297] width 542 height 18
click at [294, 298] on input "Deposit Amount GBP 4,610.00, GBP 3,060.00 on [DATE];3,060.00 Invoice 2 - Date […" at bounding box center [442, 297] width 542 height 18
drag, startPoint x: 296, startPoint y: 296, endPoint x: 312, endPoint y: 298, distance: 16.0
click at [312, 298] on input "Deposit Amount GBP 4,610.00; GBP 3,060.00 on [DATE];3,060.00 Invoice 2 - Date […" at bounding box center [442, 297] width 542 height 18
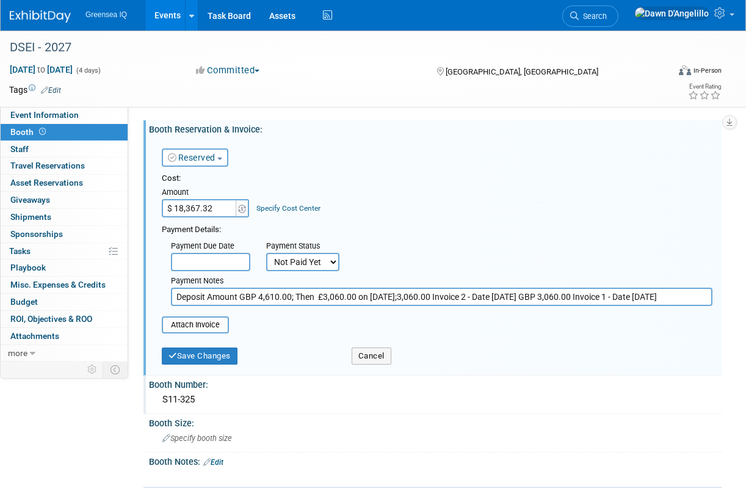
drag, startPoint x: 414, startPoint y: 298, endPoint x: 514, endPoint y: 298, distance: 100.8
click at [514, 298] on input "Deposit Amount GBP 4,610.00; Then £3,060.00 on [DATE];3,060.00 Invoice 2 - Date…" at bounding box center [442, 297] width 542 height 18
drag, startPoint x: 464, startPoint y: 297, endPoint x: 581, endPoint y: 300, distance: 116.7
click at [581, 300] on input "Deposit Amount GBP 4,610.00; Then £3,060.00 on [DATE], [DATE] GBP 3,060.00 Invo…" at bounding box center [442, 297] width 542 height 18
type input "Deposit Amount GBP 4,610.00; Then £3,060.00 on [DATE], [DATE], [DATE]"
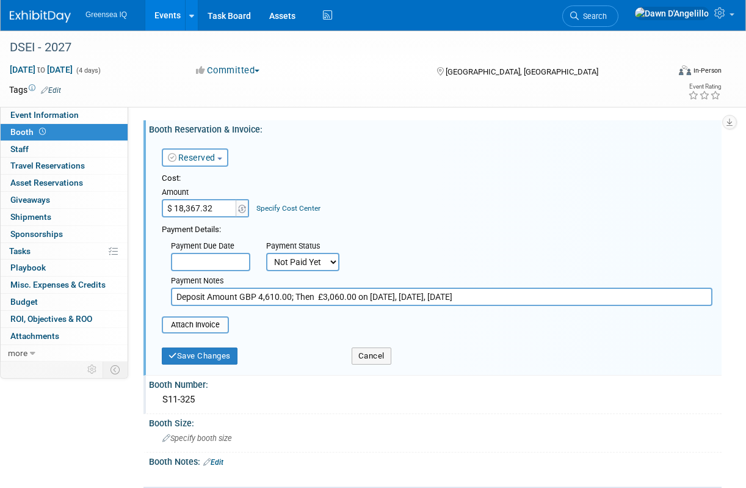
click at [612, 330] on table "Attach Invoice" at bounding box center [437, 324] width 551 height 17
click at [209, 358] on button "Save Changes" at bounding box center [200, 356] width 76 height 17
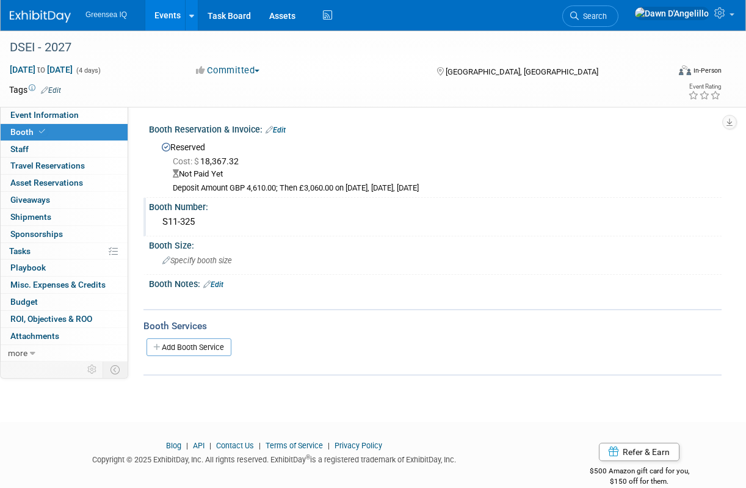
click at [283, 129] on link "Edit" at bounding box center [276, 130] width 20 height 9
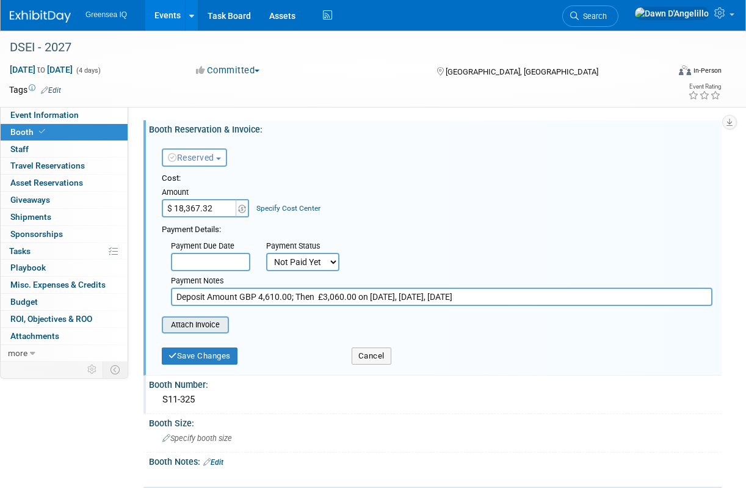
click at [207, 326] on input "file" at bounding box center [154, 325] width 145 height 15
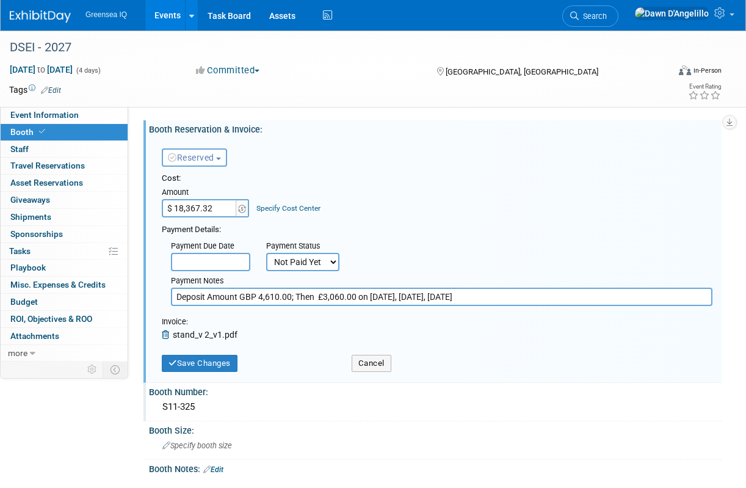
click at [170, 16] on link "Events" at bounding box center [167, 15] width 45 height 31
